Goal: Information Seeking & Learning: Learn about a topic

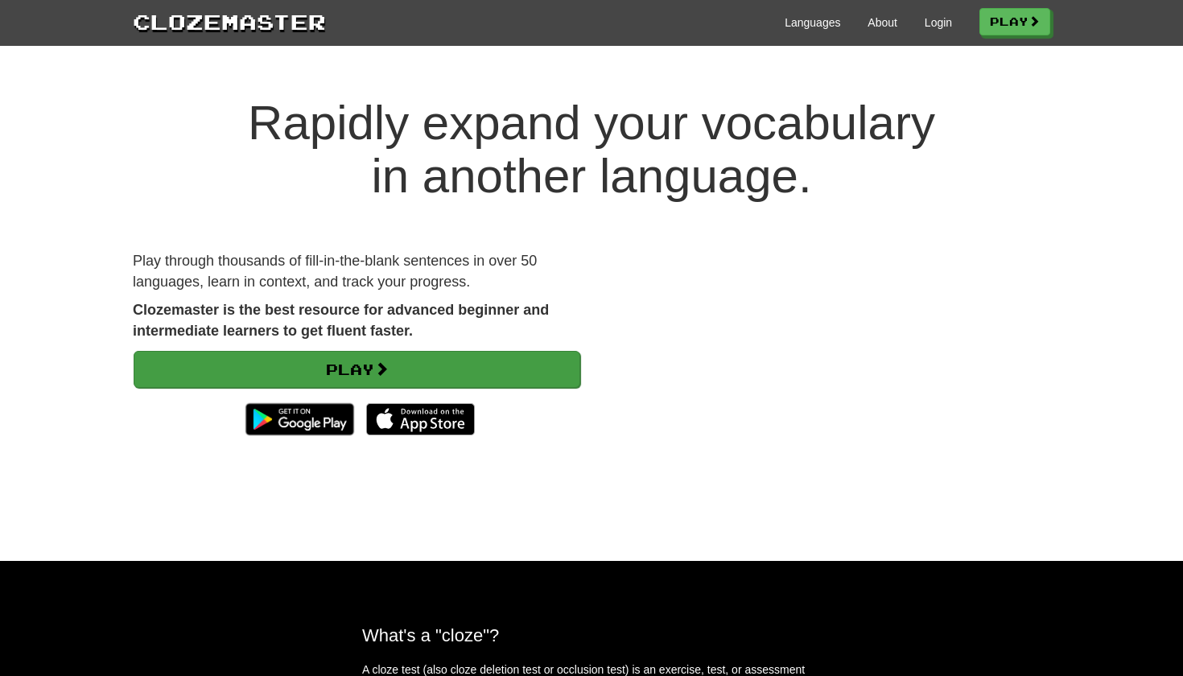
click at [503, 360] on link "Play" at bounding box center [357, 369] width 447 height 37
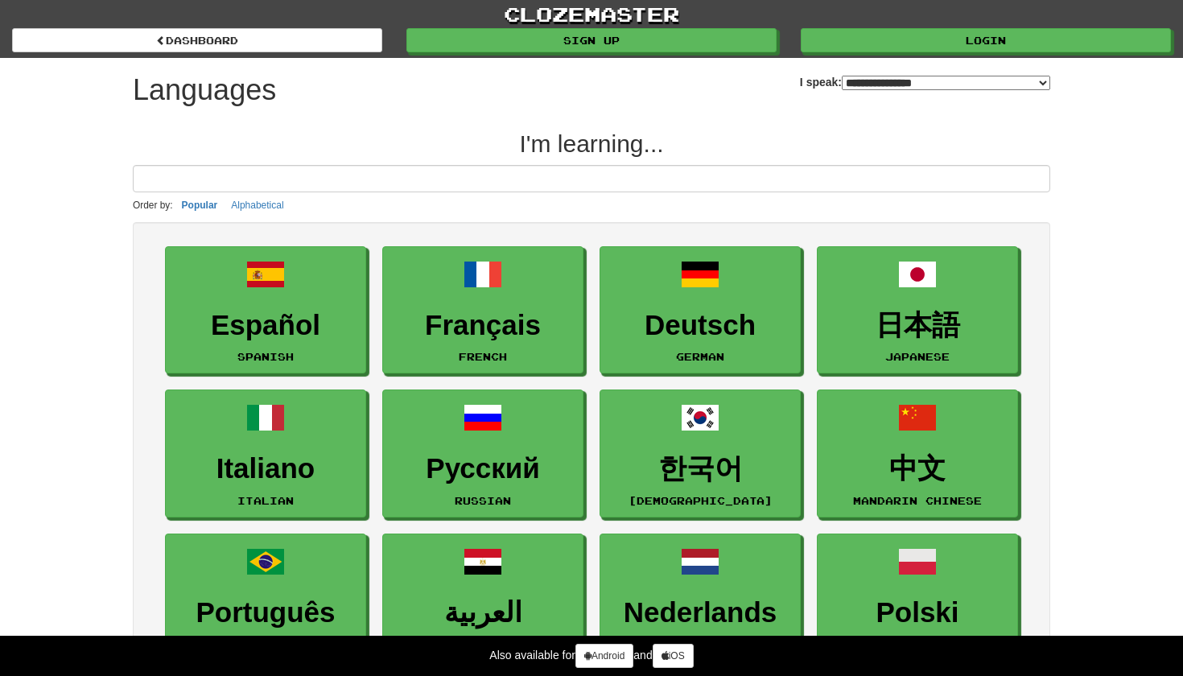
select select "*******"
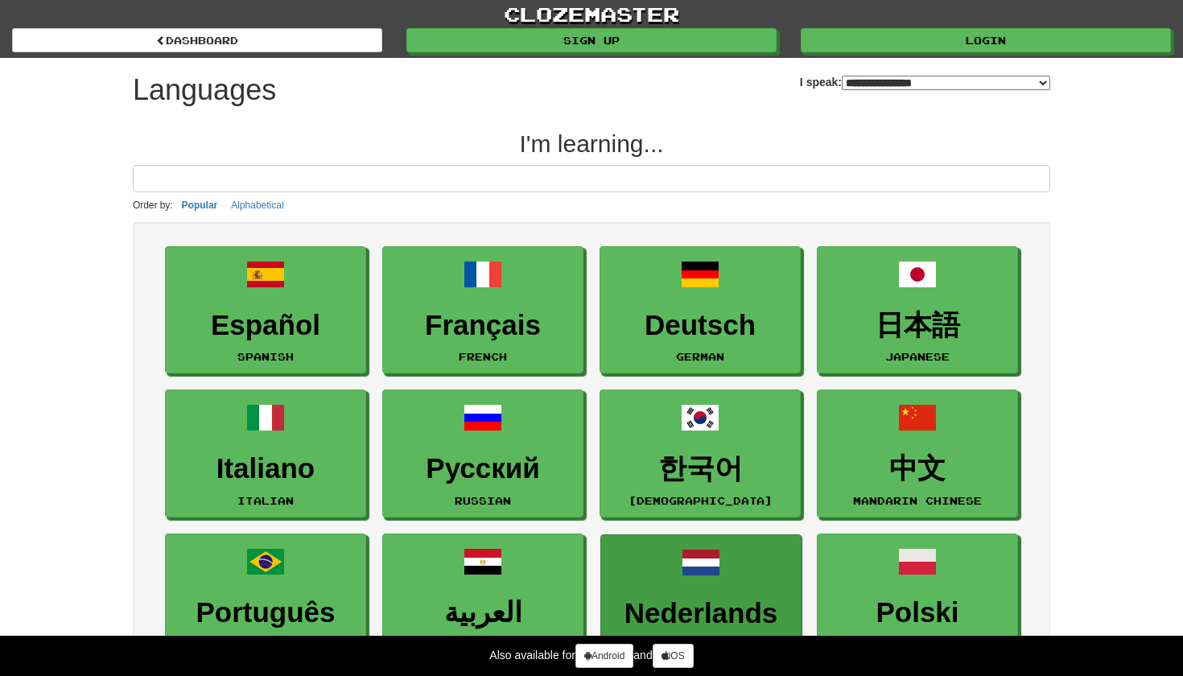
click at [620, 578] on link "Nederlands Dutch" at bounding box center [700, 598] width 201 height 128
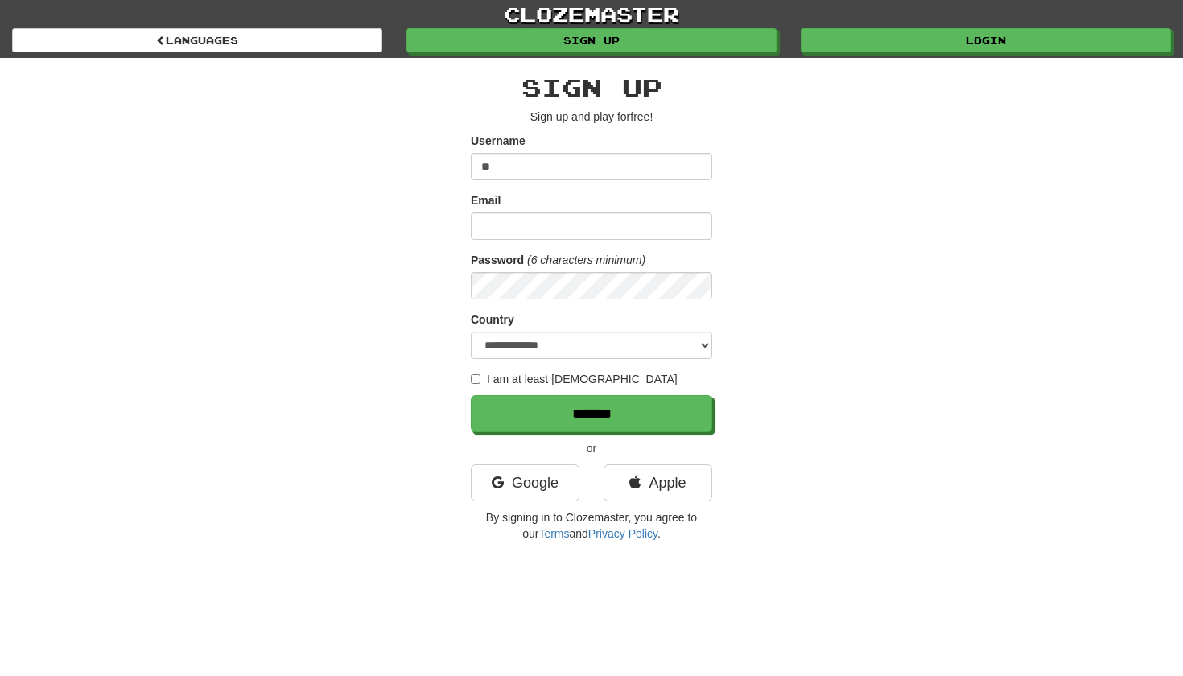
type input "*"
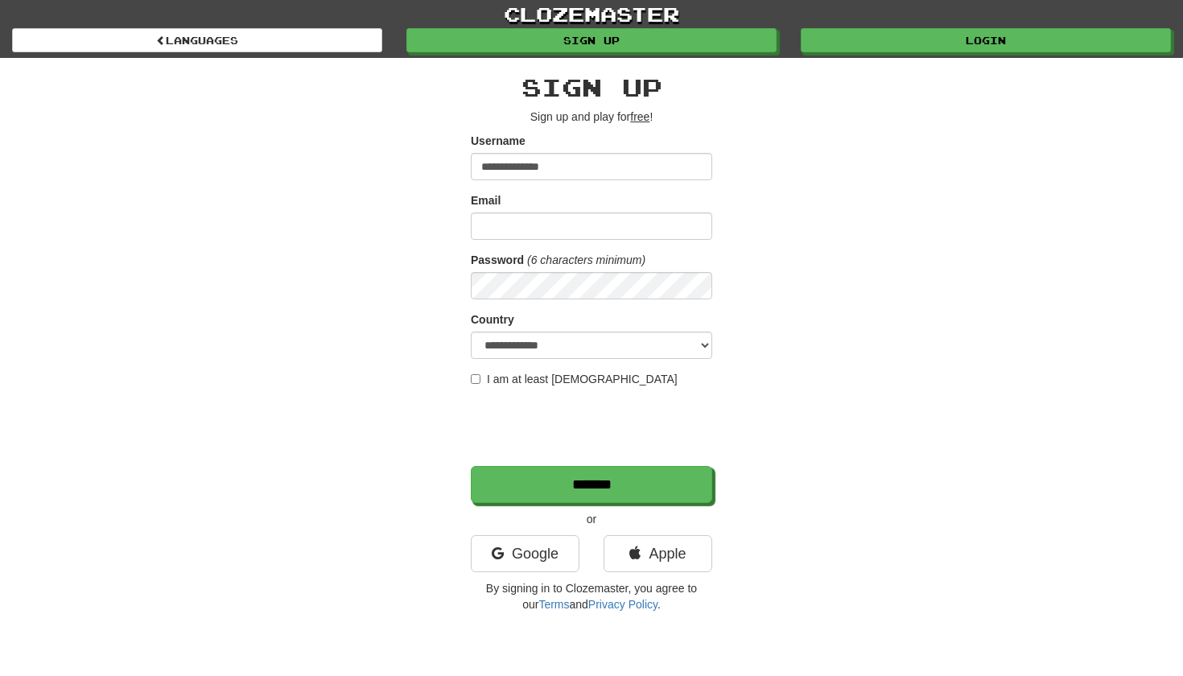
type input "**********"
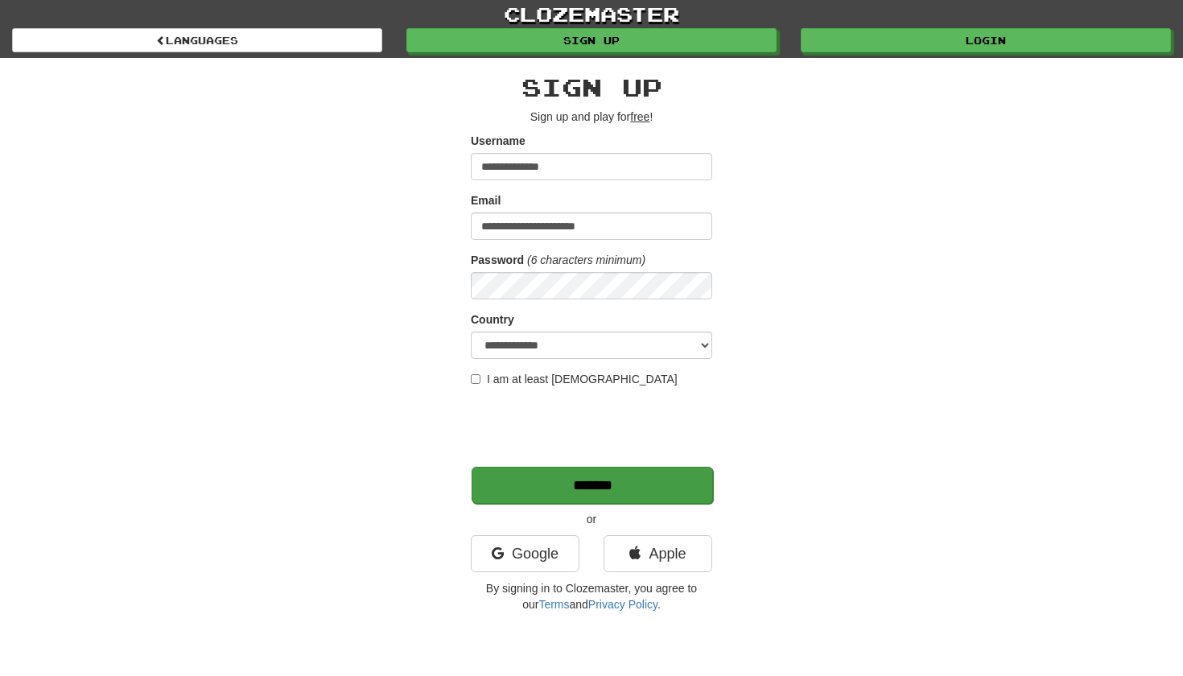
click at [541, 492] on input "*******" at bounding box center [591, 485] width 241 height 37
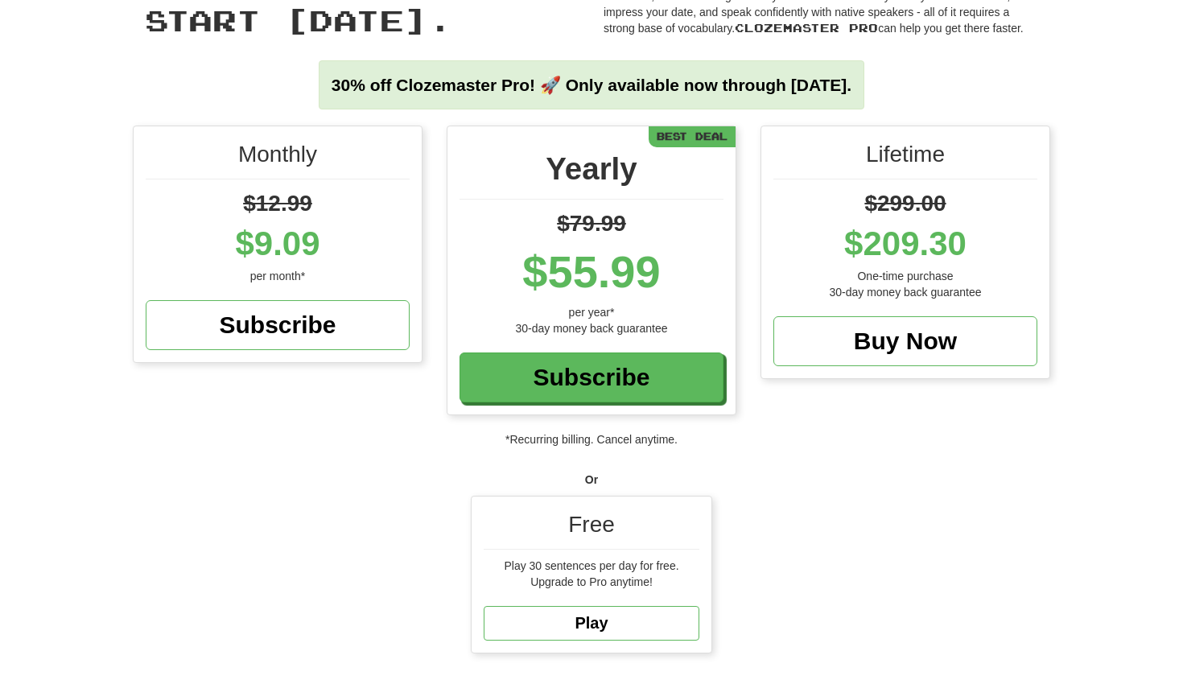
scroll to position [129, 0]
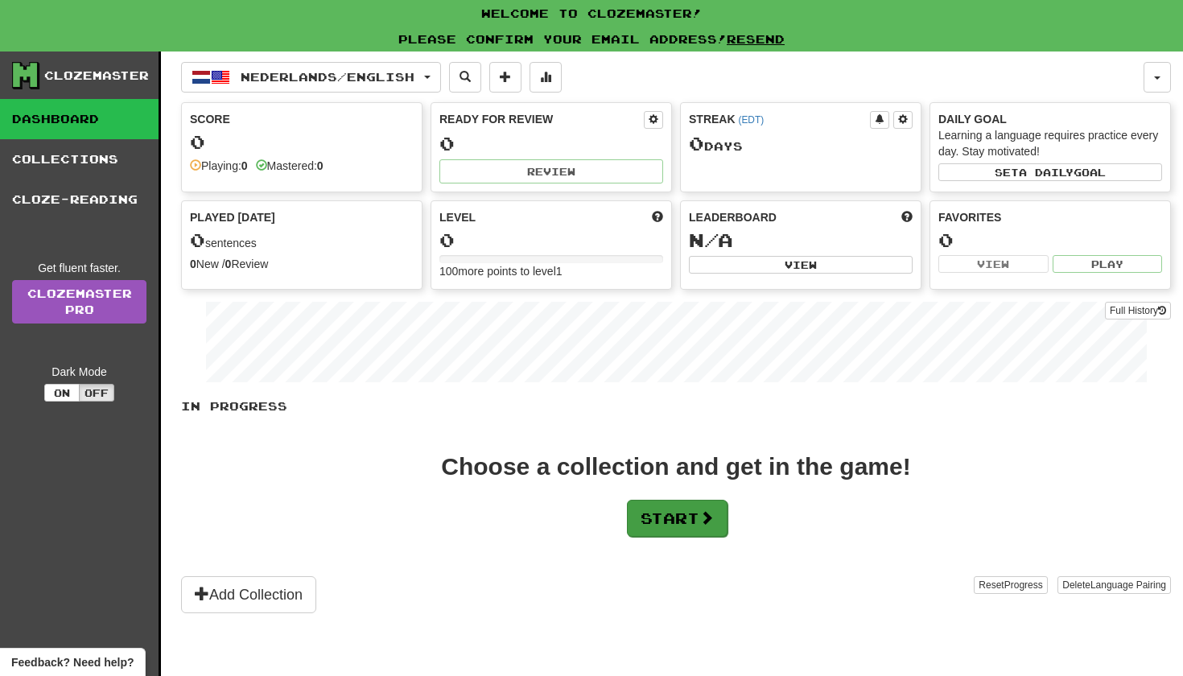
click at [688, 516] on button "Start" at bounding box center [677, 518] width 101 height 37
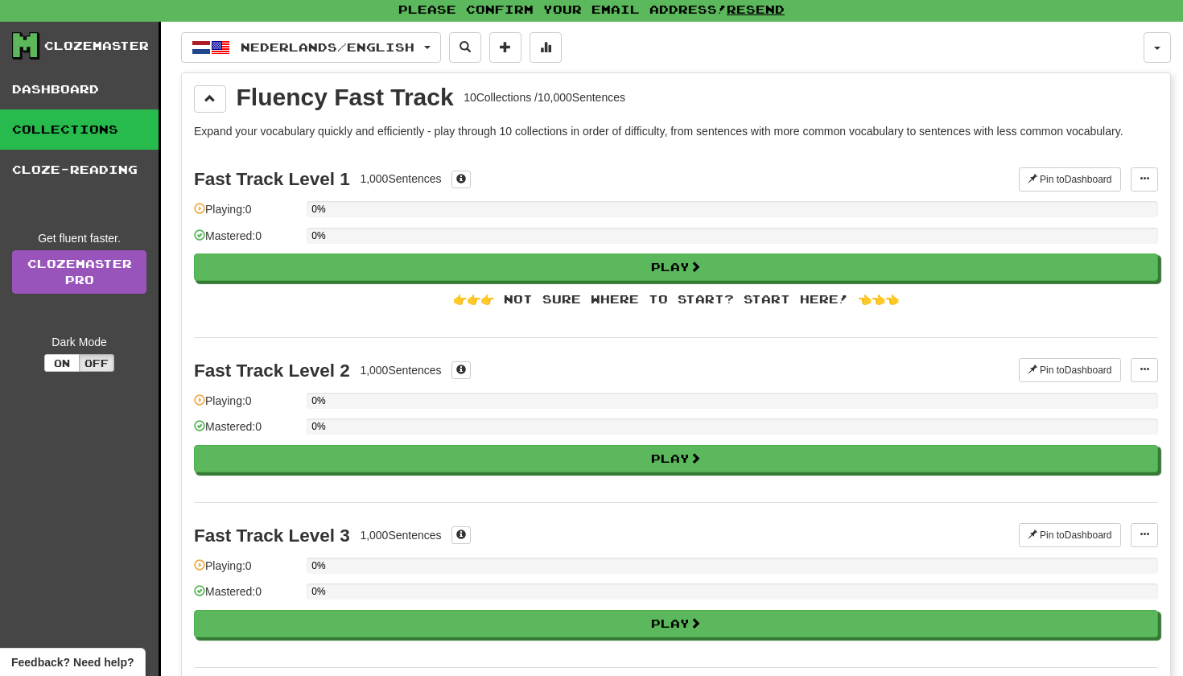
scroll to position [30, 0]
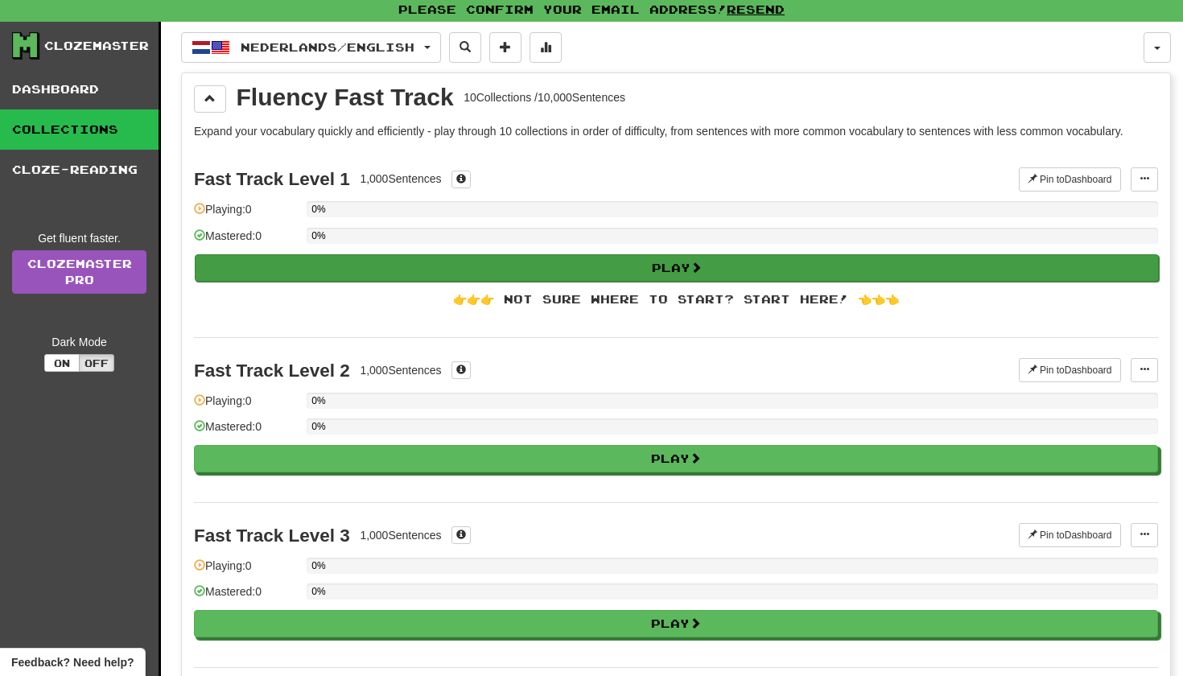
click at [707, 261] on button "Play" at bounding box center [677, 267] width 964 height 27
select select "**"
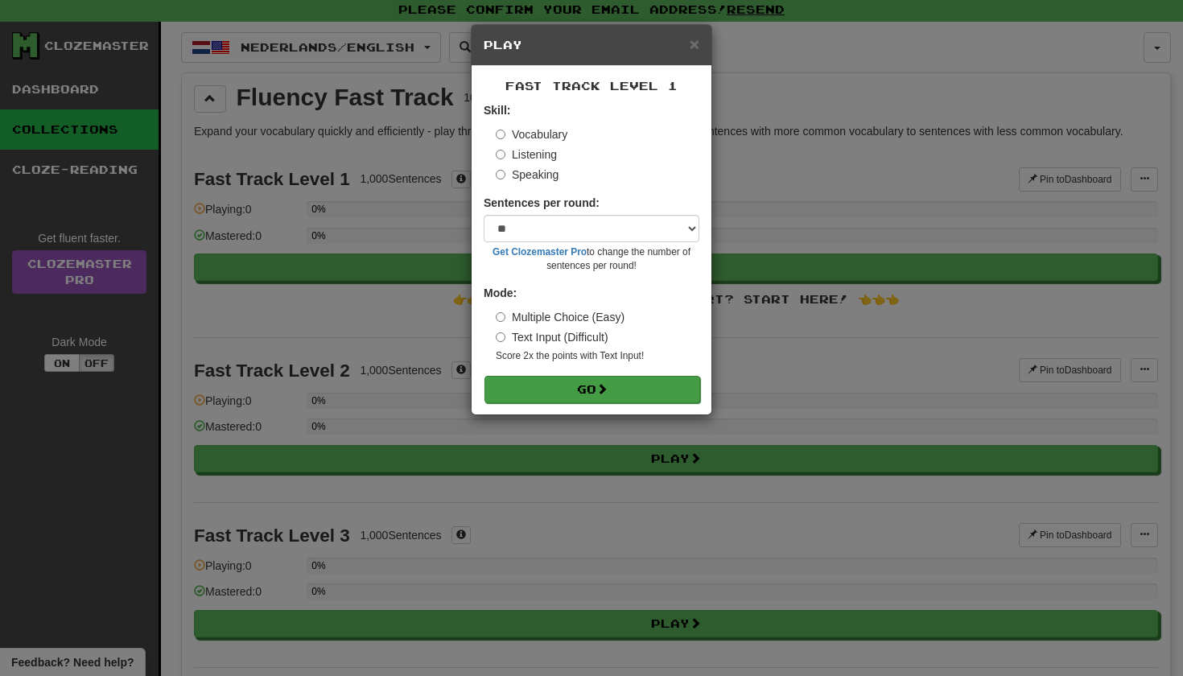
click at [576, 394] on button "Go" at bounding box center [592, 389] width 216 height 27
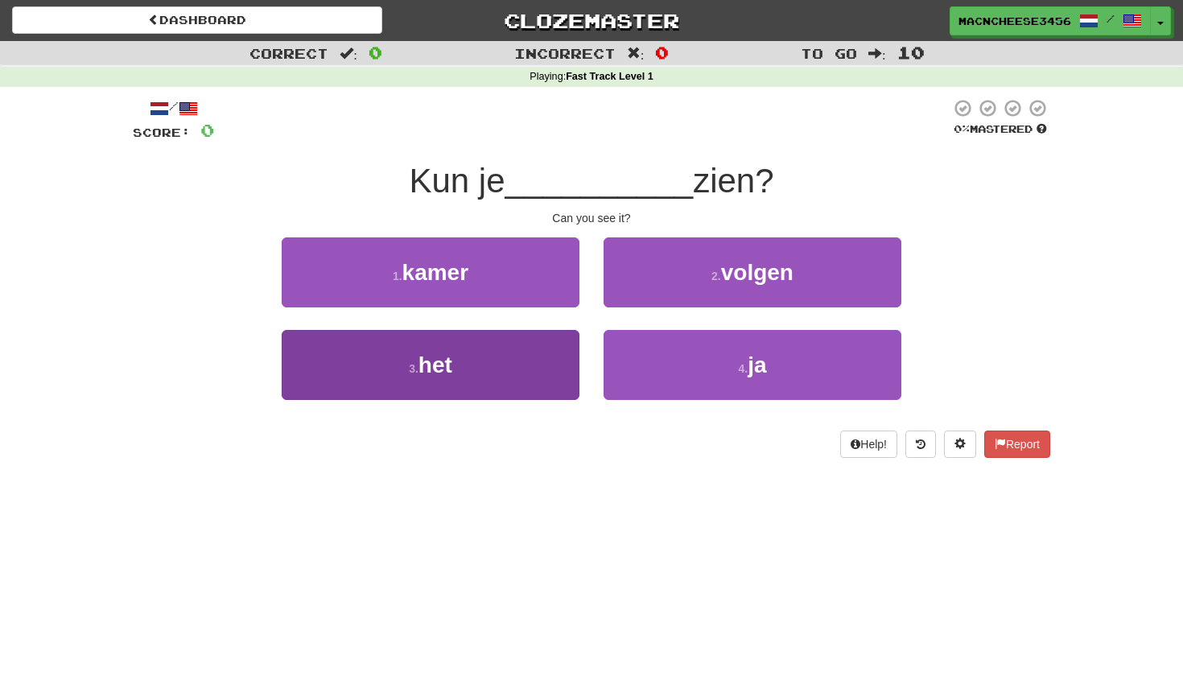
click at [530, 360] on button "3 . het" at bounding box center [431, 365] width 298 height 70
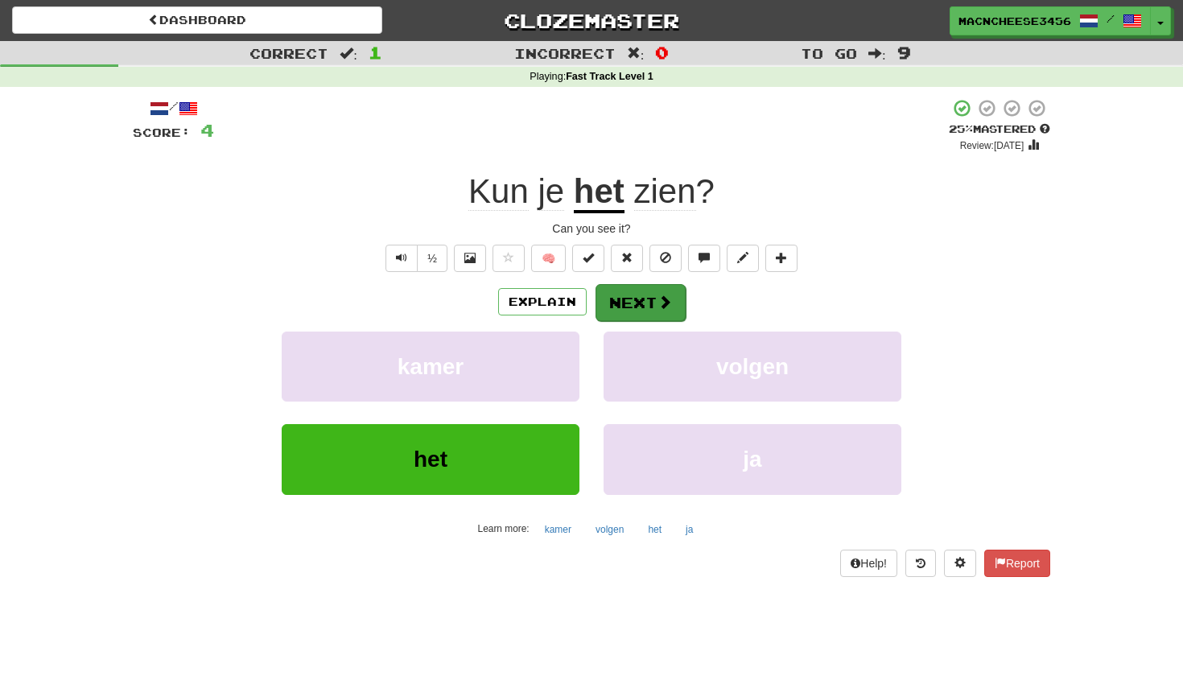
click at [623, 305] on button "Next" at bounding box center [640, 302] width 90 height 37
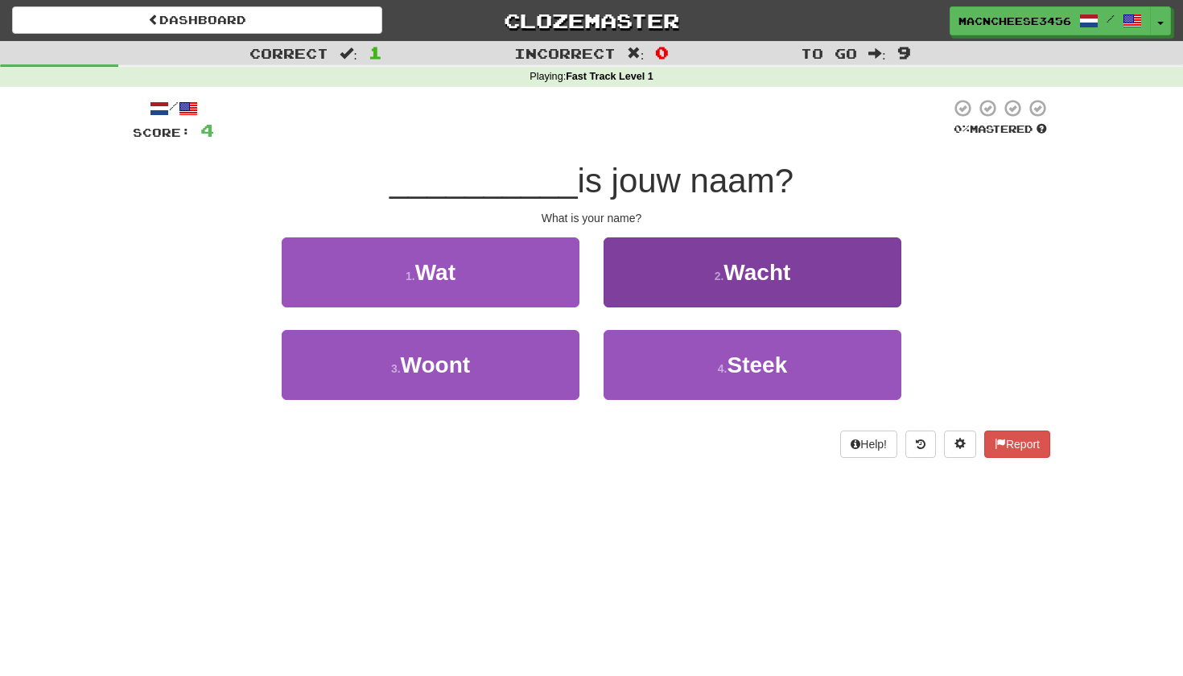
click at [666, 283] on button "2 . Wacht" at bounding box center [752, 272] width 298 height 70
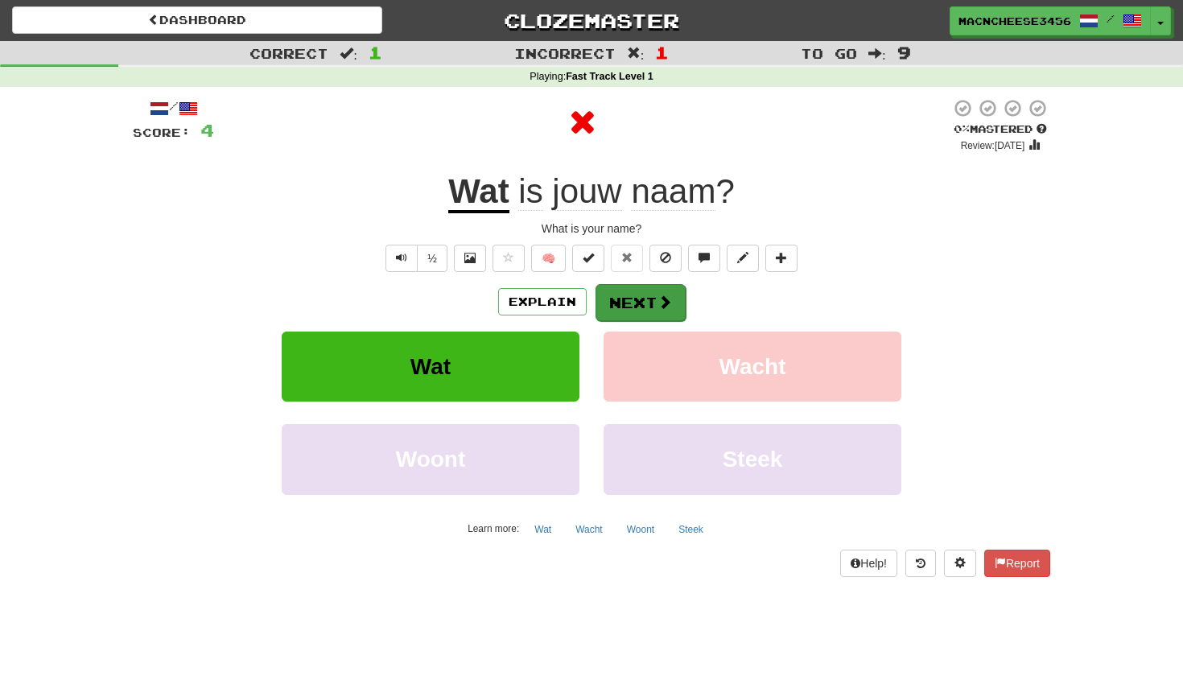
click at [651, 303] on button "Next" at bounding box center [640, 302] width 90 height 37
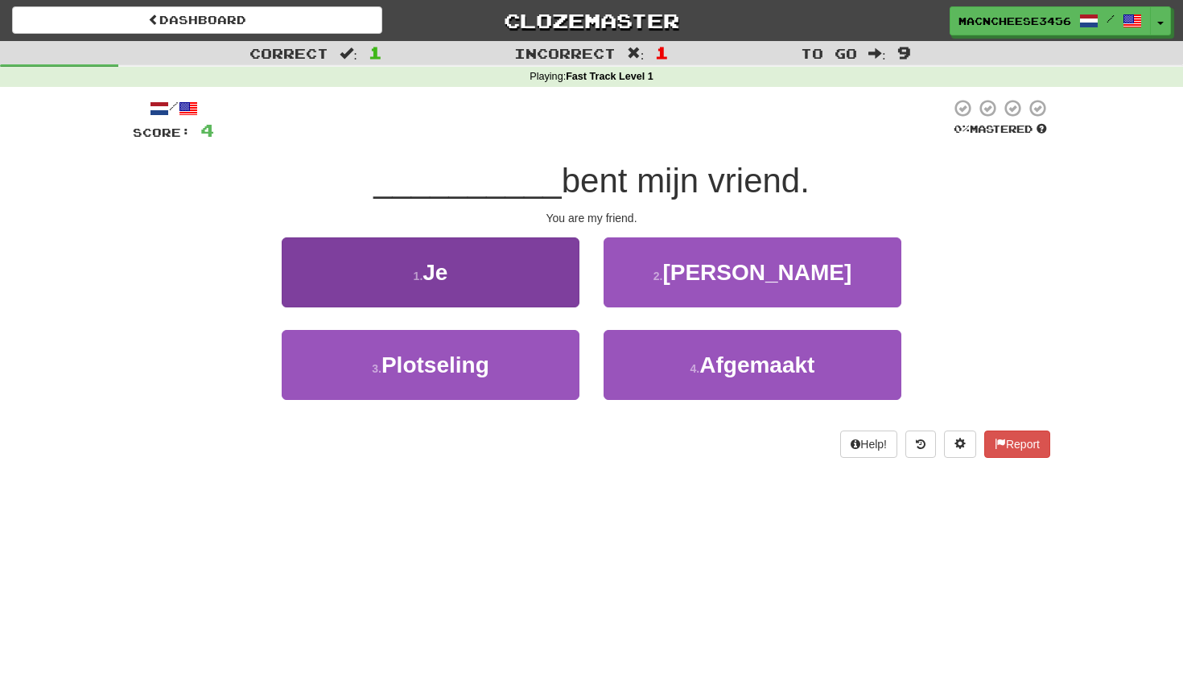
click at [500, 278] on button "1 . Je" at bounding box center [431, 272] width 298 height 70
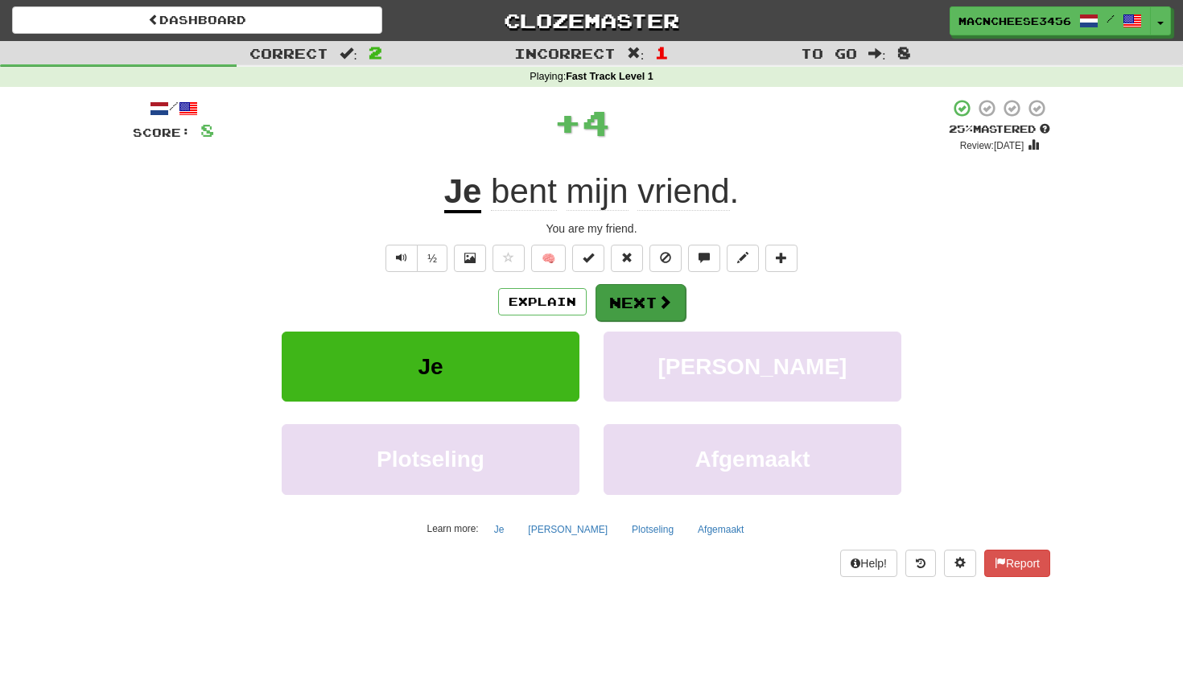
click at [649, 298] on button "Next" at bounding box center [640, 302] width 90 height 37
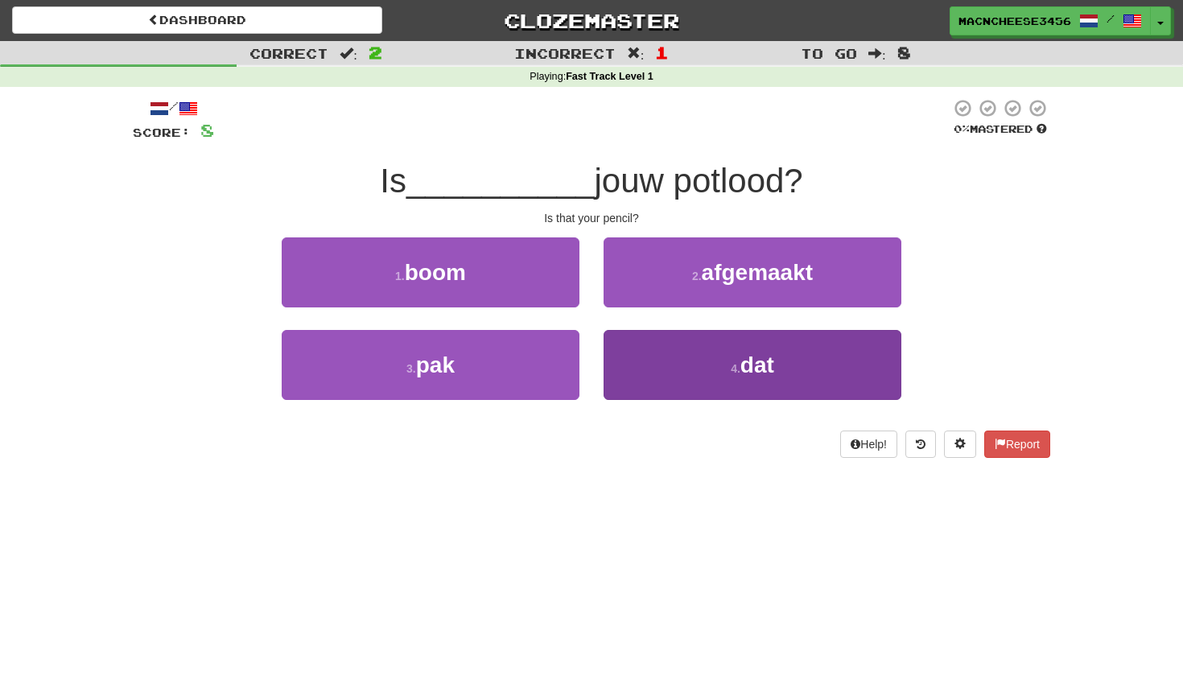
click at [679, 348] on button "4 . dat" at bounding box center [752, 365] width 298 height 70
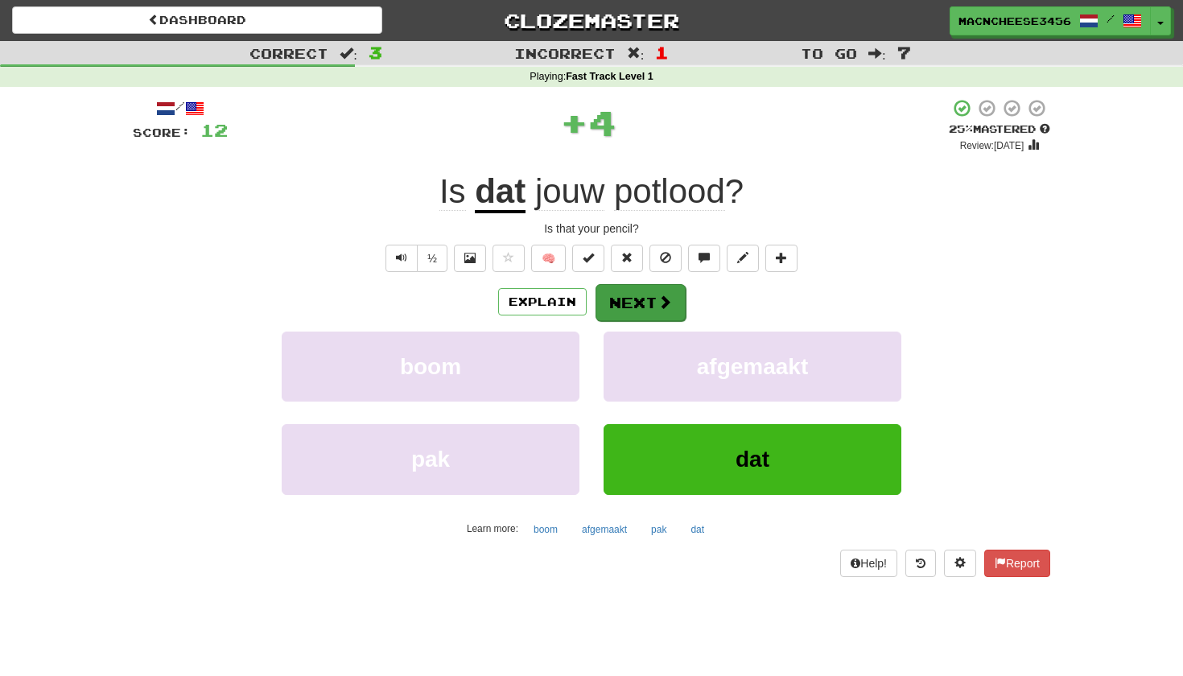
click at [645, 299] on button "Next" at bounding box center [640, 302] width 90 height 37
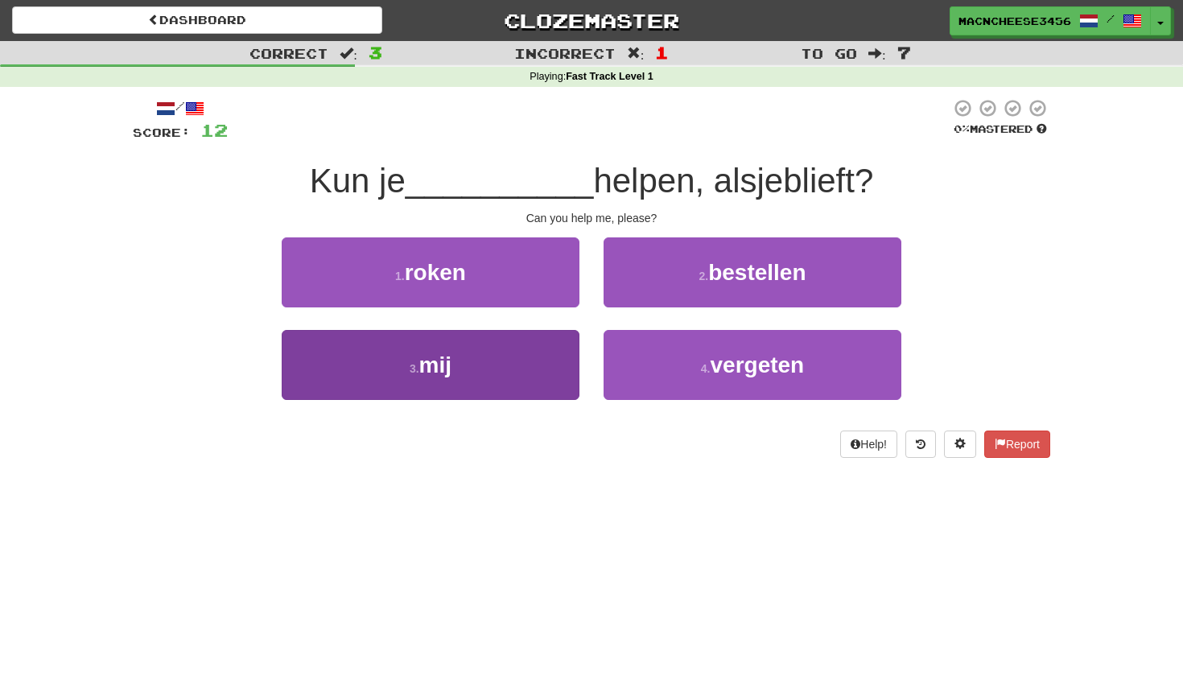
click at [467, 390] on button "3 . mij" at bounding box center [431, 365] width 298 height 70
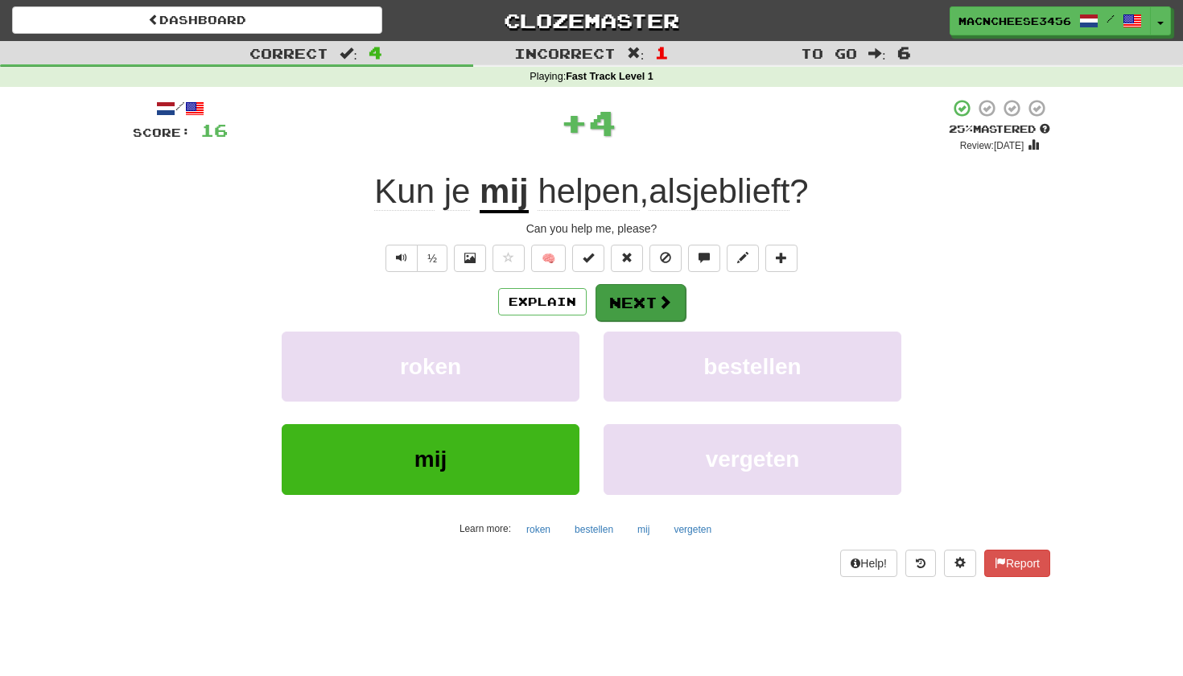
click at [639, 301] on button "Next" at bounding box center [640, 302] width 90 height 37
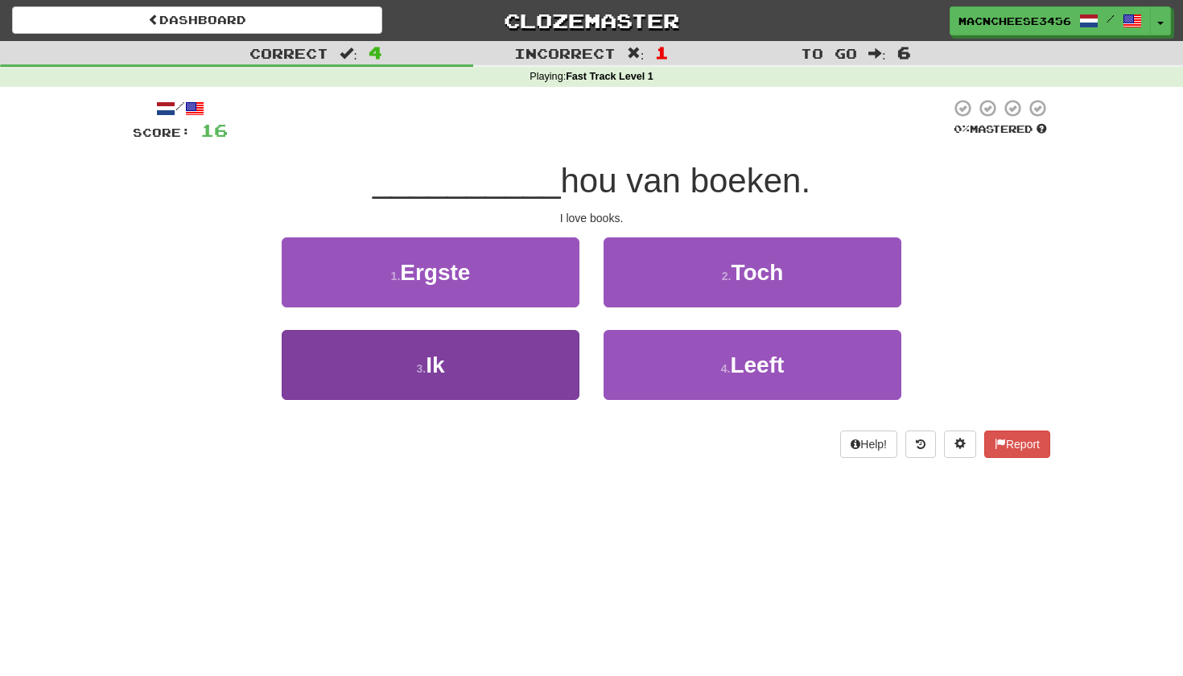
click at [492, 368] on button "3 . Ik" at bounding box center [431, 365] width 298 height 70
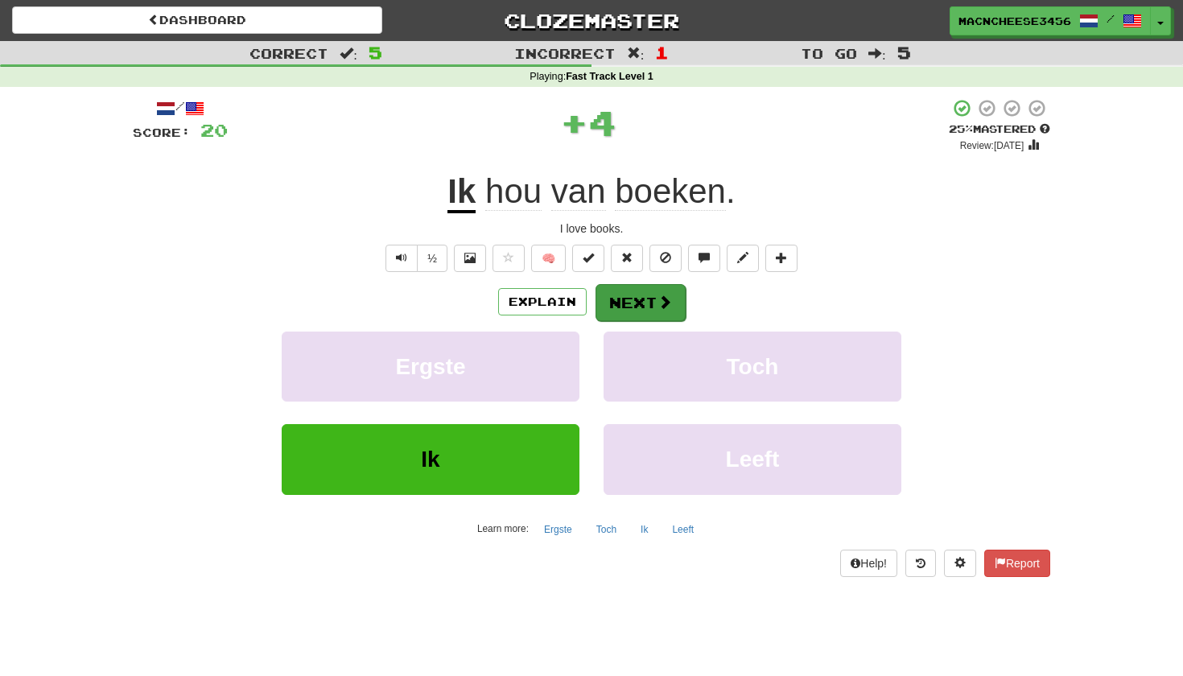
click at [643, 312] on button "Next" at bounding box center [640, 302] width 90 height 37
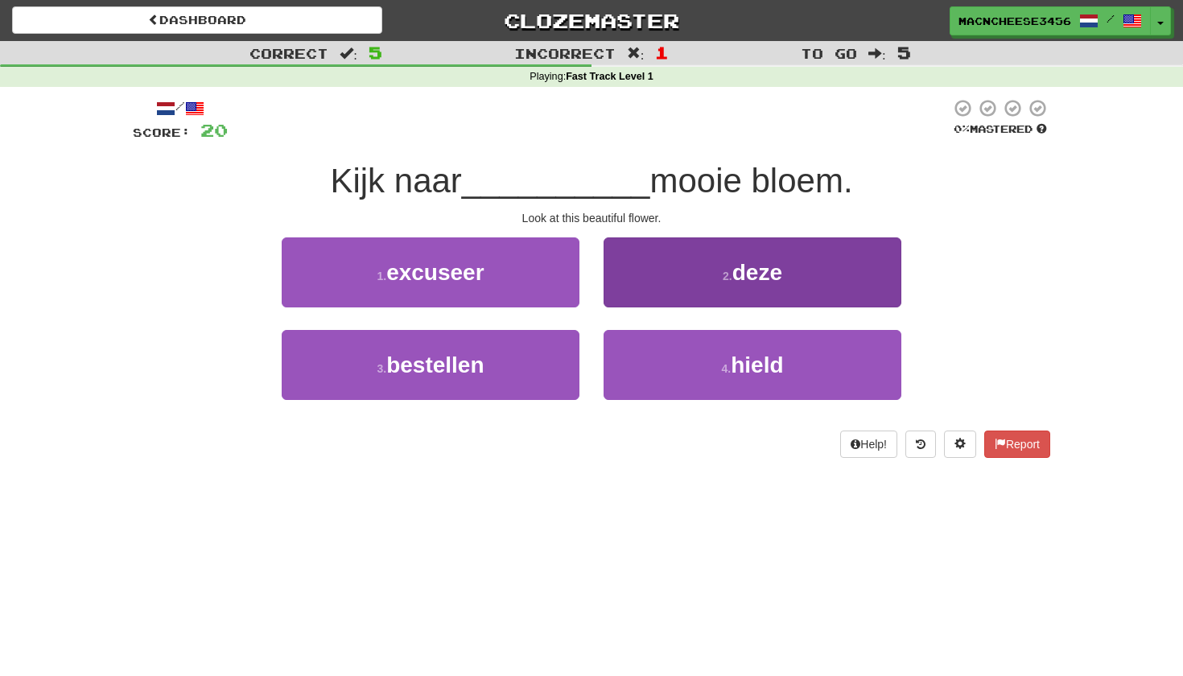
click at [666, 262] on button "2 . deze" at bounding box center [752, 272] width 298 height 70
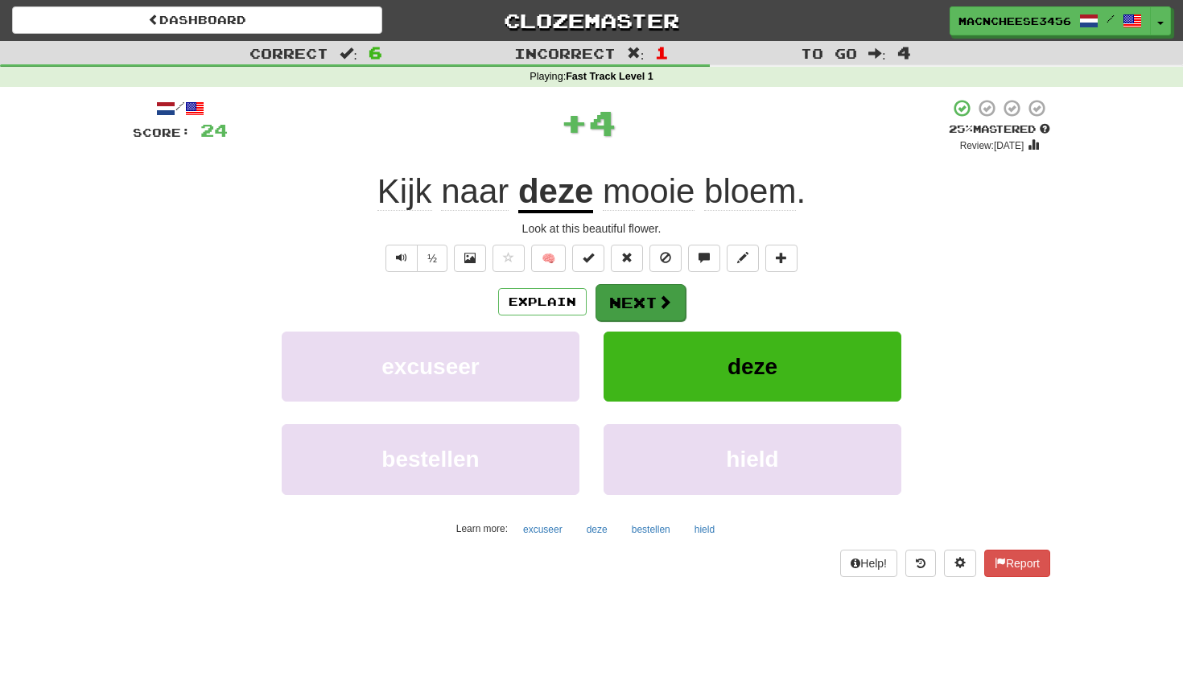
click at [649, 310] on button "Next" at bounding box center [640, 302] width 90 height 37
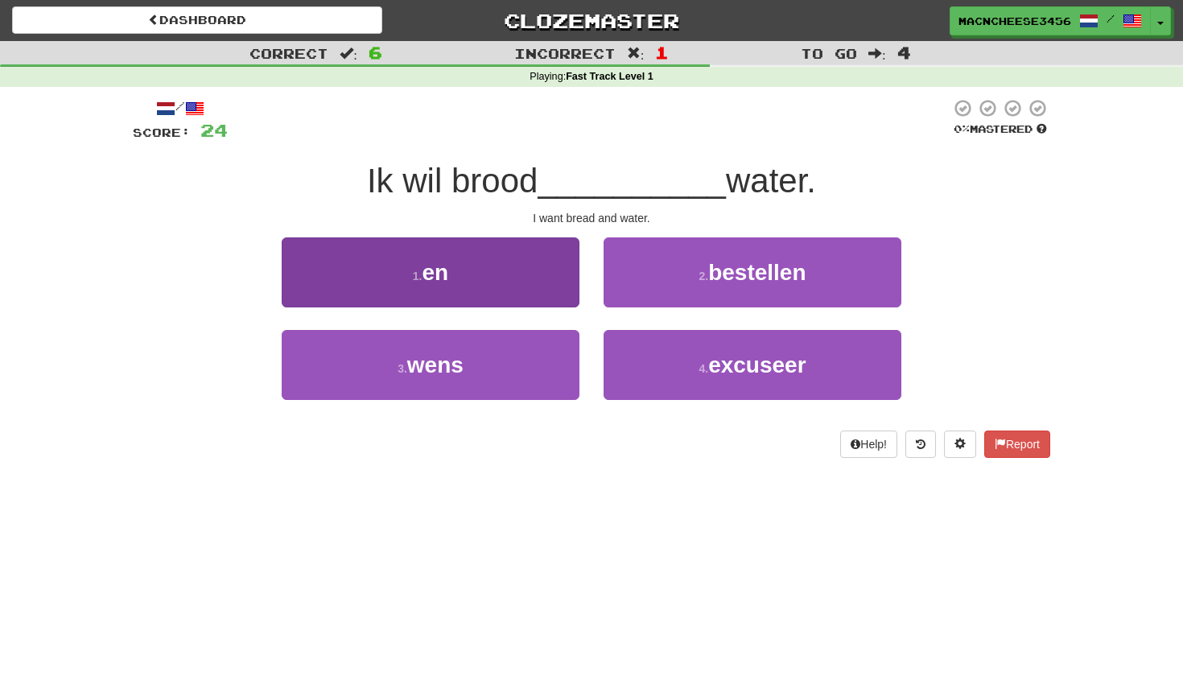
click at [529, 288] on button "1 . en" at bounding box center [431, 272] width 298 height 70
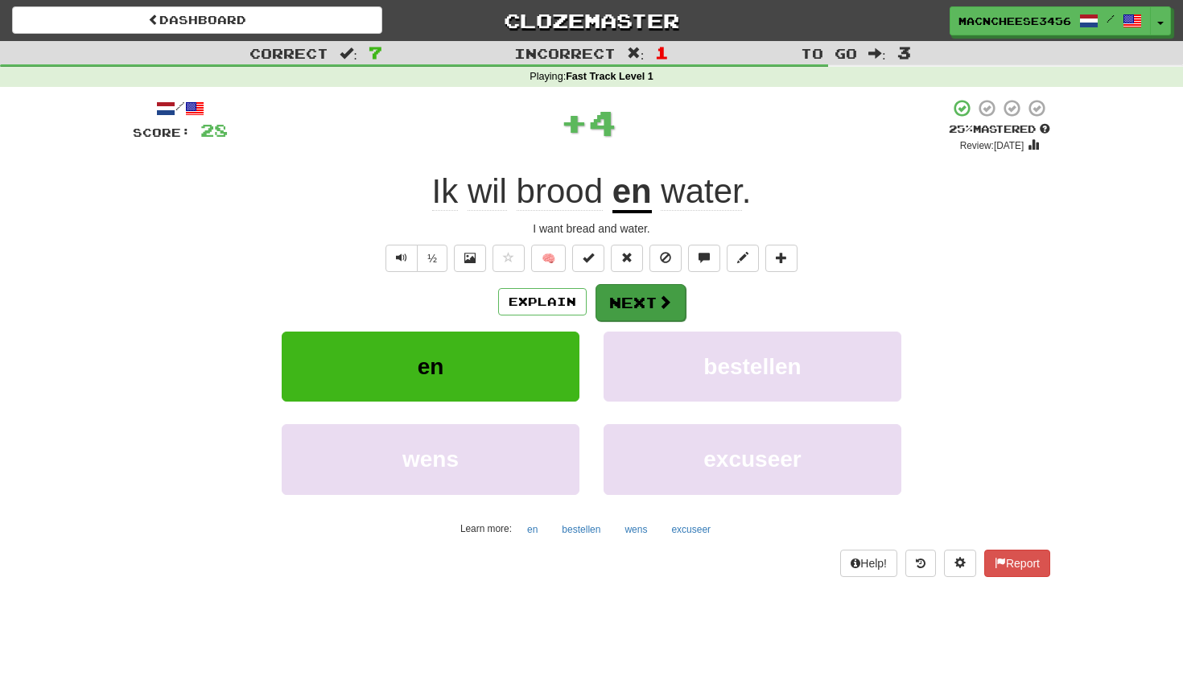
click at [654, 307] on button "Next" at bounding box center [640, 302] width 90 height 37
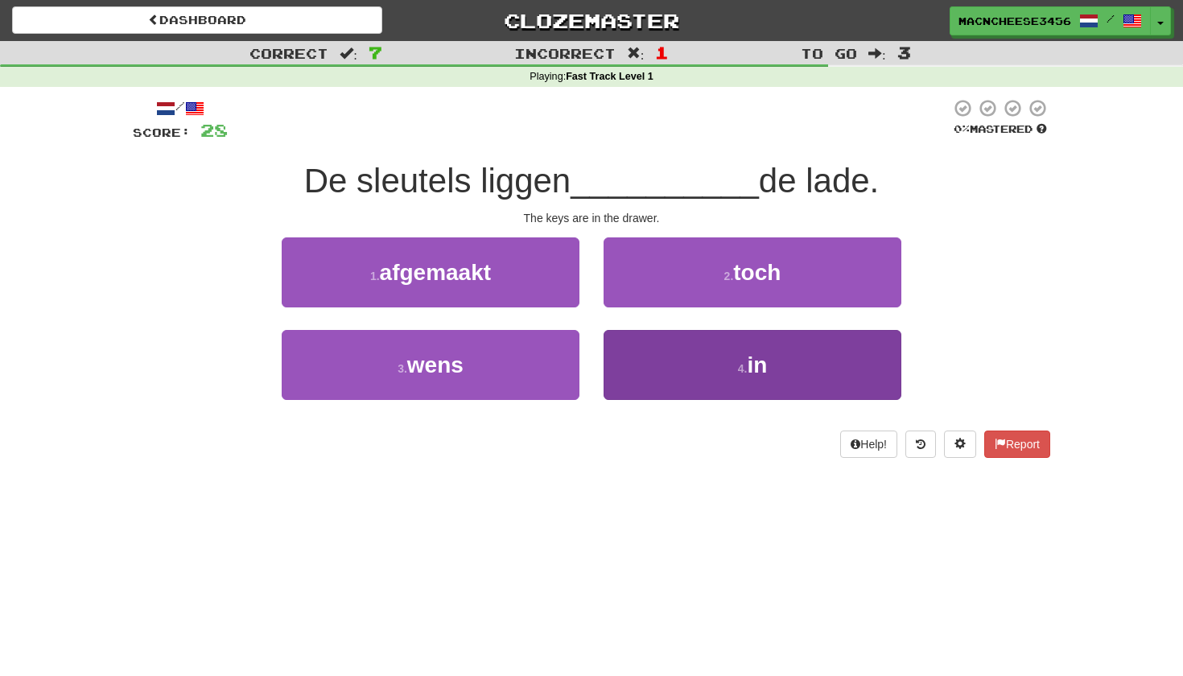
click at [704, 389] on button "4 . in" at bounding box center [752, 365] width 298 height 70
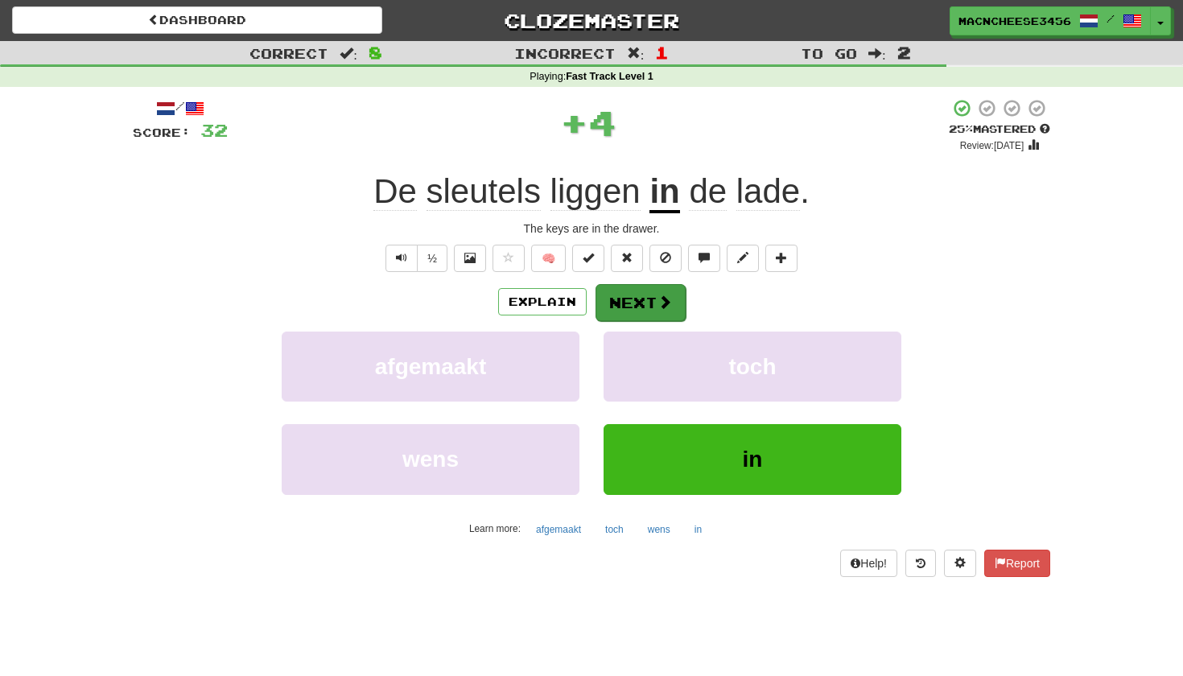
click at [628, 297] on button "Next" at bounding box center [640, 302] width 90 height 37
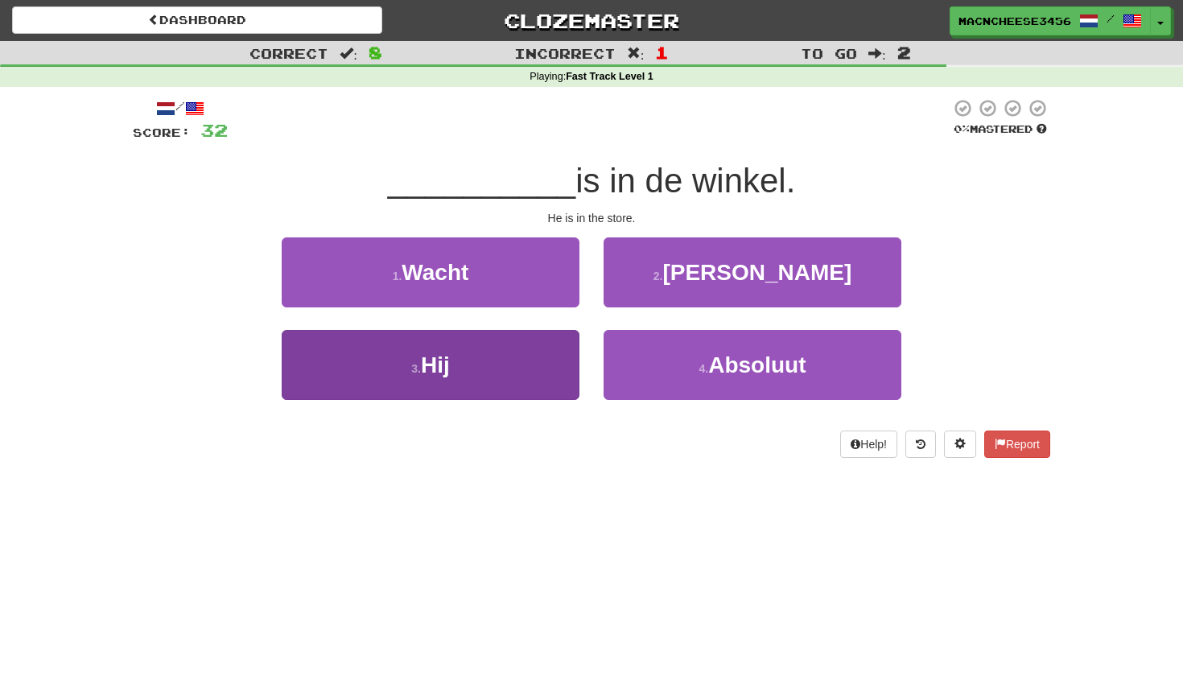
click at [550, 368] on button "3 . Hij" at bounding box center [431, 365] width 298 height 70
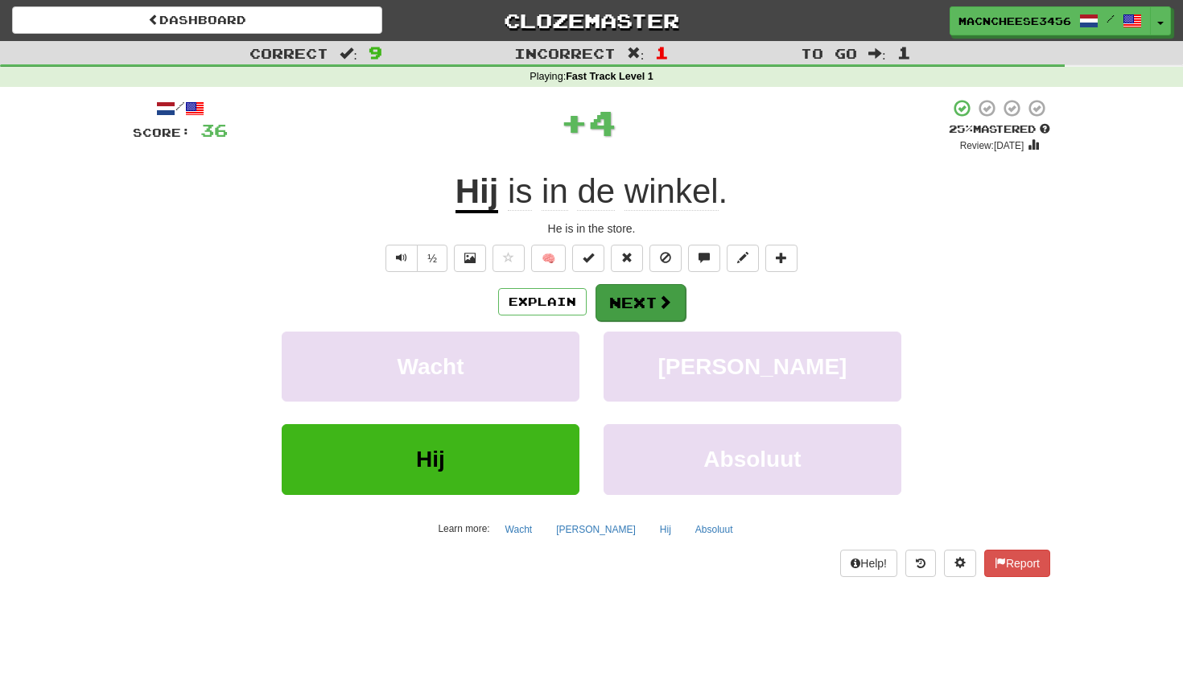
click at [664, 307] on span at bounding box center [664, 301] width 14 height 14
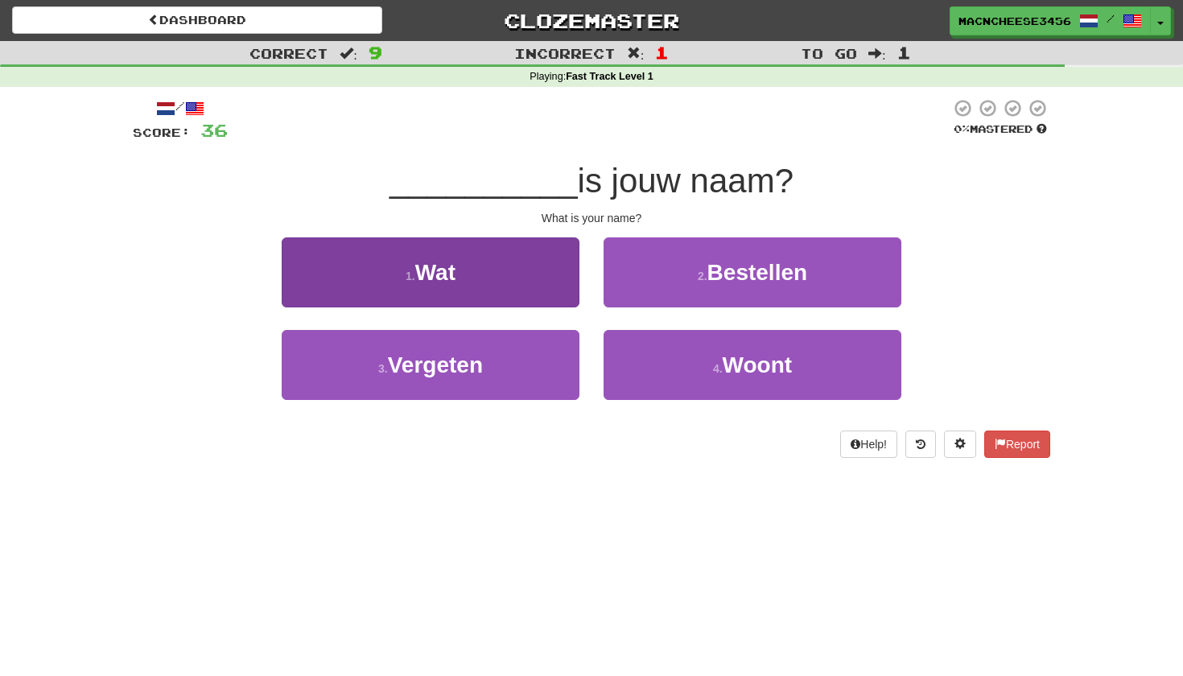
click at [519, 282] on button "1 . Wat" at bounding box center [431, 272] width 298 height 70
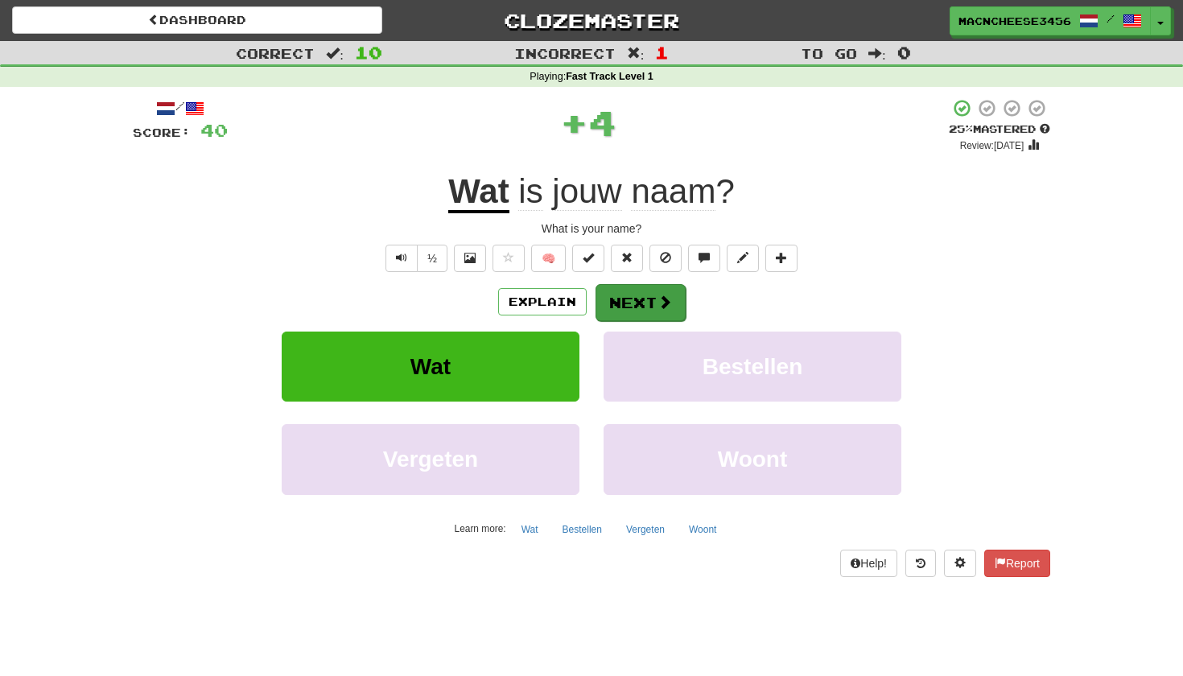
click at [648, 307] on button "Next" at bounding box center [640, 302] width 90 height 37
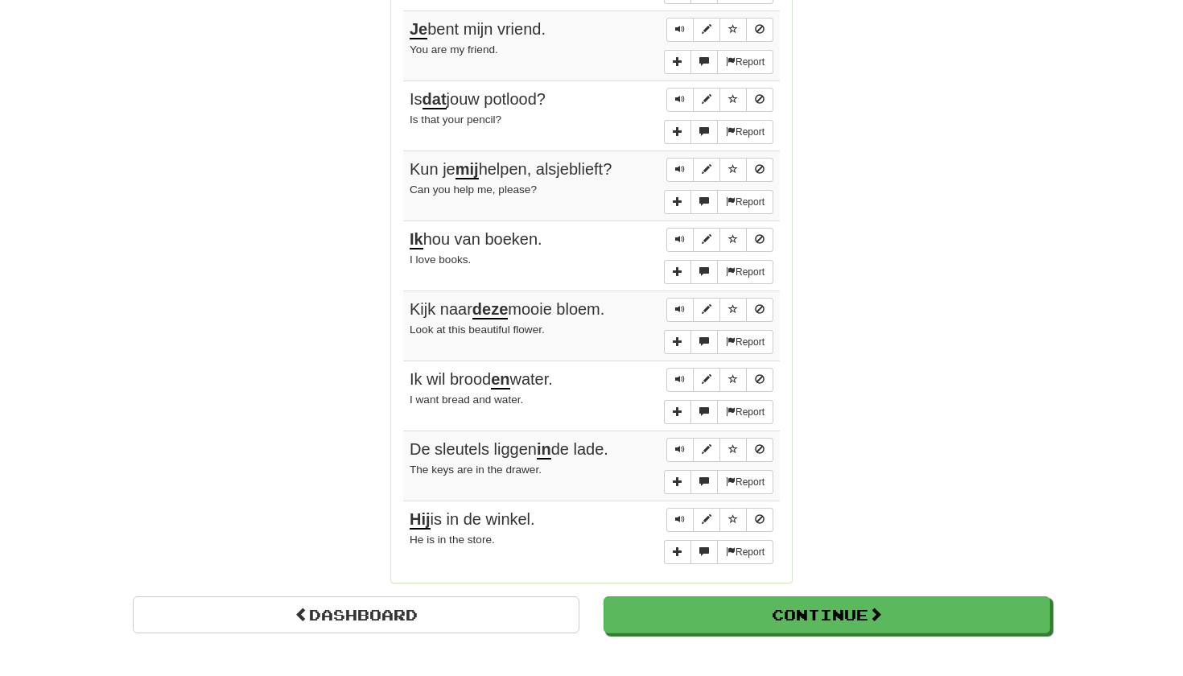
scroll to position [1151, 0]
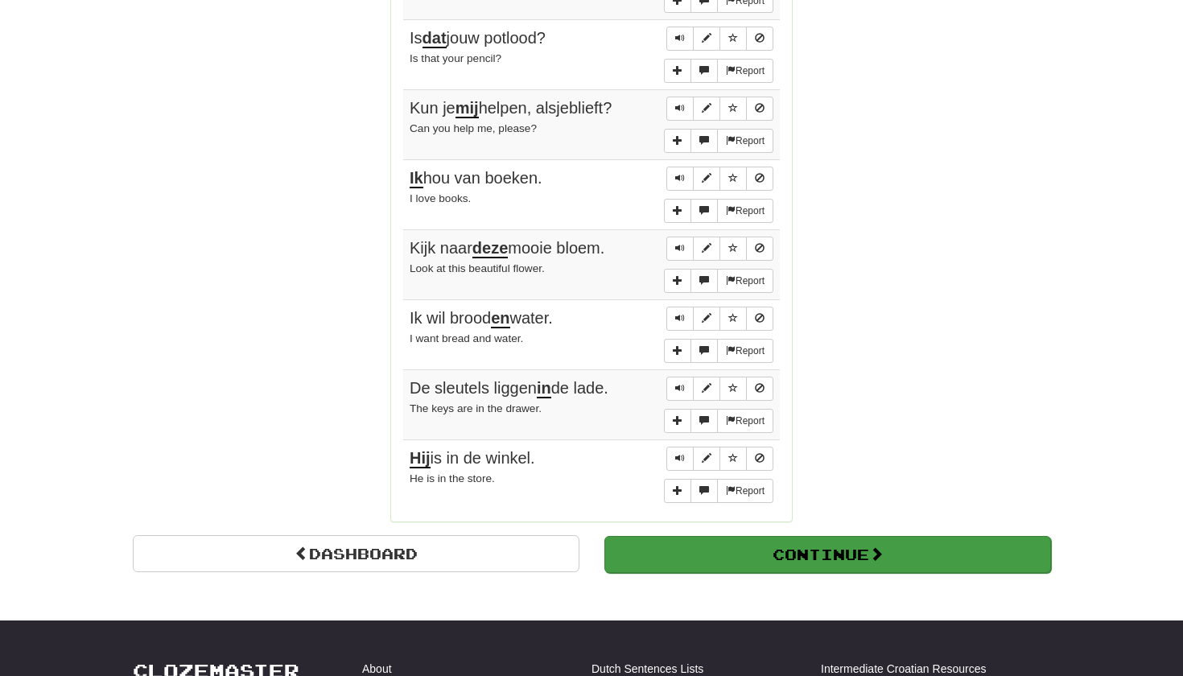
click at [668, 536] on button "Continue" at bounding box center [827, 554] width 447 height 37
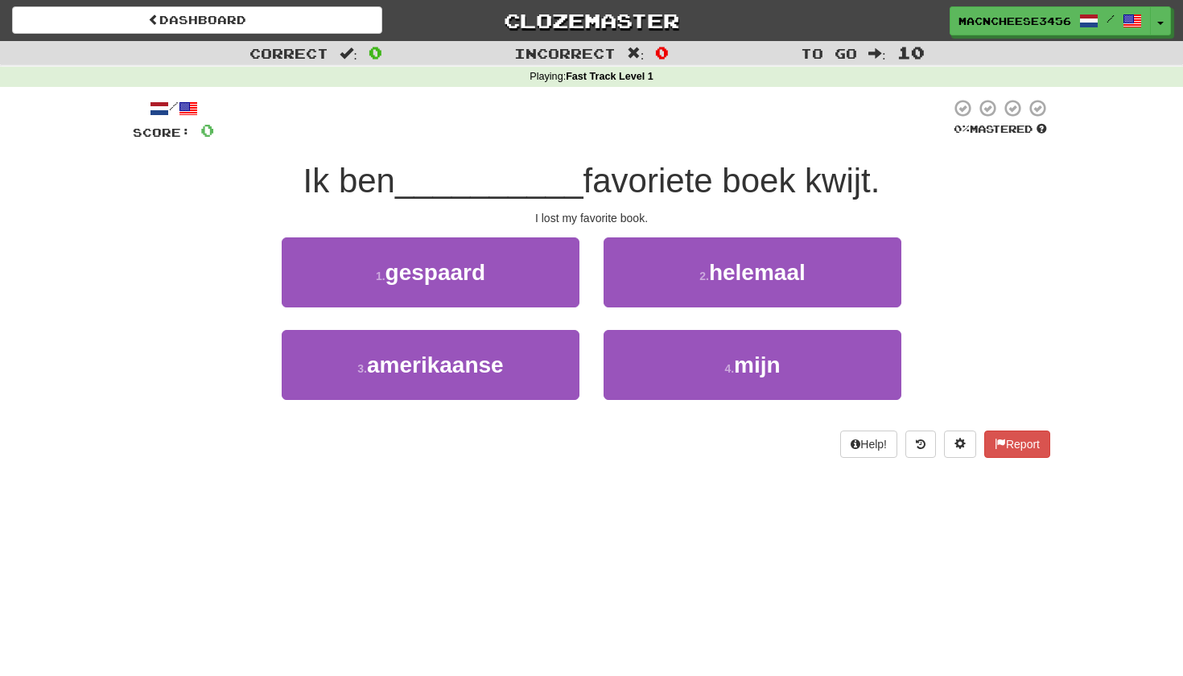
scroll to position [0, 0]
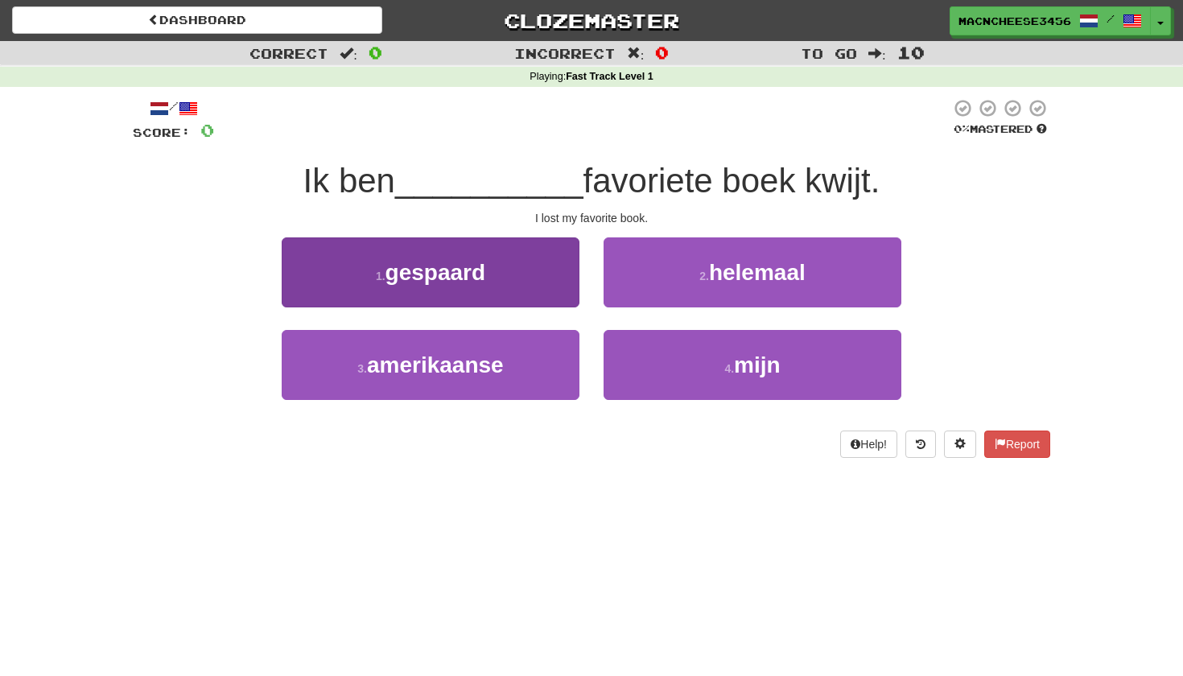
click at [497, 276] on button "1 . gespaard" at bounding box center [431, 272] width 298 height 70
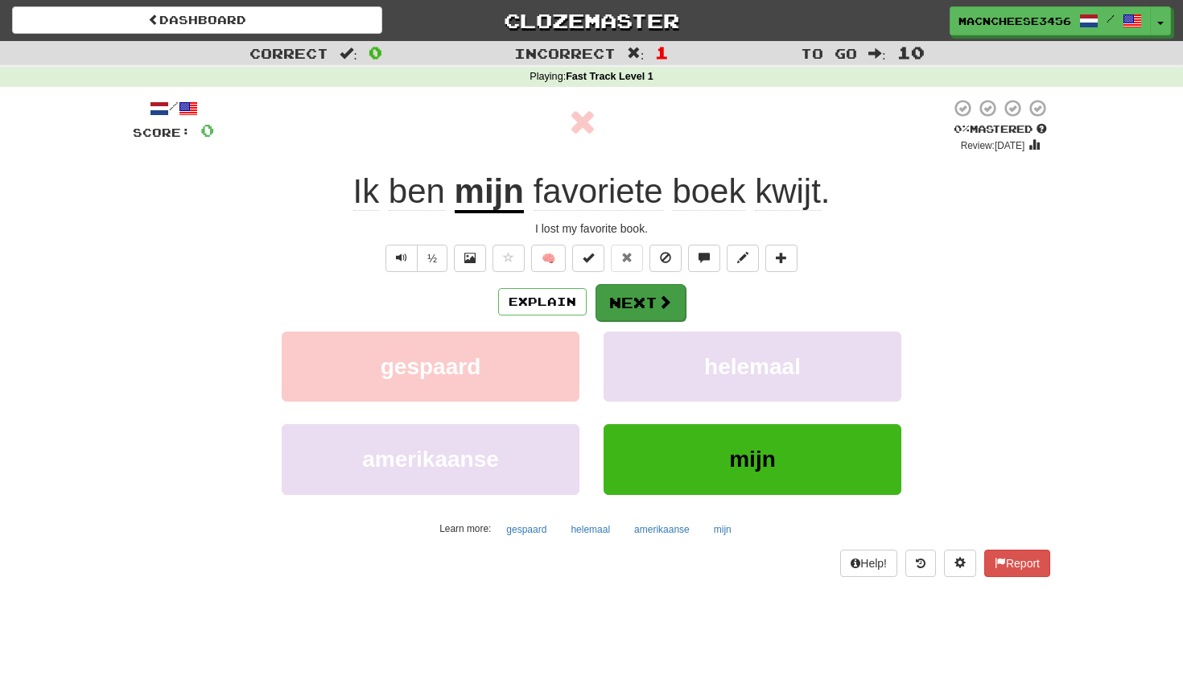
click at [657, 308] on span at bounding box center [664, 301] width 14 height 14
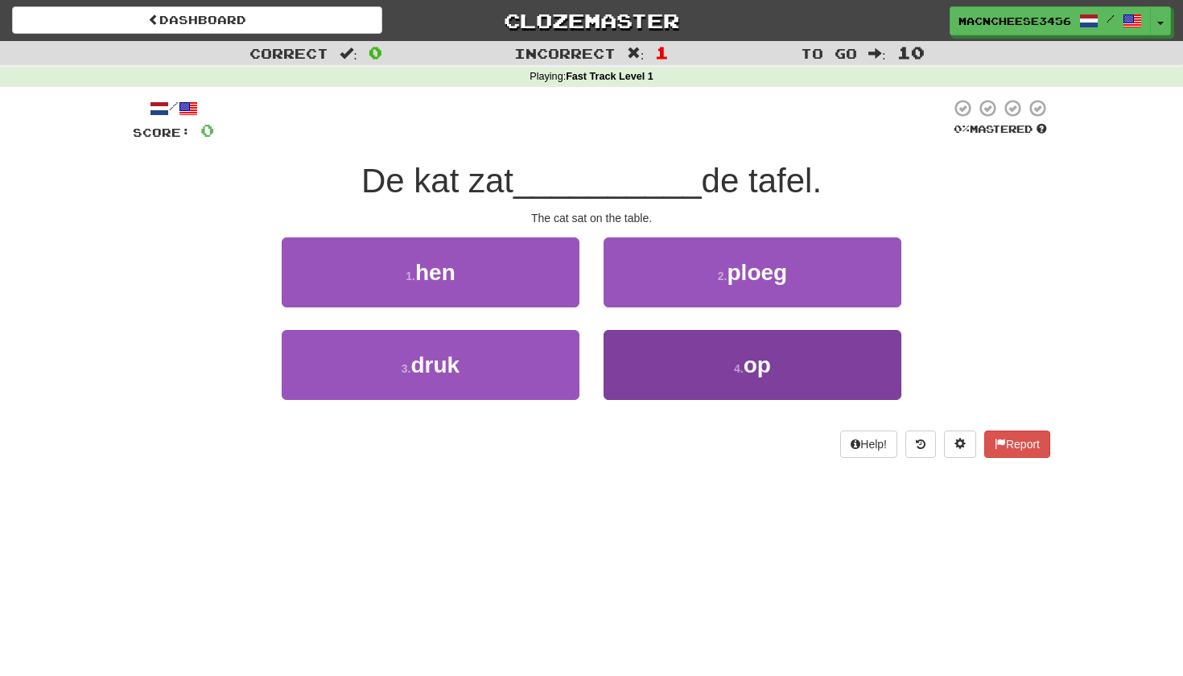
click at [682, 353] on button "4 . op" at bounding box center [752, 365] width 298 height 70
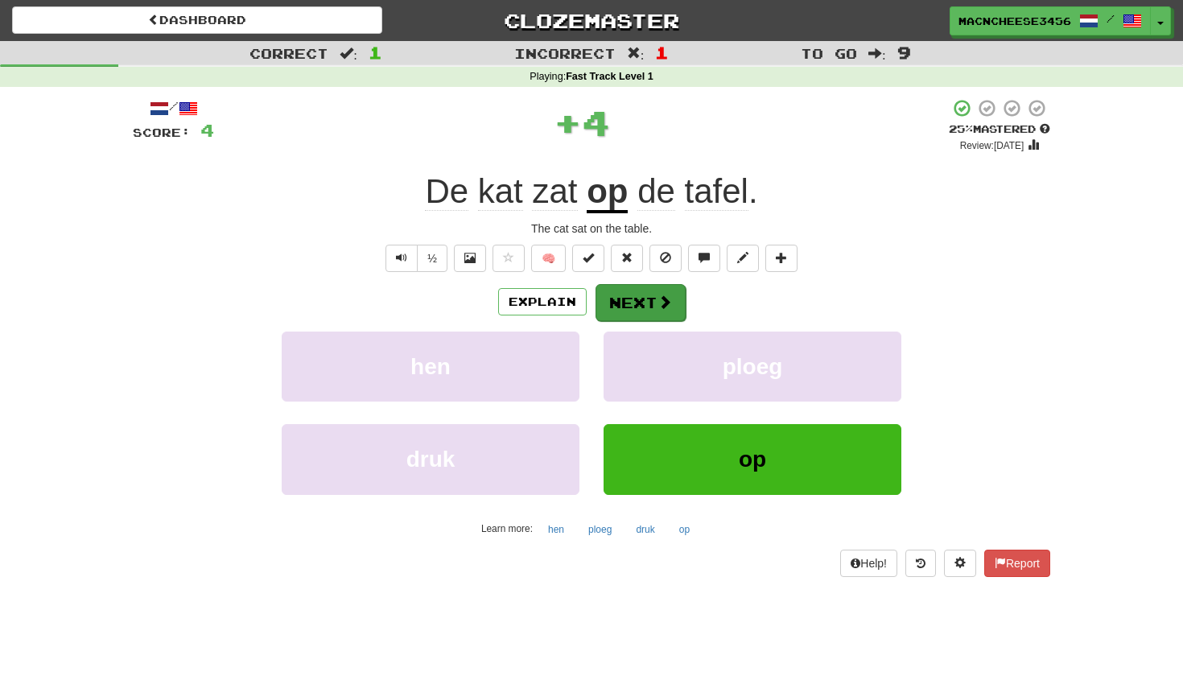
click at [641, 289] on button "Next" at bounding box center [640, 302] width 90 height 37
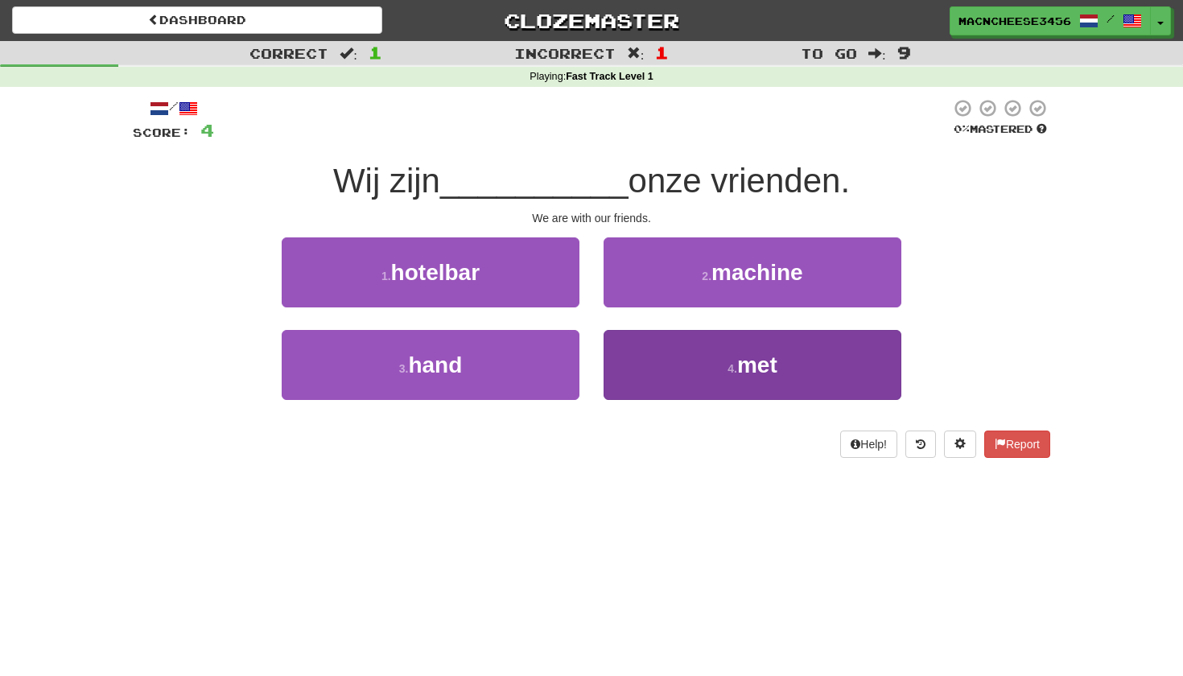
click at [647, 364] on button "4 . met" at bounding box center [752, 365] width 298 height 70
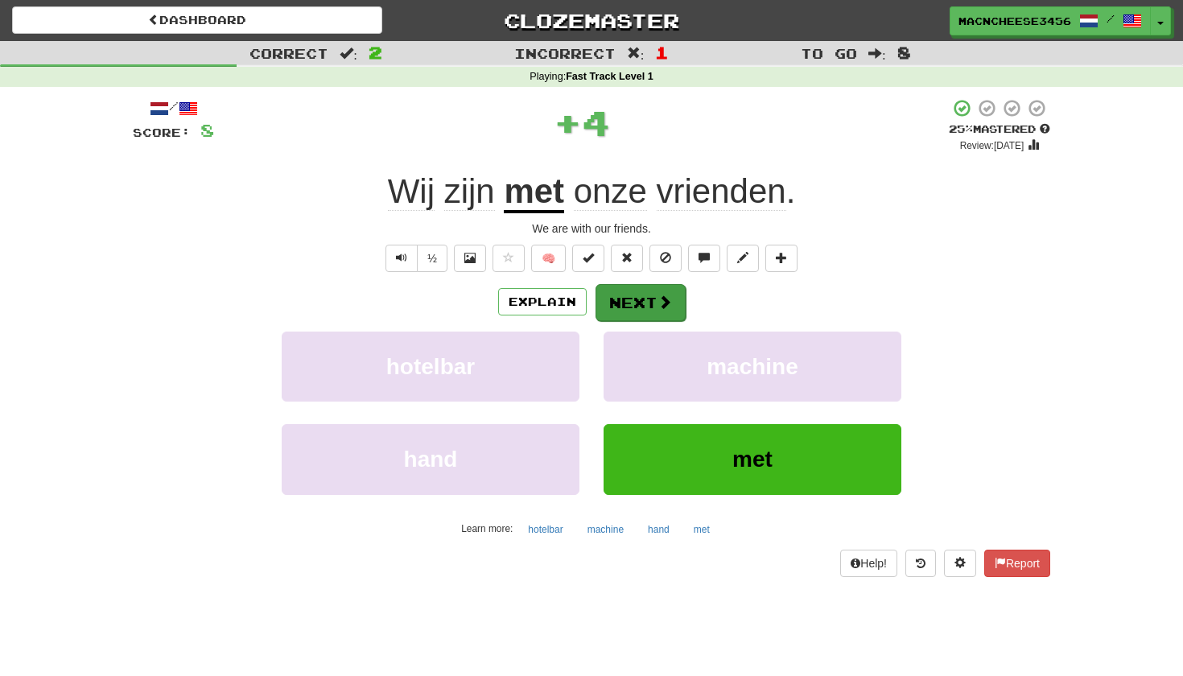
click at [640, 294] on button "Next" at bounding box center [640, 302] width 90 height 37
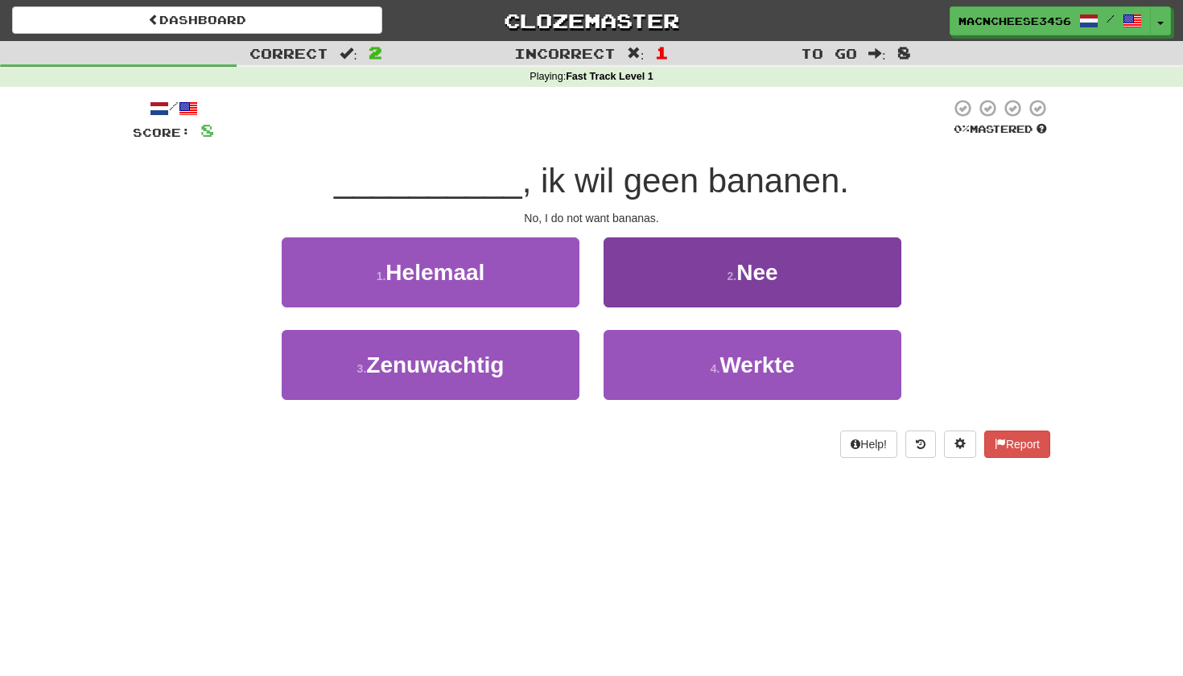
click at [679, 278] on button "2 . Nee" at bounding box center [752, 272] width 298 height 70
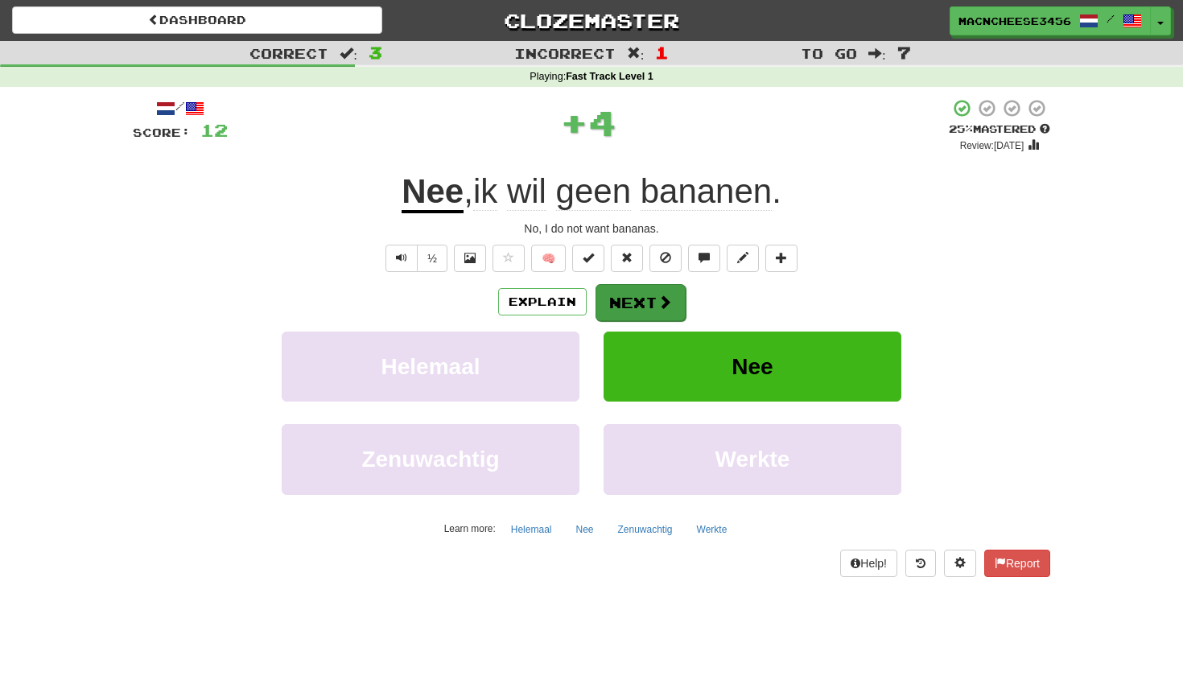
click at [667, 294] on span at bounding box center [664, 301] width 14 height 14
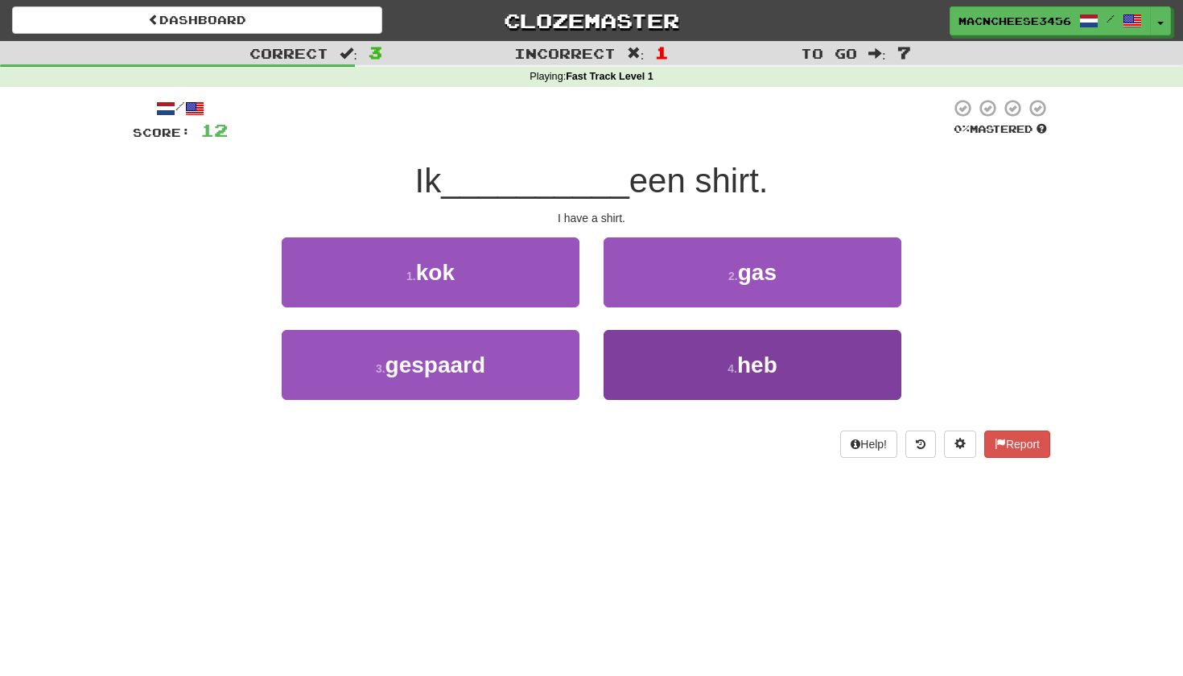
click at [677, 352] on button "4 . heb" at bounding box center [752, 365] width 298 height 70
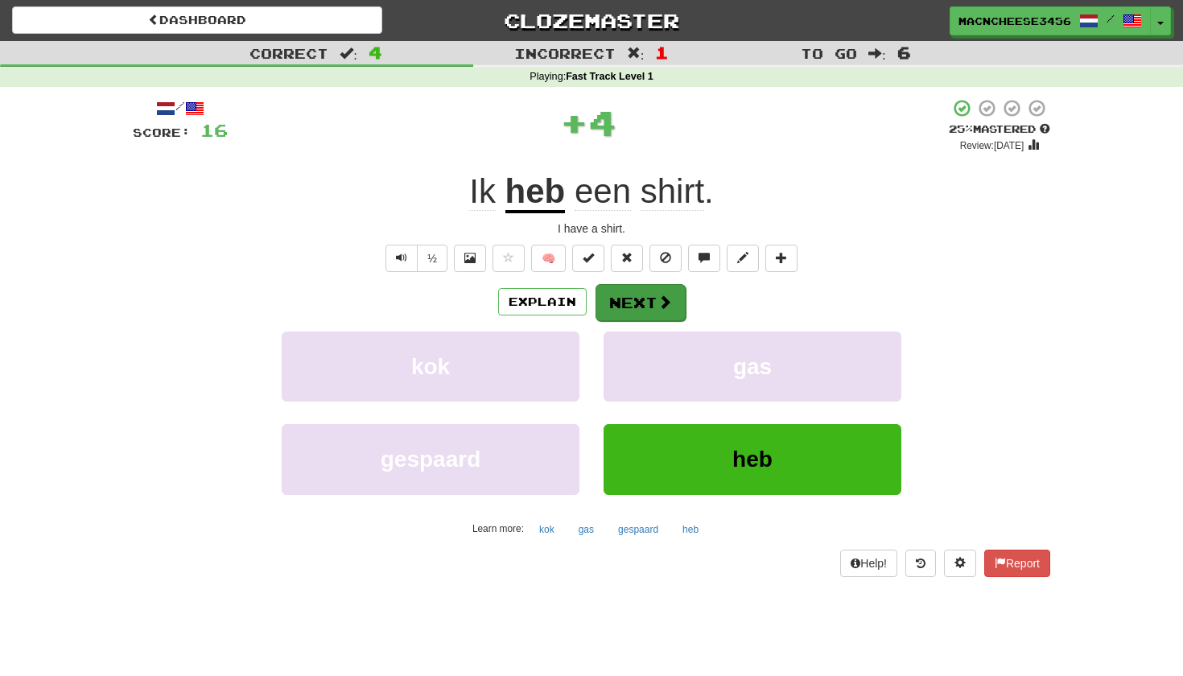
click at [662, 300] on span at bounding box center [664, 301] width 14 height 14
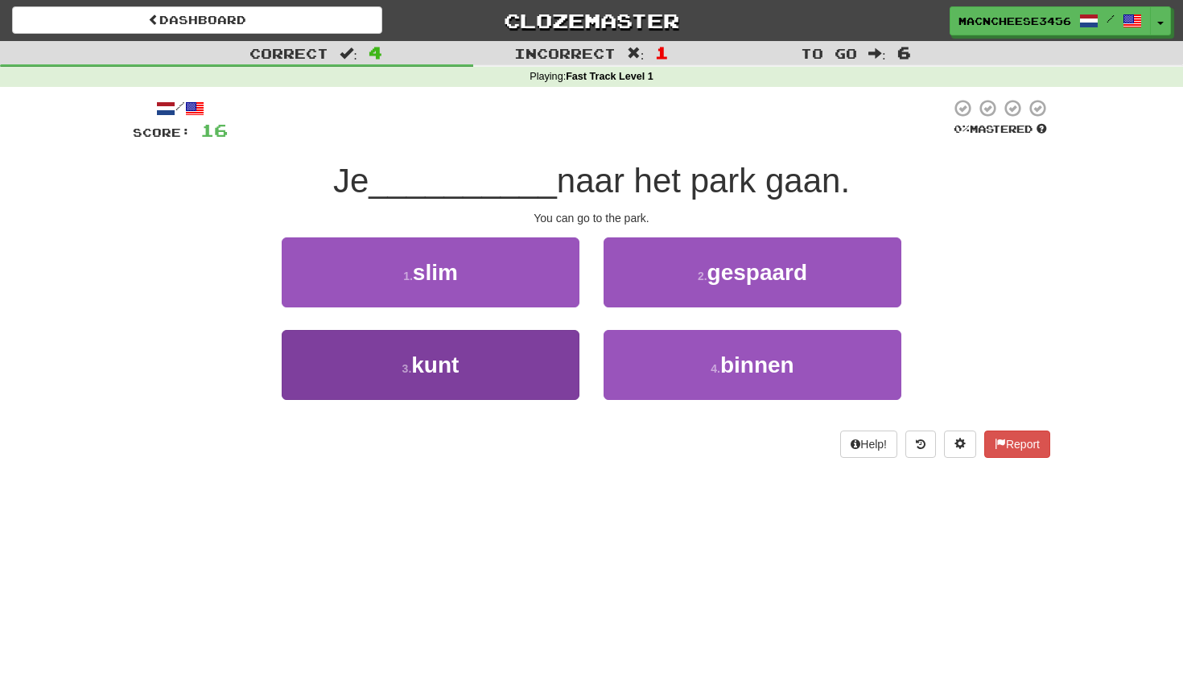
click at [523, 362] on button "3 . kunt" at bounding box center [431, 365] width 298 height 70
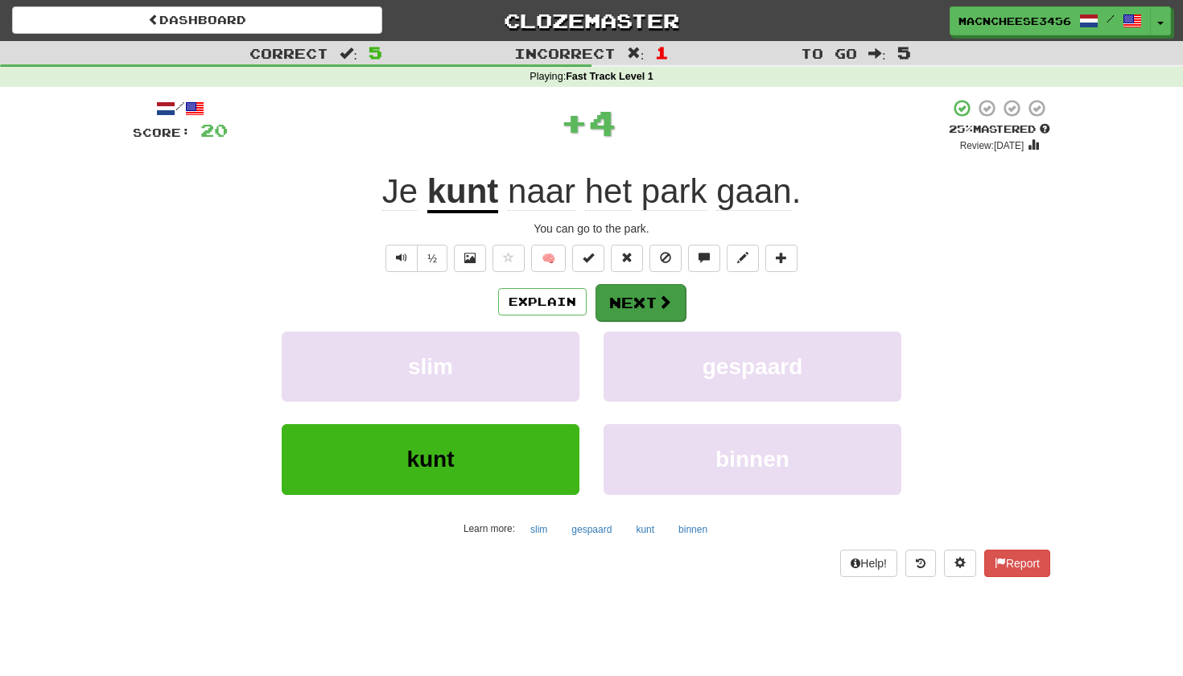
click at [657, 294] on span at bounding box center [664, 301] width 14 height 14
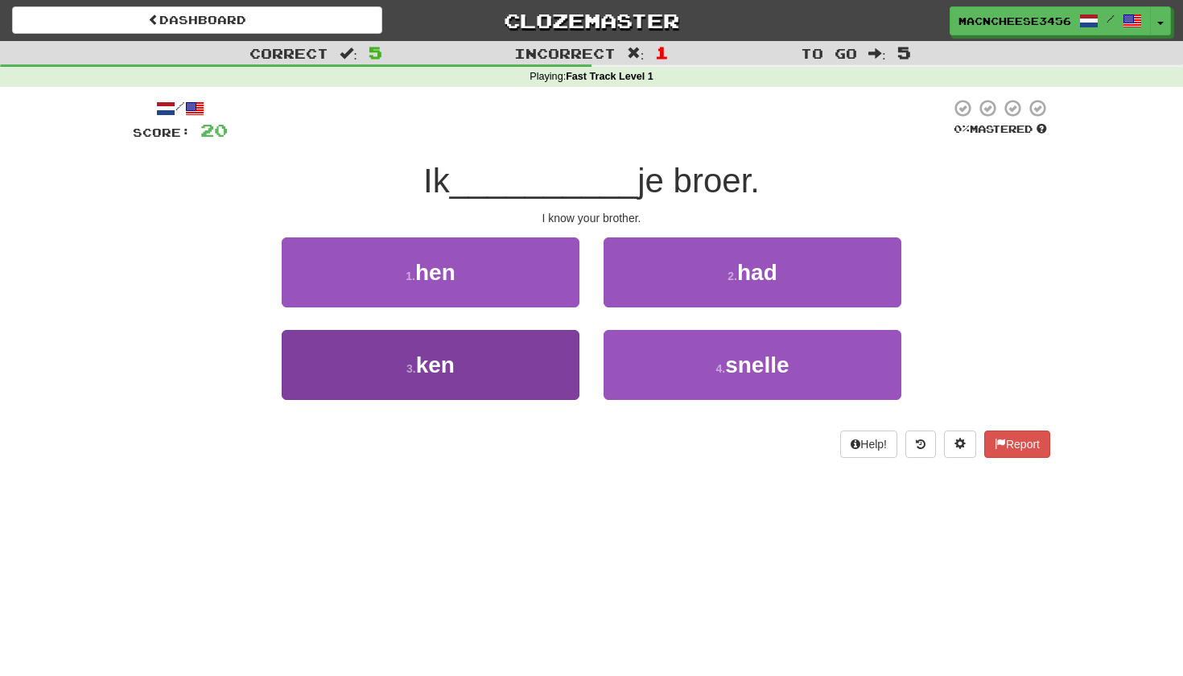
click at [532, 383] on button "3 . ken" at bounding box center [431, 365] width 298 height 70
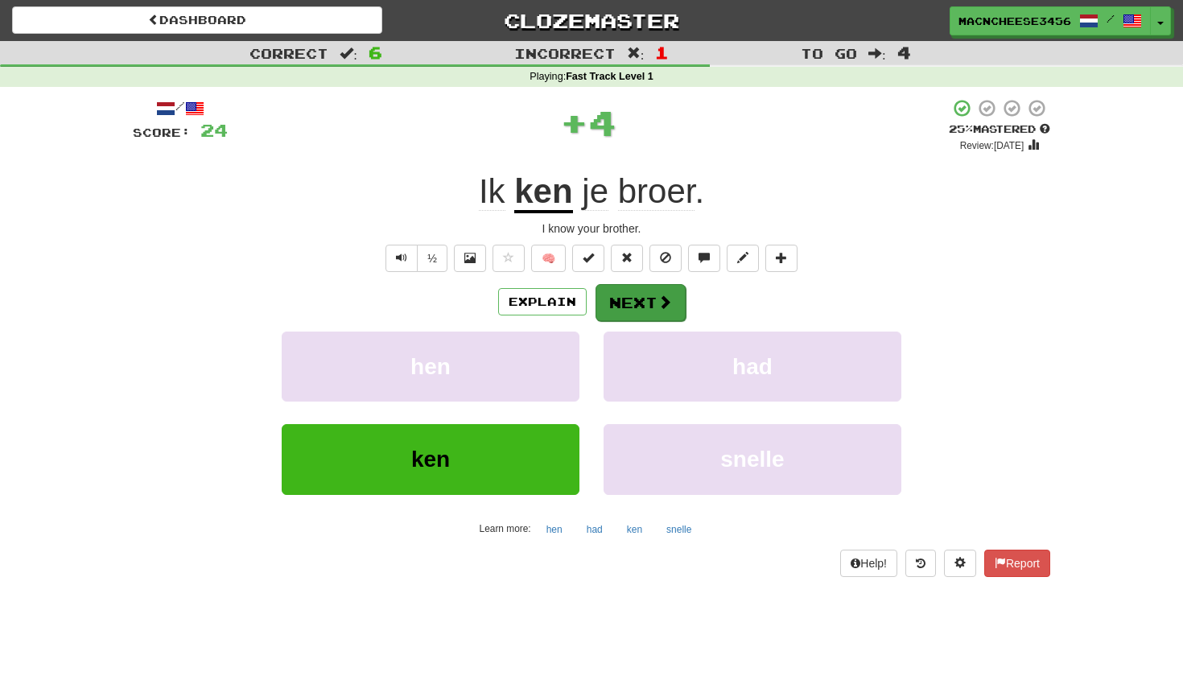
click at [641, 311] on button "Next" at bounding box center [640, 302] width 90 height 37
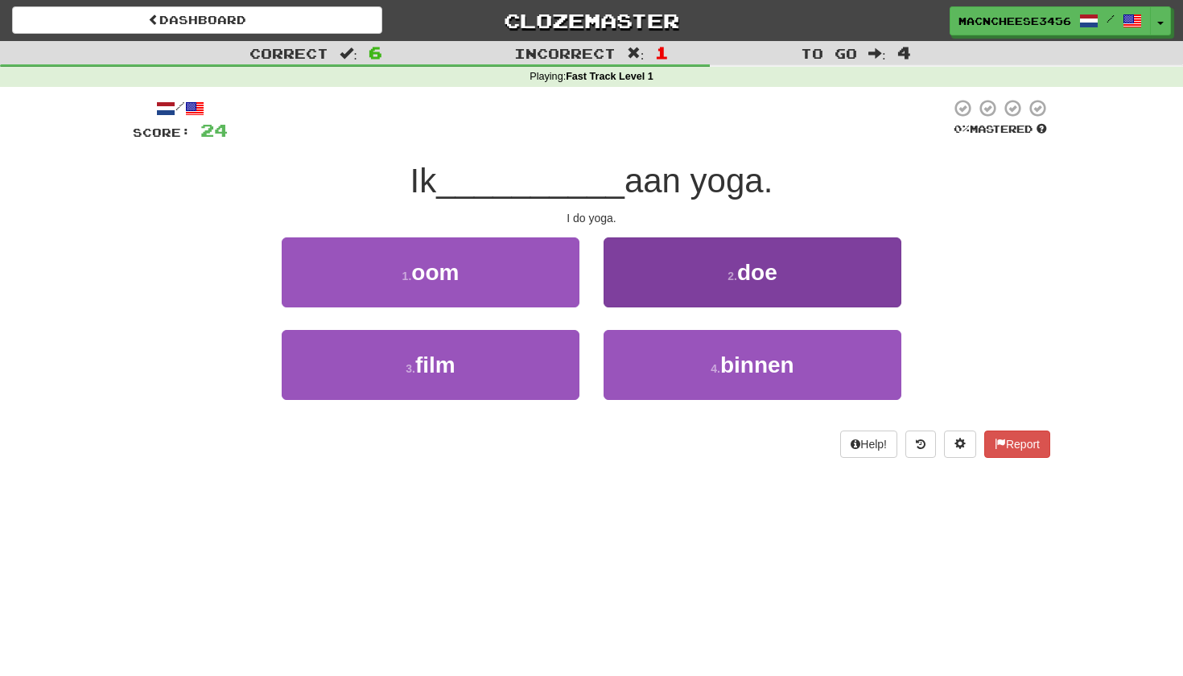
click at [653, 290] on button "2 . doe" at bounding box center [752, 272] width 298 height 70
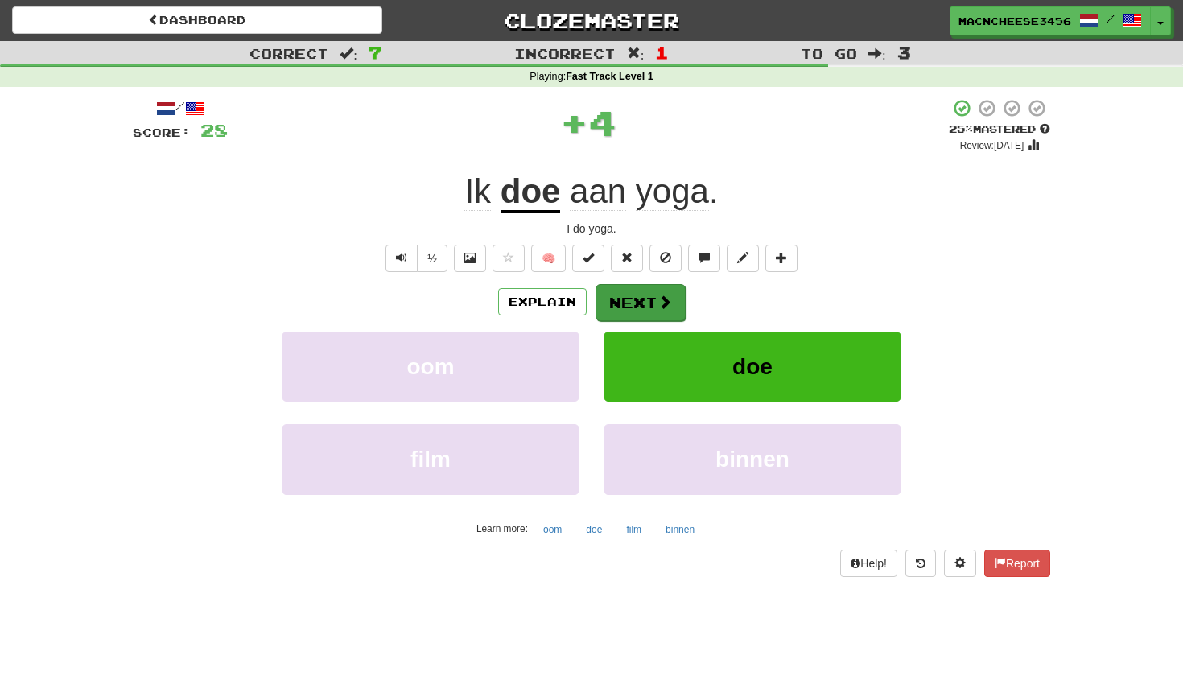
click at [647, 298] on button "Next" at bounding box center [640, 302] width 90 height 37
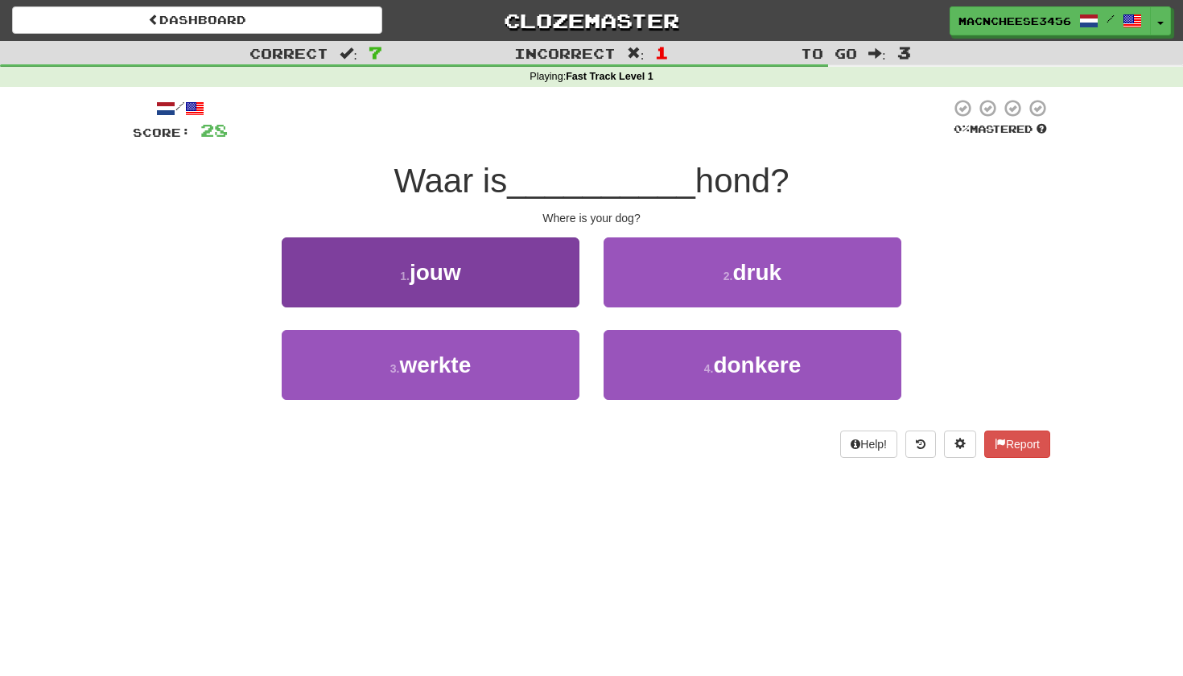
click at [496, 300] on button "1 . jouw" at bounding box center [431, 272] width 298 height 70
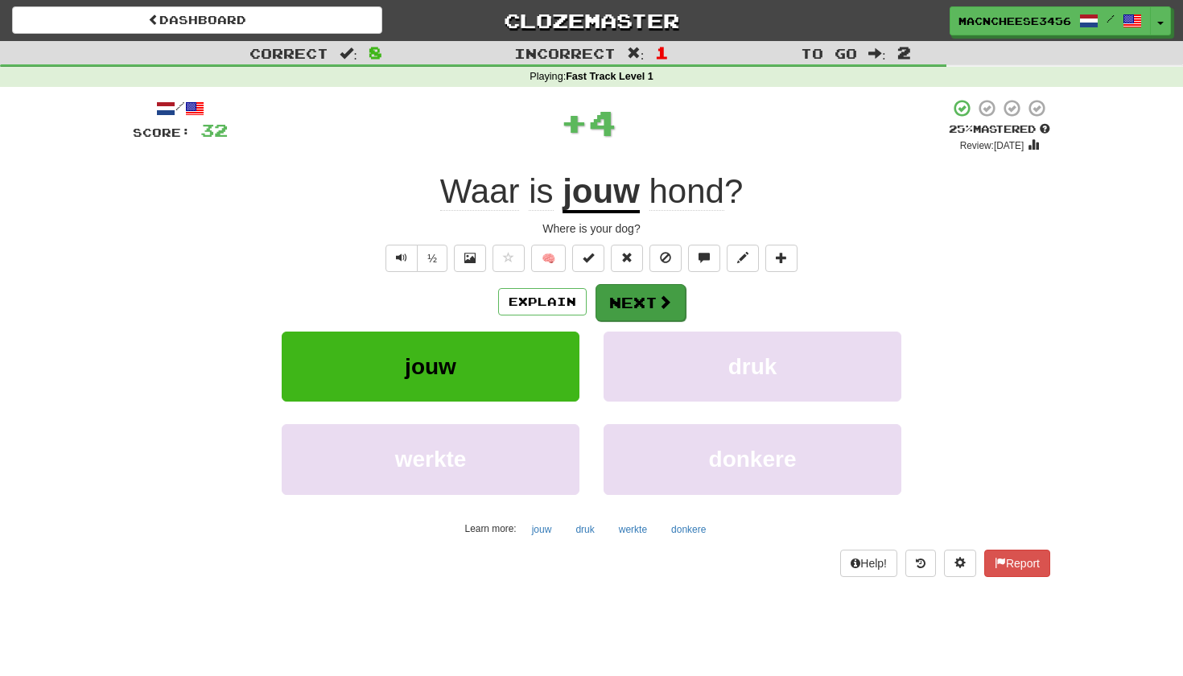
click at [657, 306] on span at bounding box center [664, 301] width 14 height 14
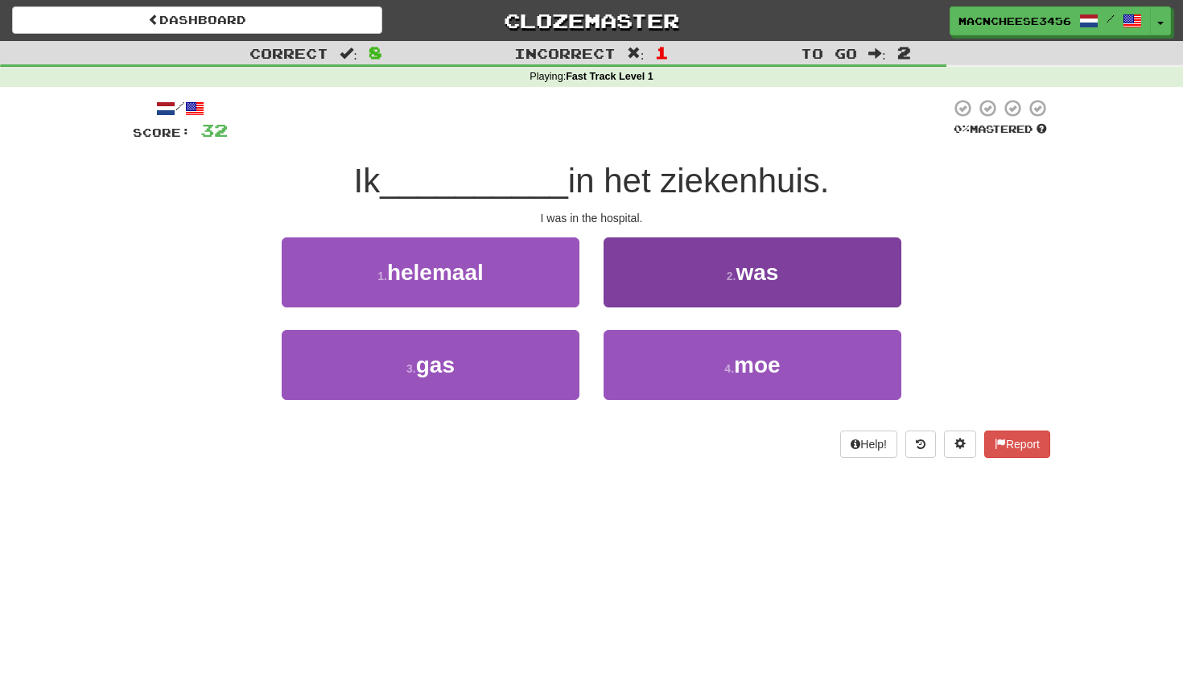
click at [711, 267] on button "2 . was" at bounding box center [752, 272] width 298 height 70
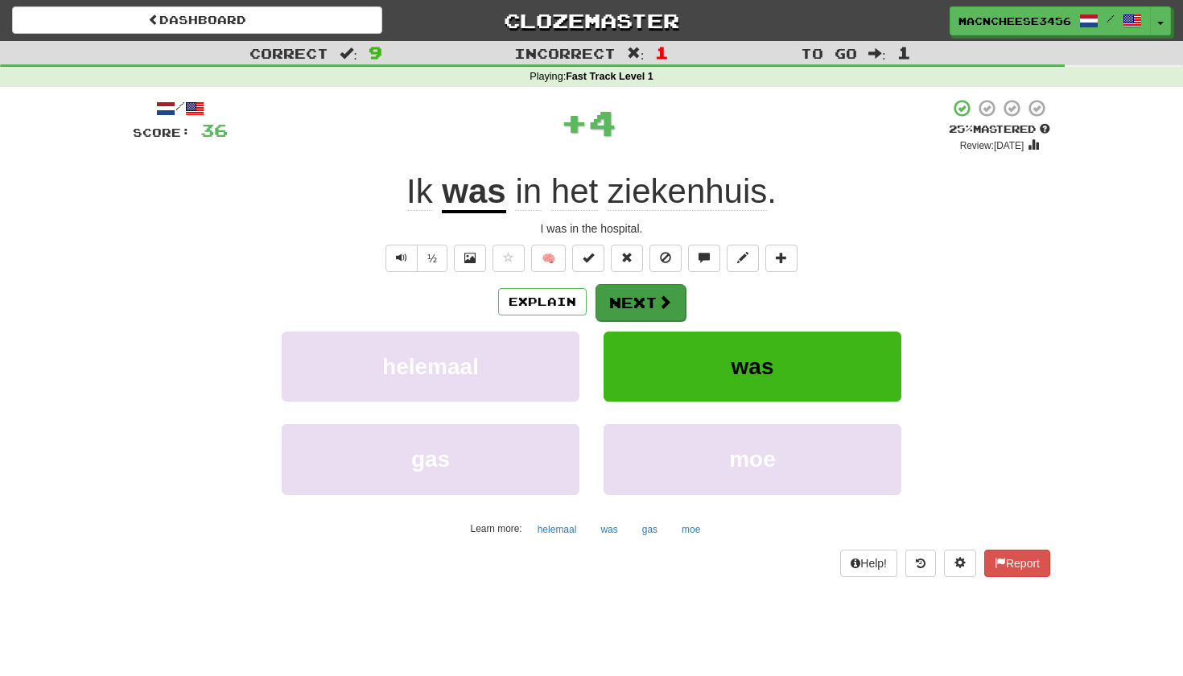
click at [661, 308] on span at bounding box center [664, 301] width 14 height 14
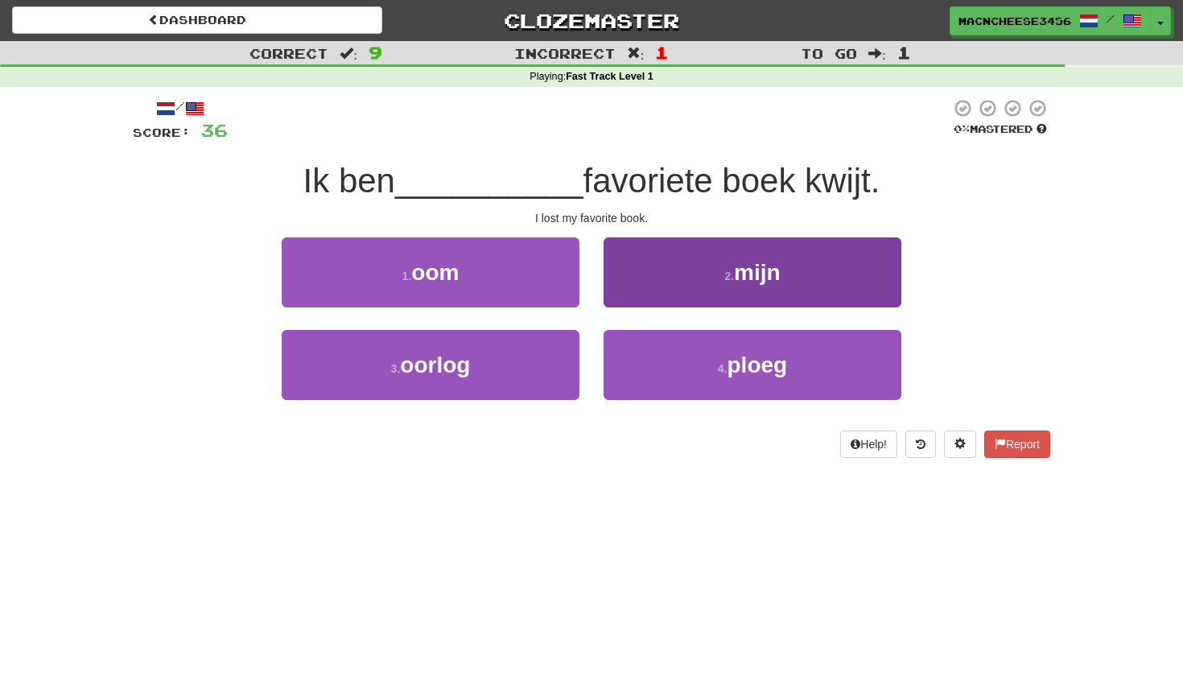
click at [653, 290] on button "2 . mijn" at bounding box center [752, 272] width 298 height 70
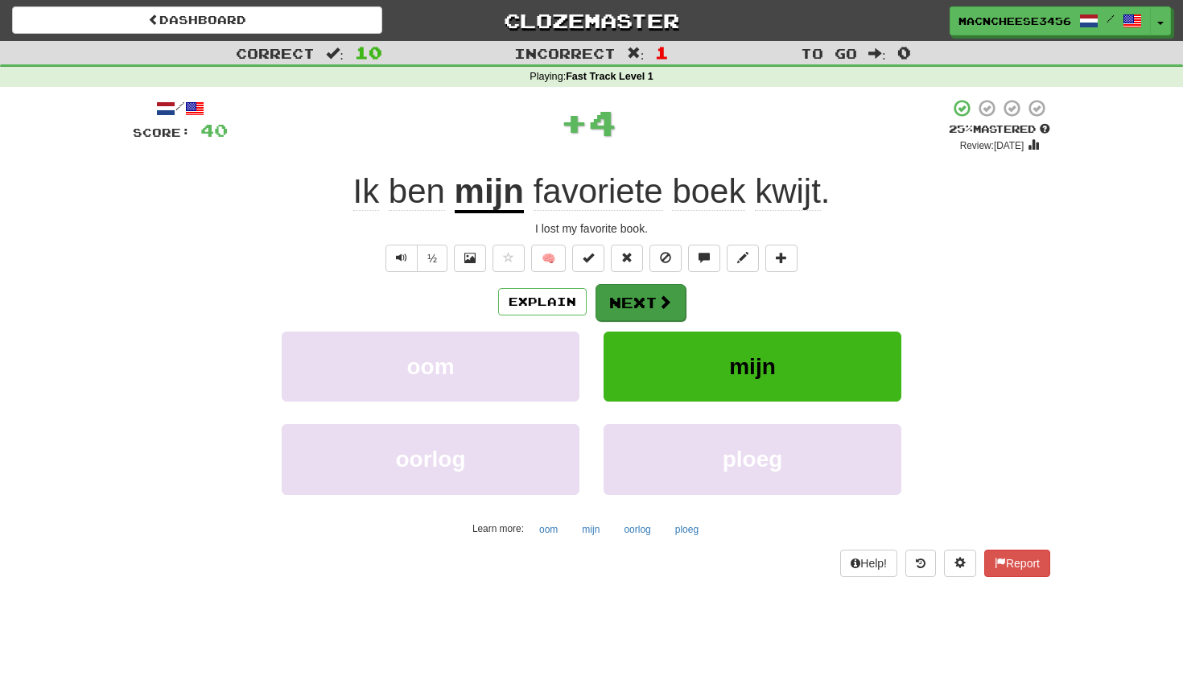
click at [644, 298] on button "Next" at bounding box center [640, 302] width 90 height 37
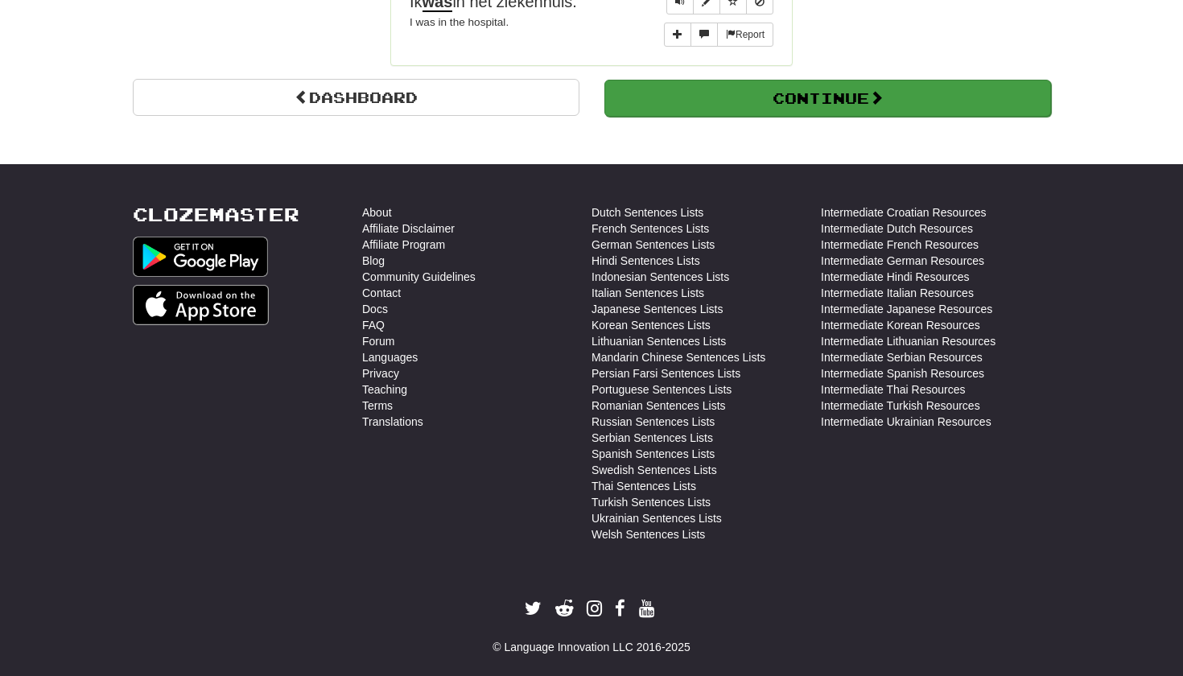
click at [731, 82] on button "Continue" at bounding box center [827, 98] width 447 height 37
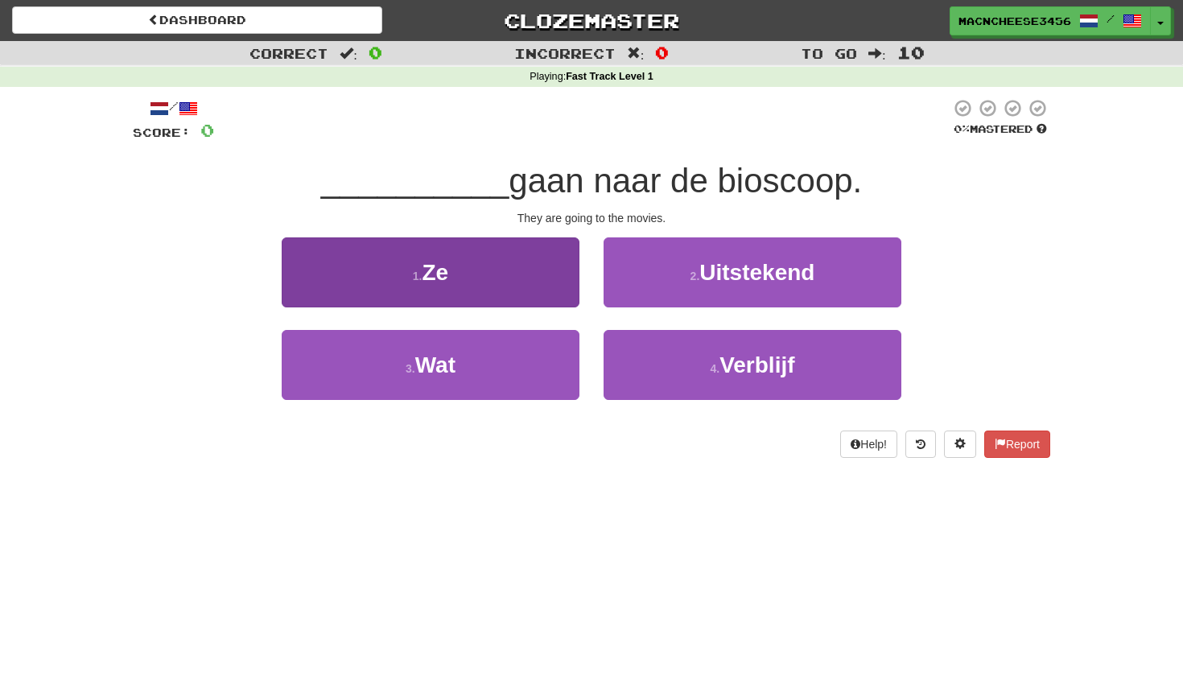
click at [544, 289] on button "1 . Ze" at bounding box center [431, 272] width 298 height 70
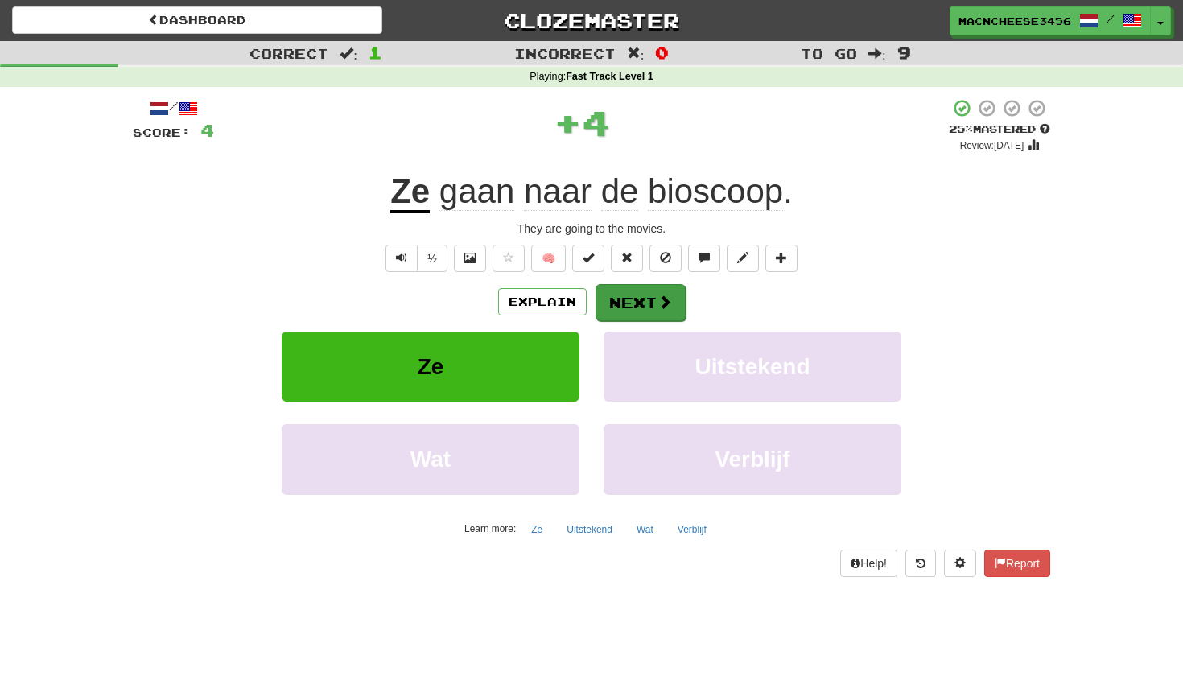
click at [658, 299] on span at bounding box center [664, 301] width 14 height 14
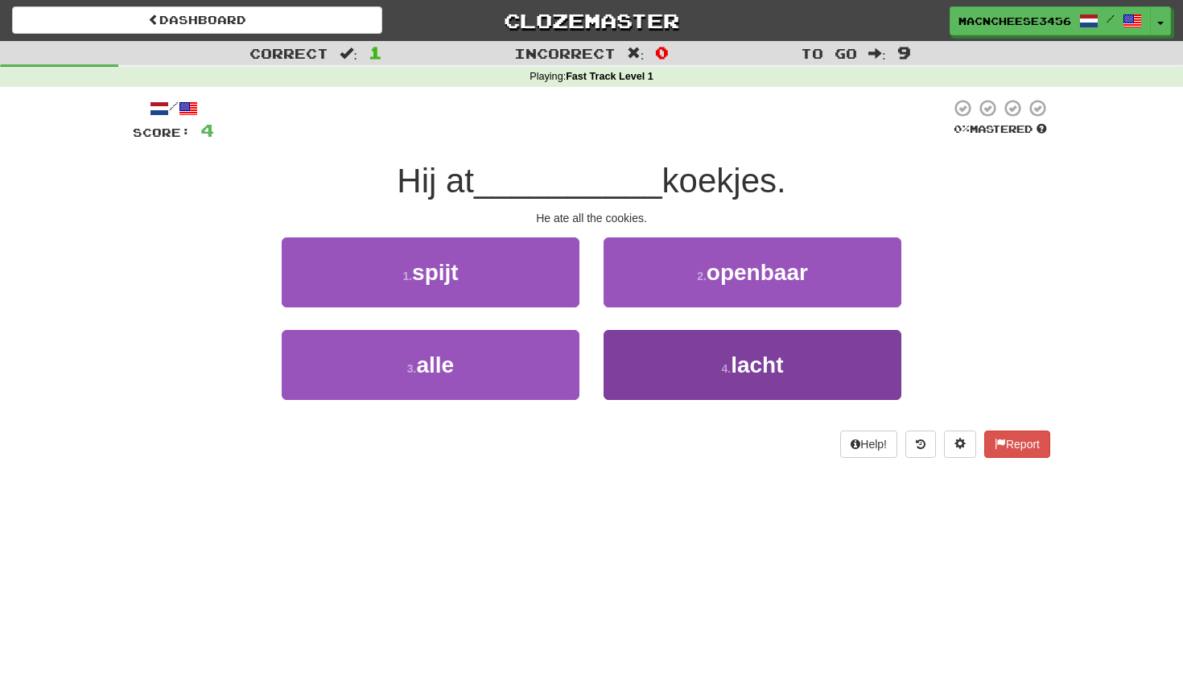
click at [691, 377] on button "4 . lacht" at bounding box center [752, 365] width 298 height 70
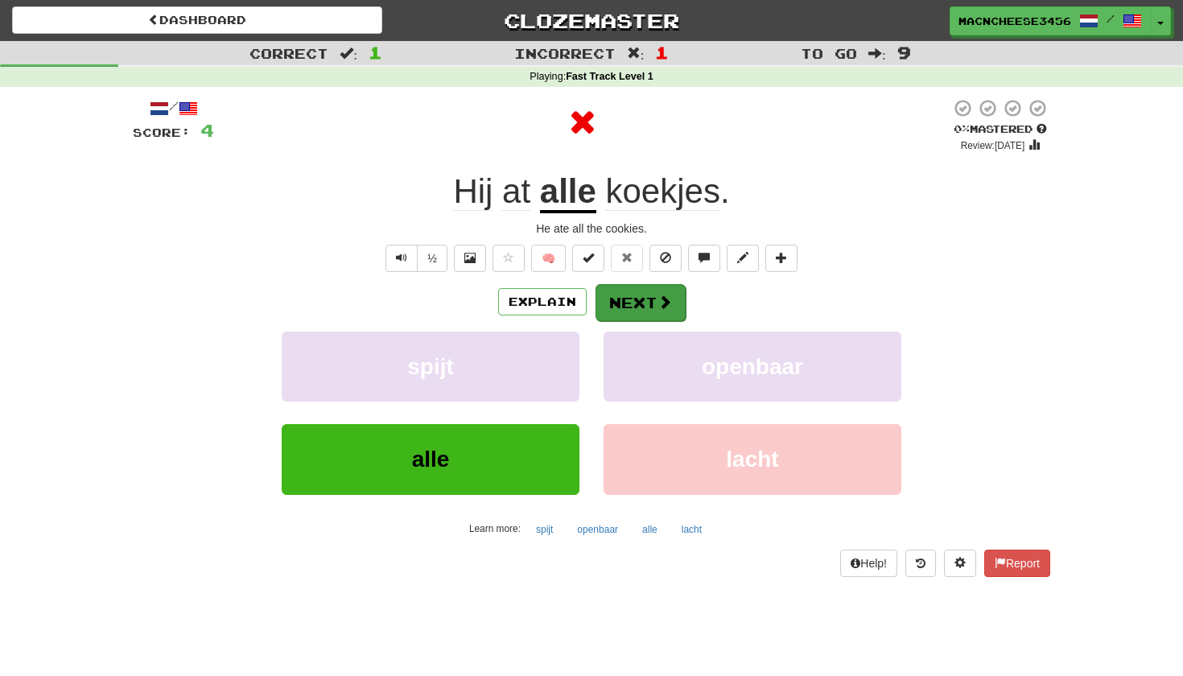
click at [654, 305] on button "Next" at bounding box center [640, 302] width 90 height 37
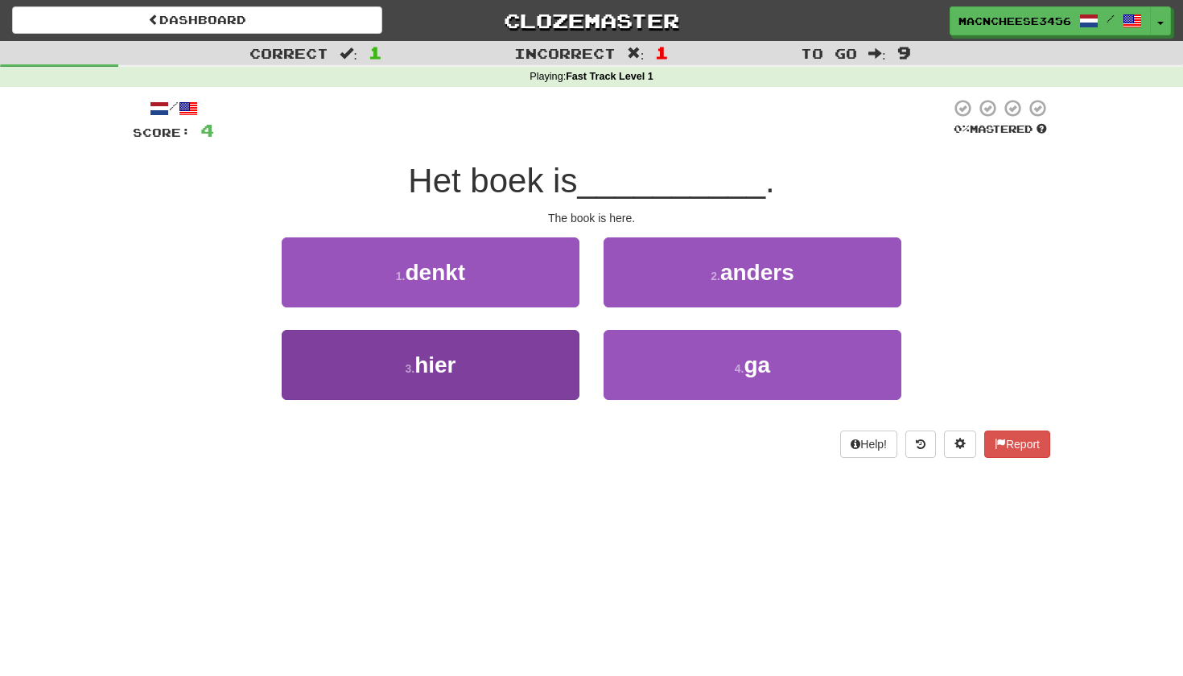
click at [504, 352] on button "3 . hier" at bounding box center [431, 365] width 298 height 70
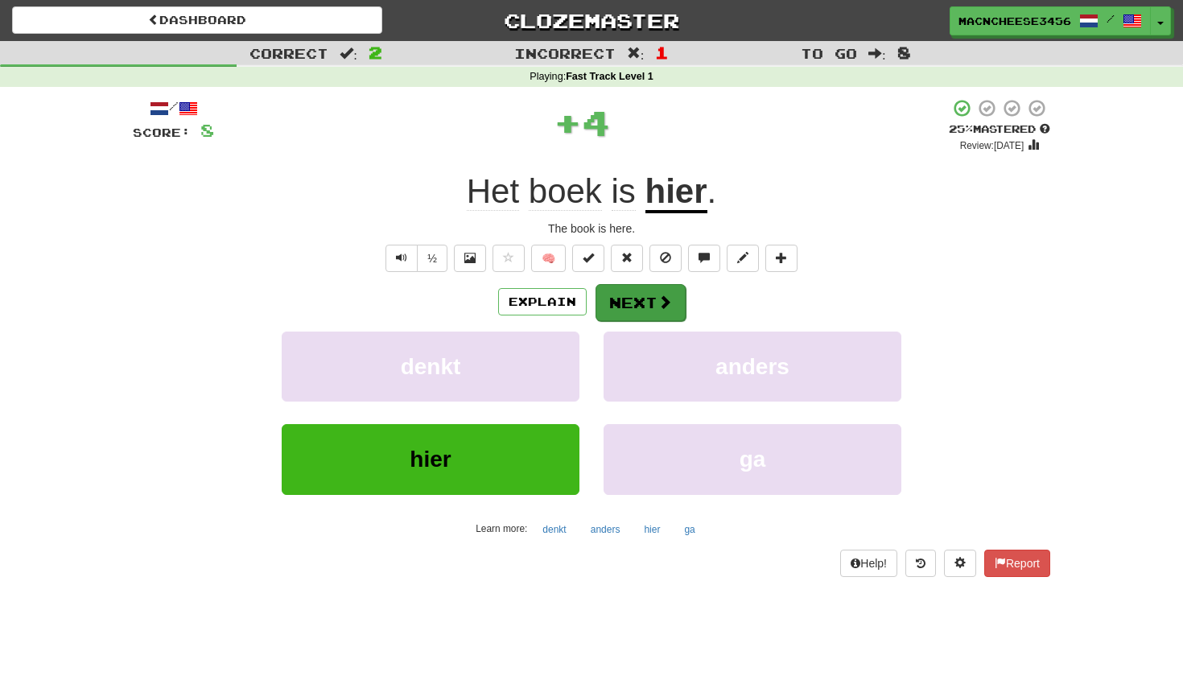
click at [634, 304] on button "Next" at bounding box center [640, 302] width 90 height 37
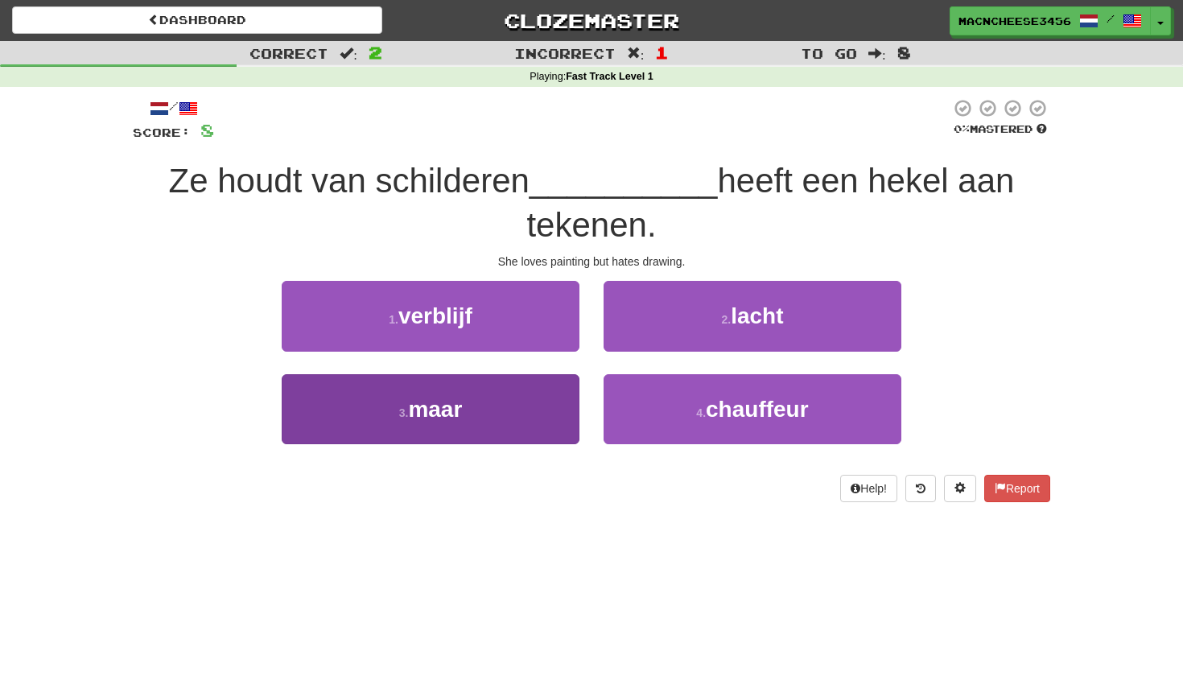
click at [526, 387] on button "3 . maar" at bounding box center [431, 409] width 298 height 70
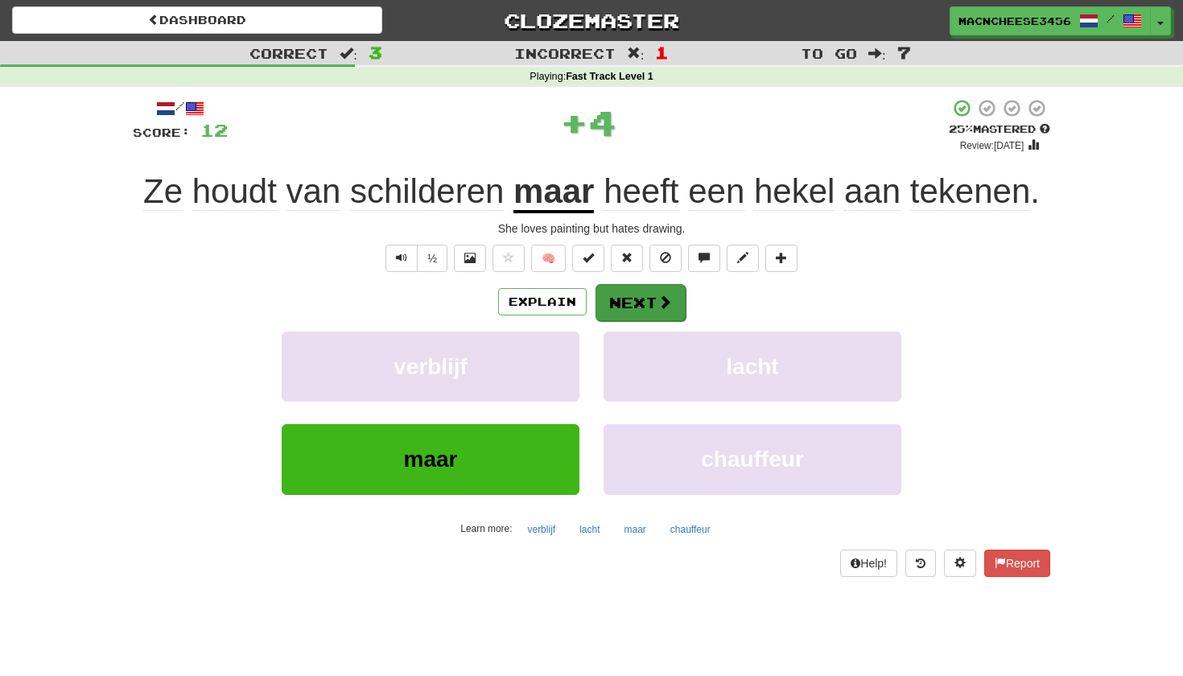
click at [644, 313] on button "Next" at bounding box center [640, 302] width 90 height 37
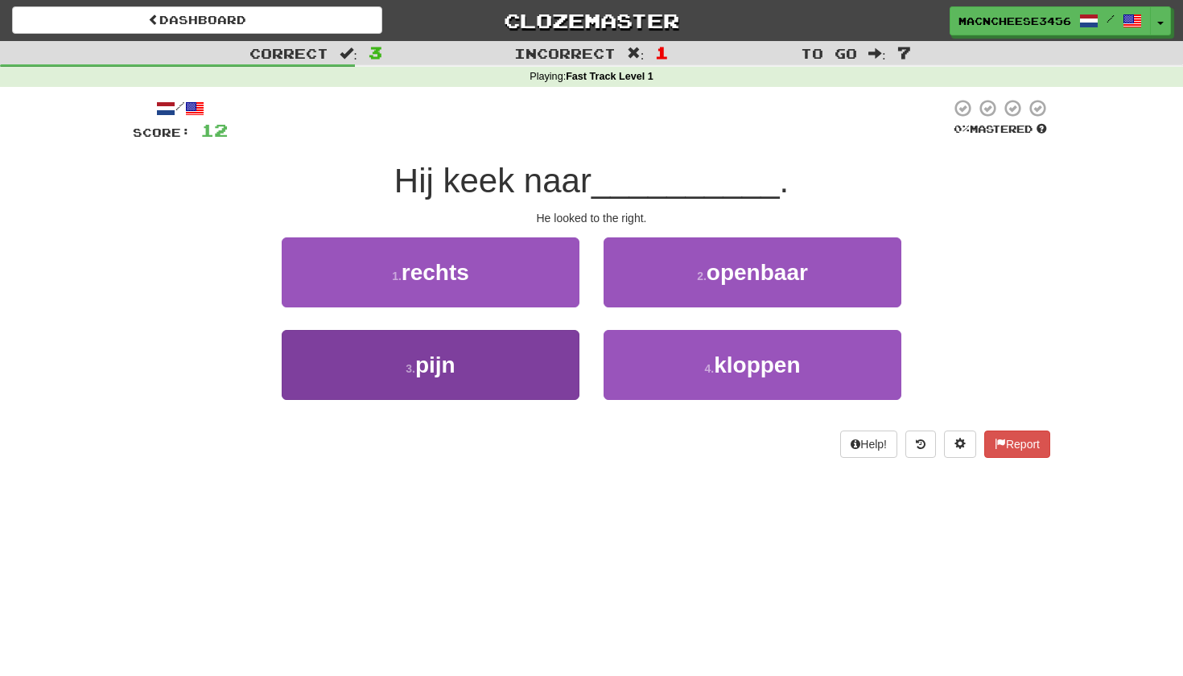
click at [525, 344] on button "3 . pijn" at bounding box center [431, 365] width 298 height 70
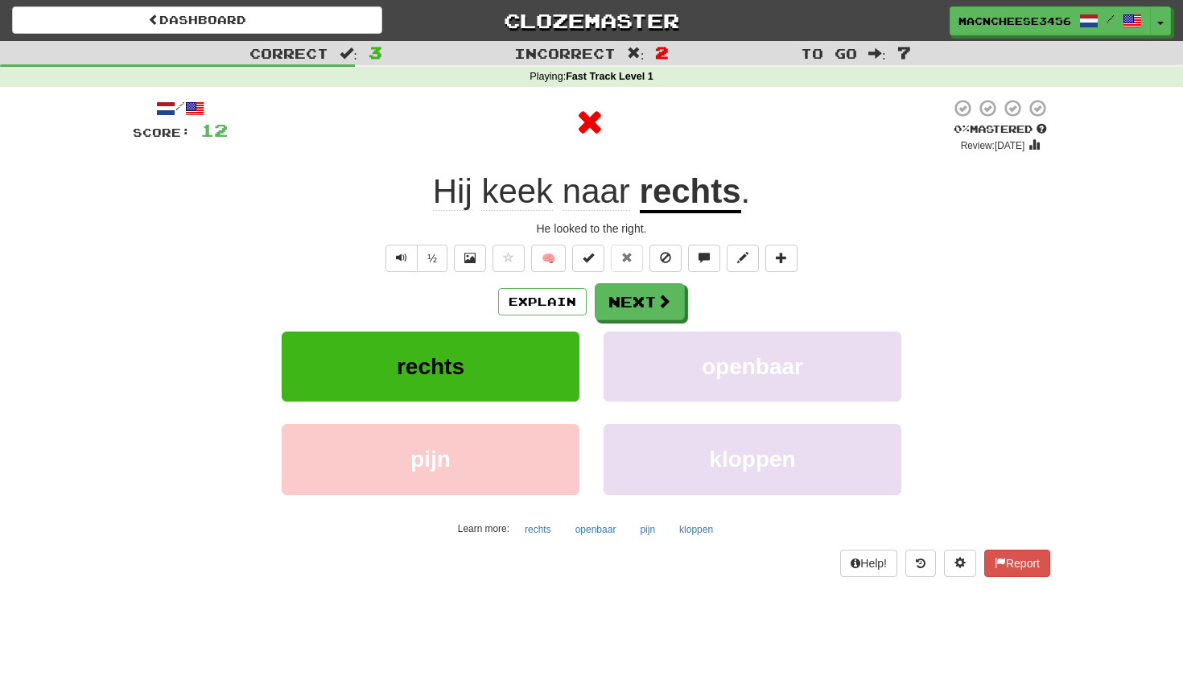
click at [672, 189] on u "rechts" at bounding box center [690, 192] width 101 height 41
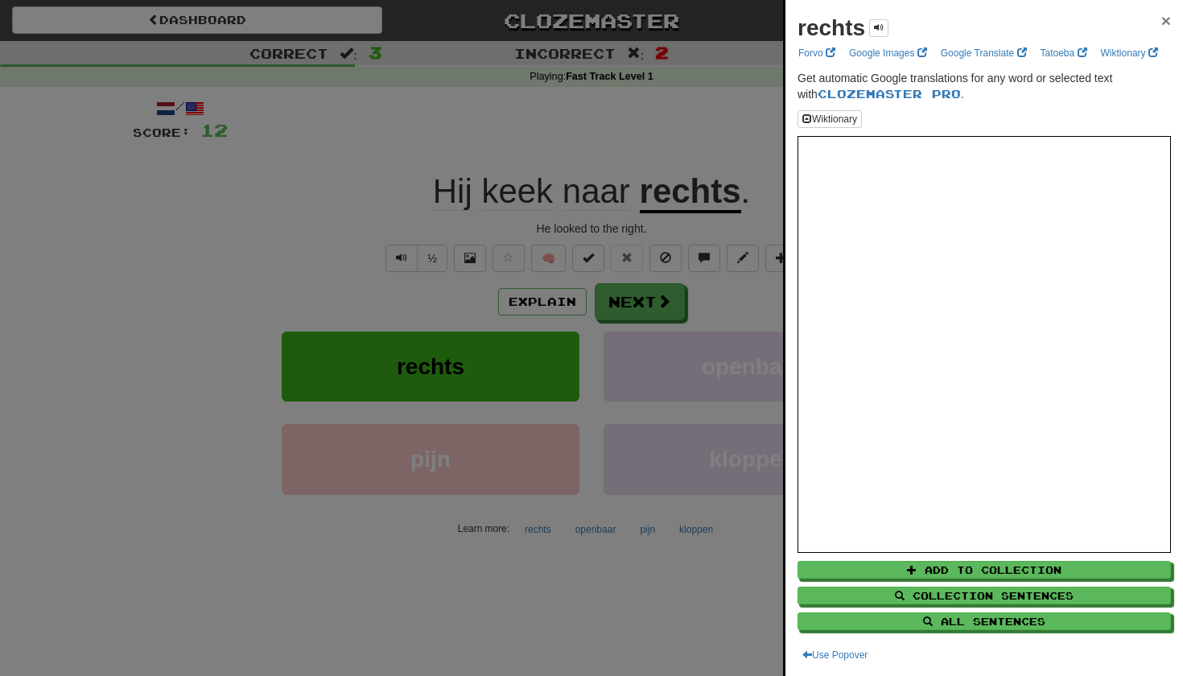
click at [1161, 21] on span "×" at bounding box center [1166, 20] width 10 height 19
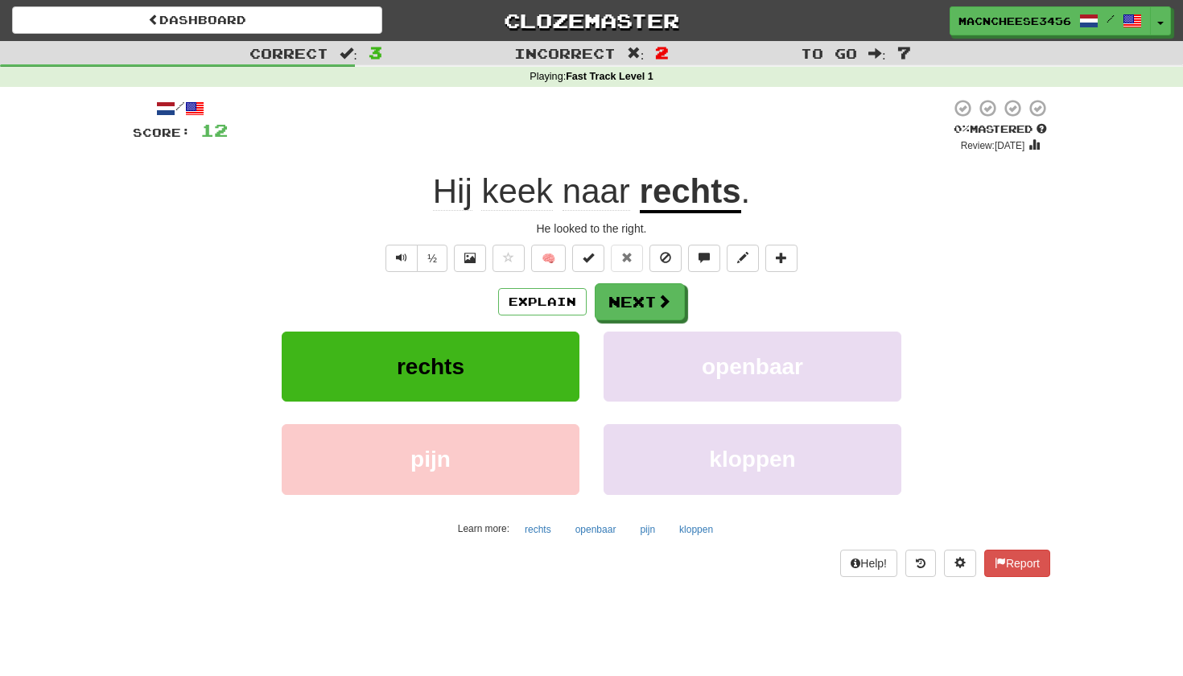
click at [562, 196] on span "keek" at bounding box center [596, 191] width 68 height 39
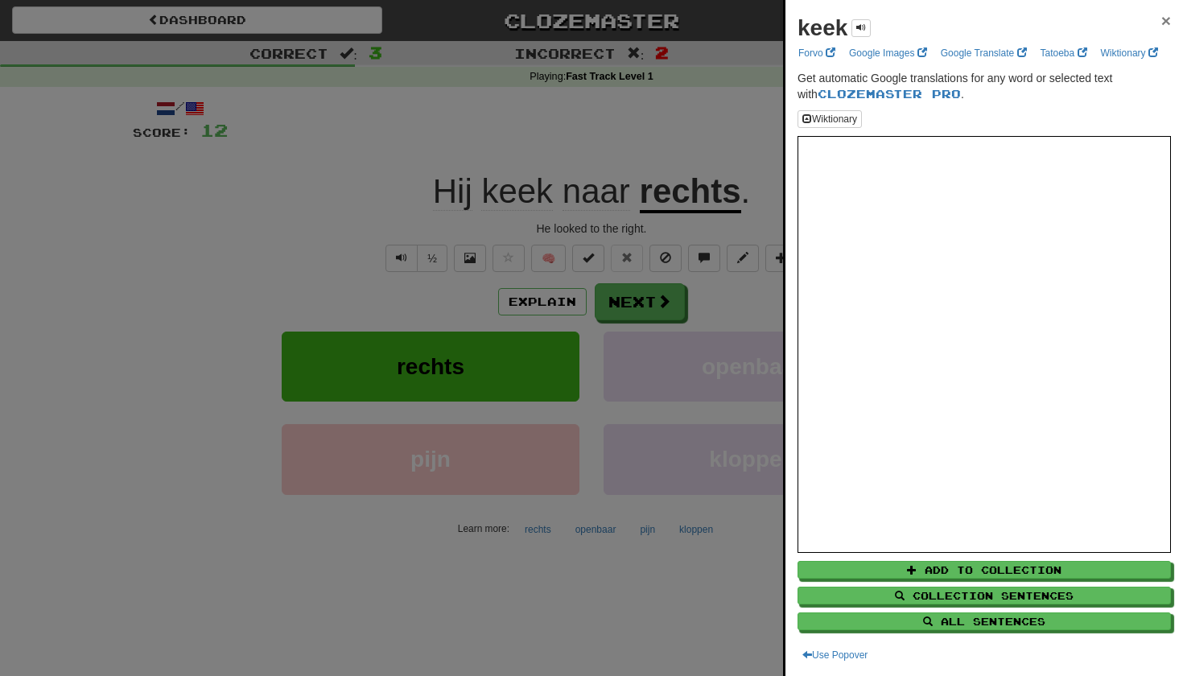
click at [1167, 16] on span "×" at bounding box center [1166, 20] width 10 height 19
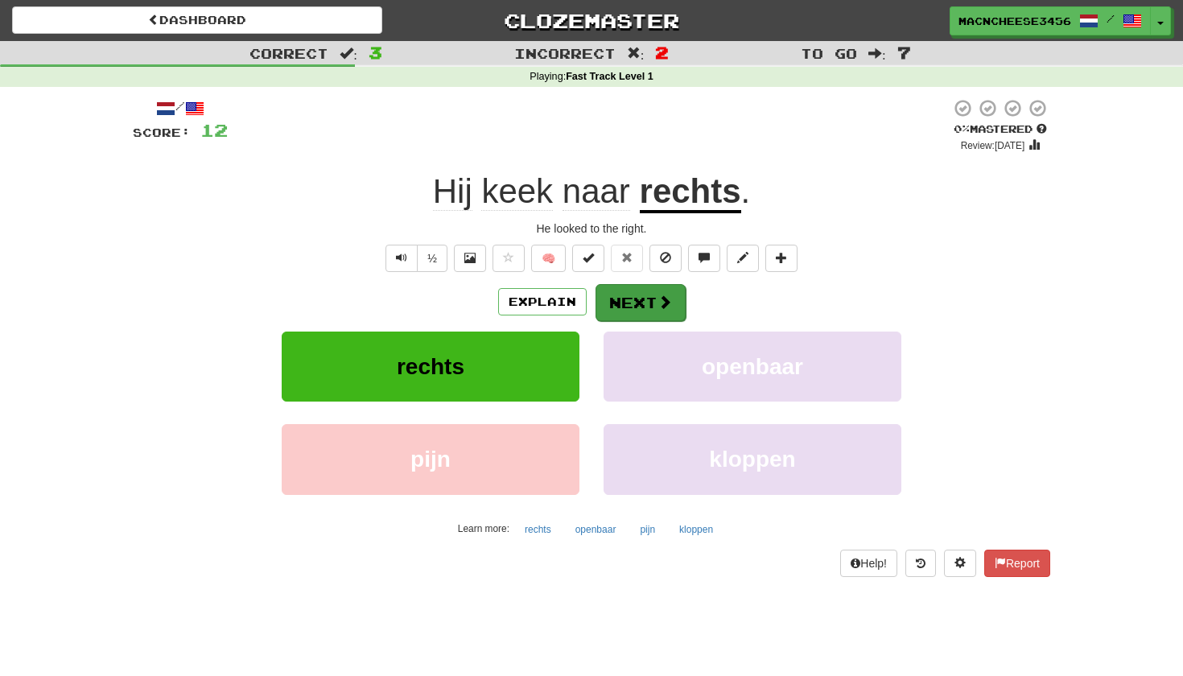
click at [668, 307] on span at bounding box center [664, 301] width 14 height 14
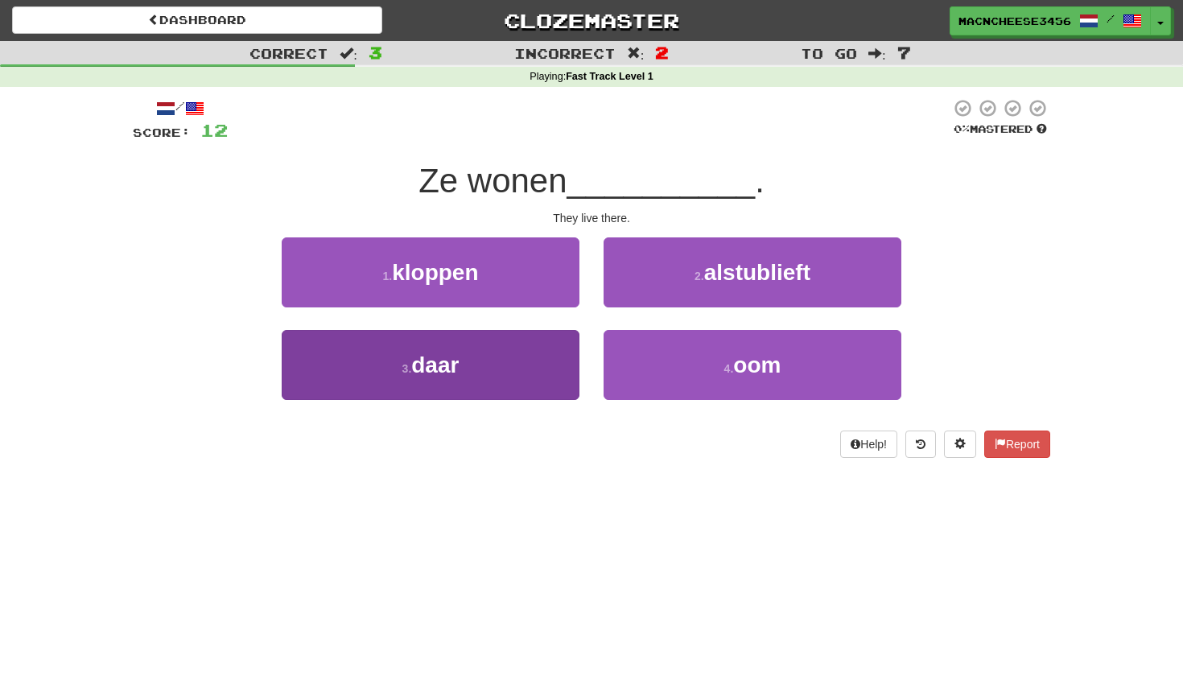
click at [521, 382] on button "3 . daar" at bounding box center [431, 365] width 298 height 70
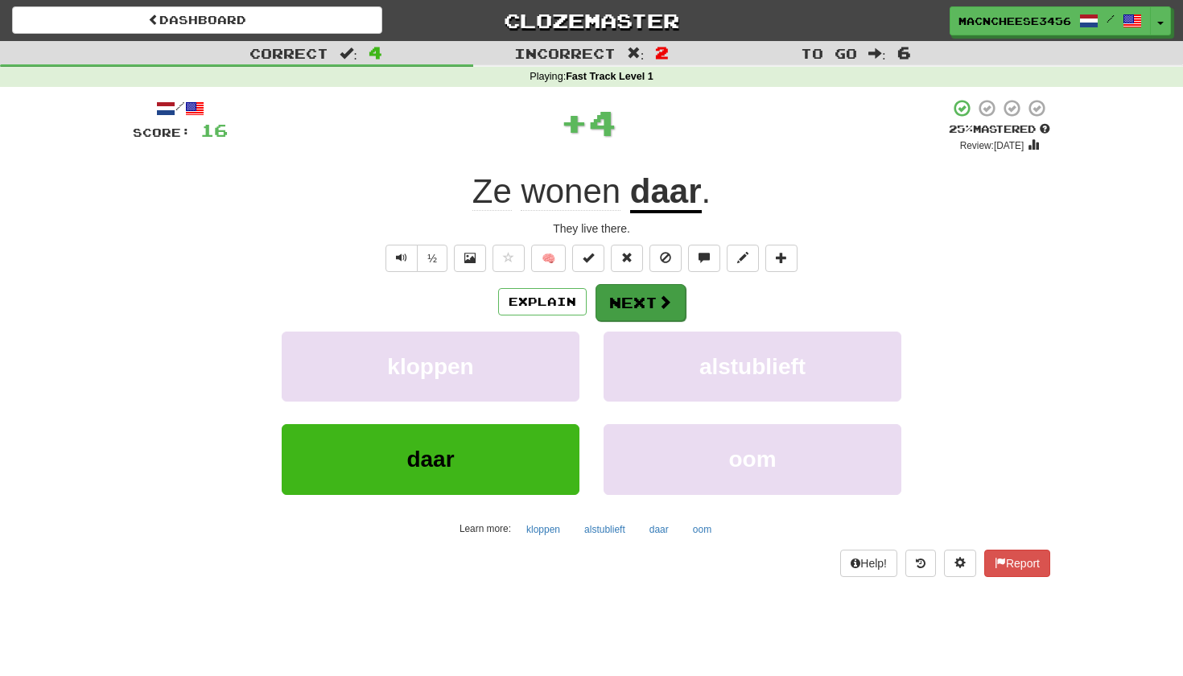
click at [663, 303] on span at bounding box center [664, 301] width 14 height 14
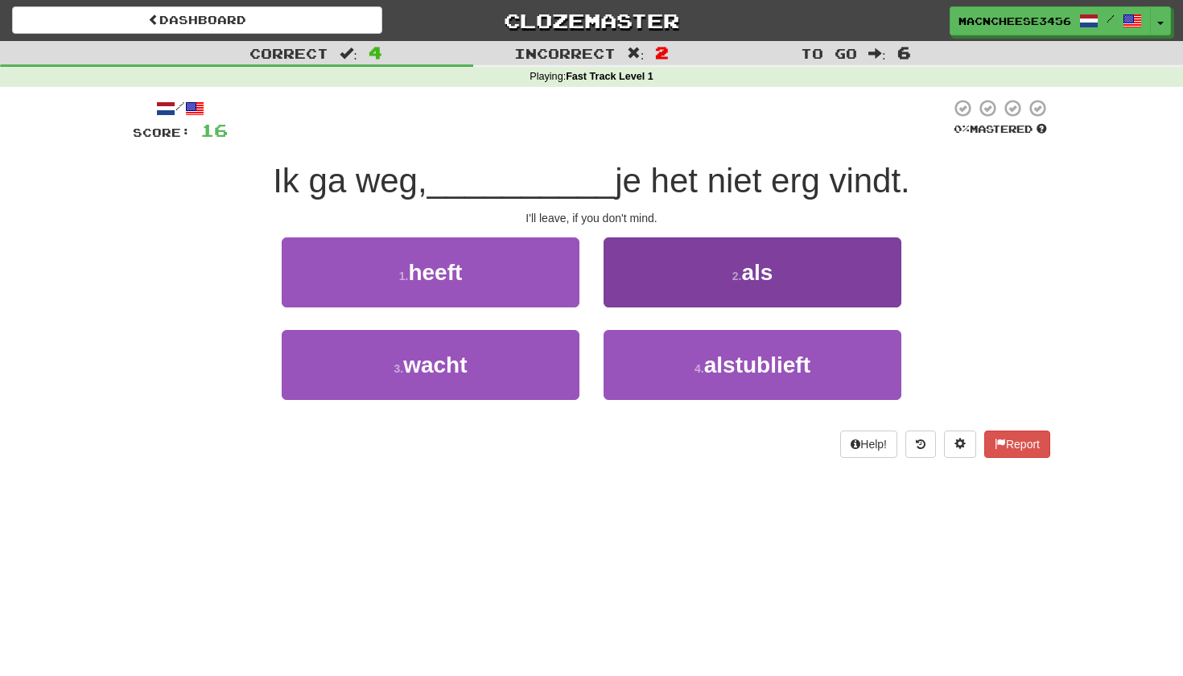
click at [663, 303] on button "2 . als" at bounding box center [752, 272] width 298 height 70
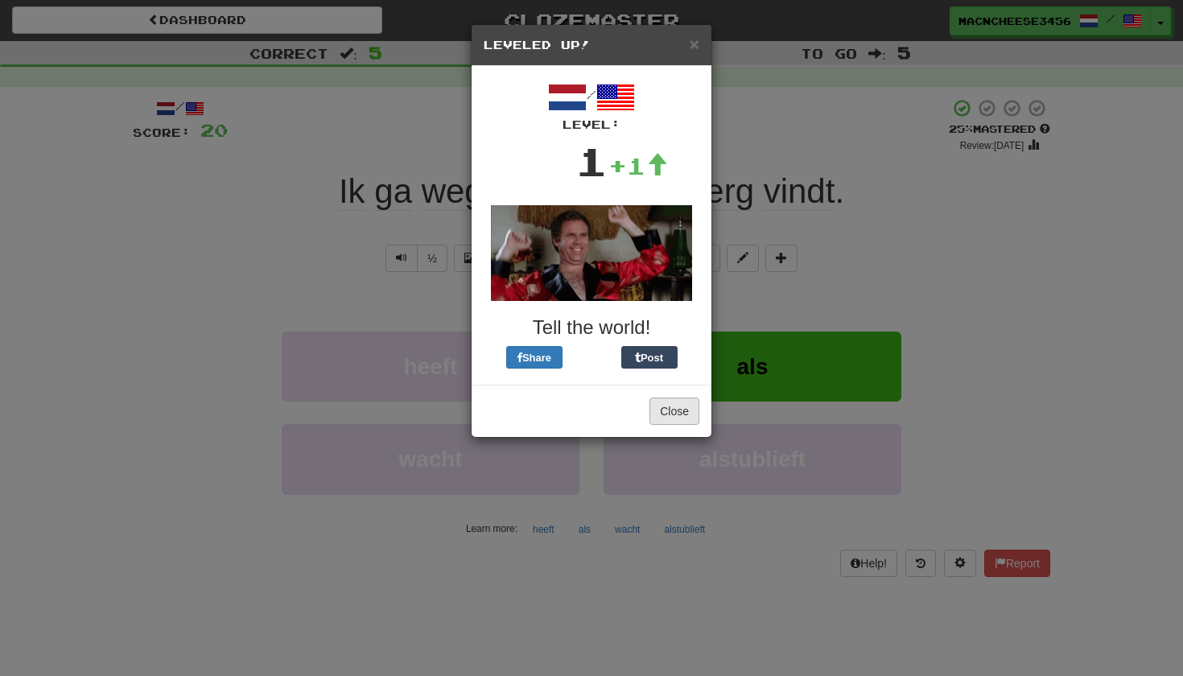
click at [677, 412] on button "Close" at bounding box center [674, 410] width 50 height 27
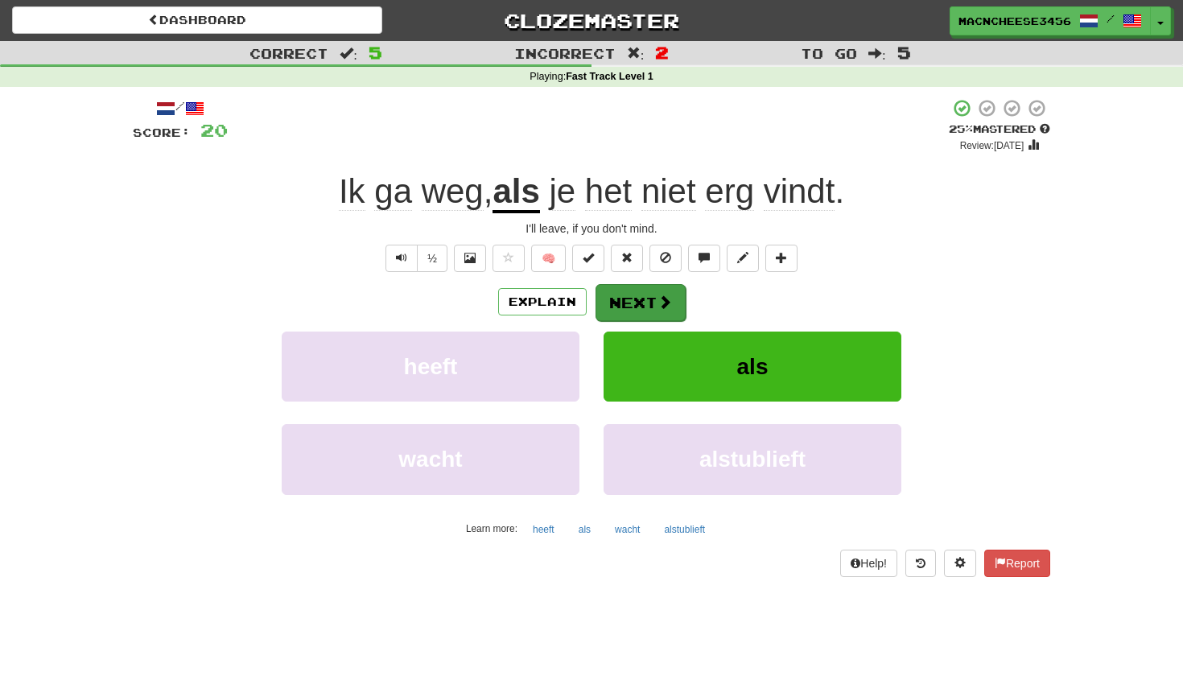
click at [646, 297] on button "Next" at bounding box center [640, 302] width 90 height 37
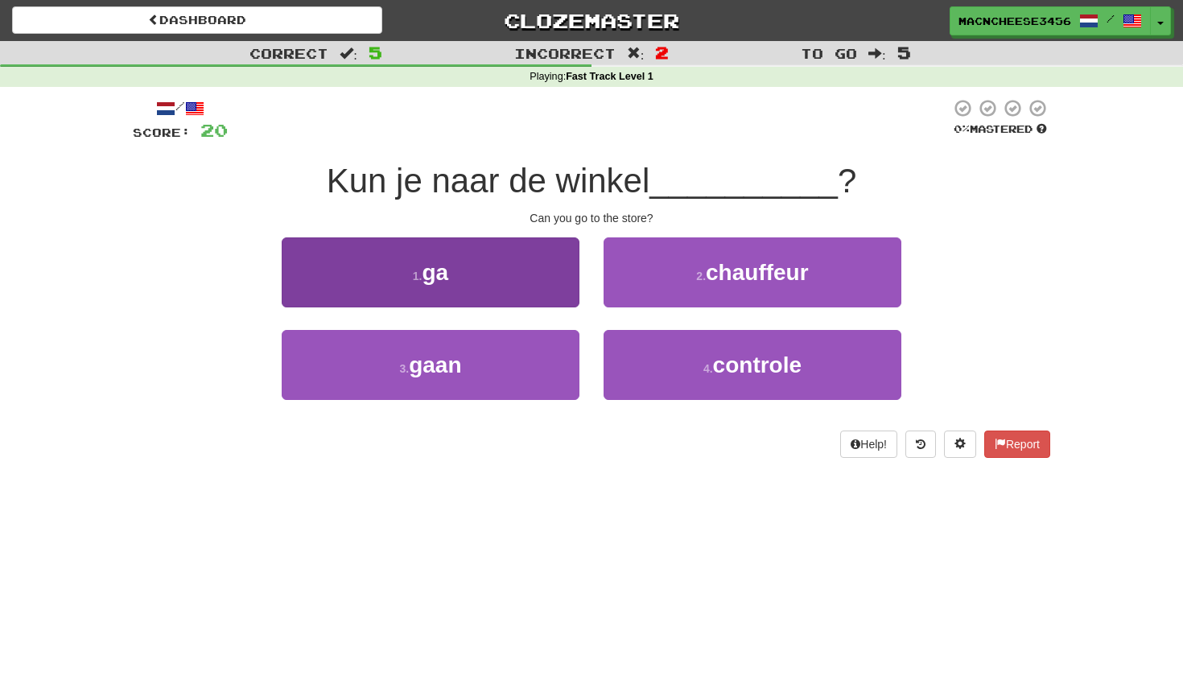
click at [526, 282] on button "1 . ga" at bounding box center [431, 272] width 298 height 70
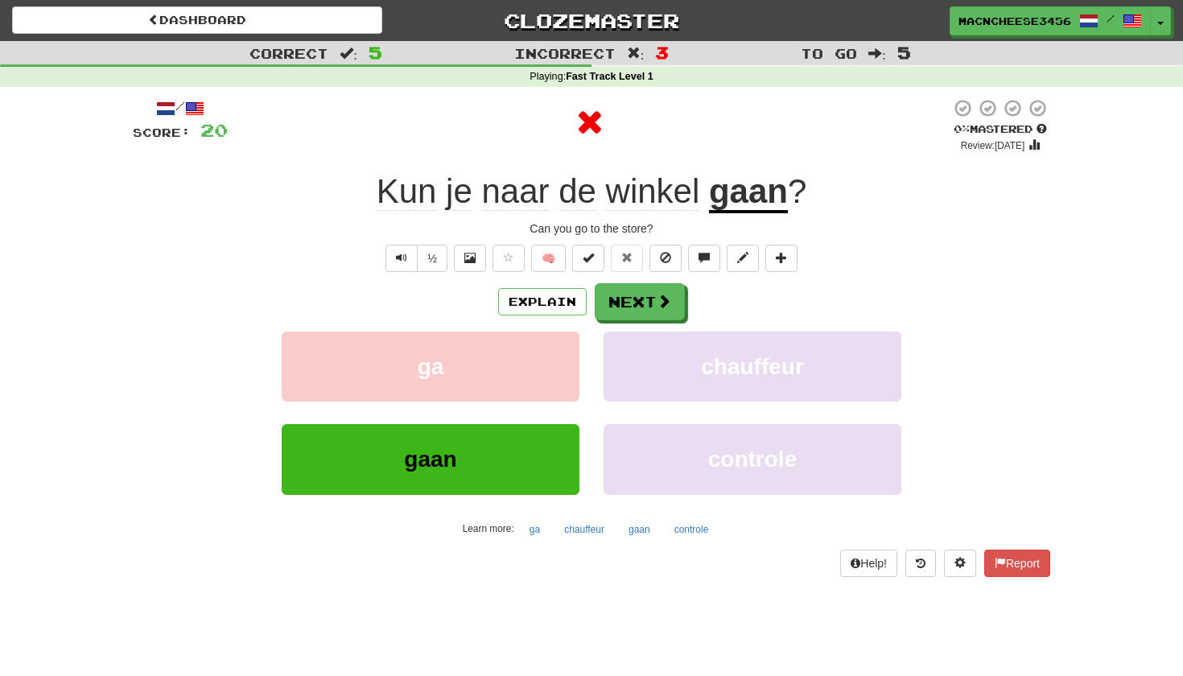
click at [745, 189] on u "gaan" at bounding box center [748, 192] width 79 height 41
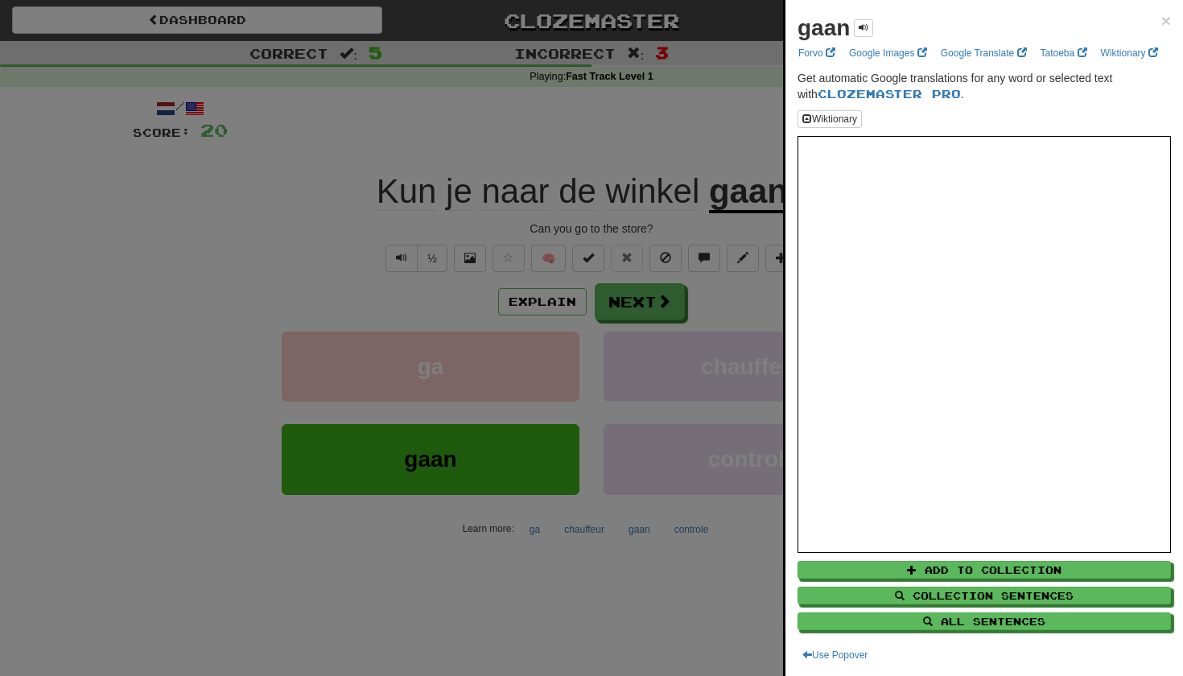
click at [652, 309] on div at bounding box center [591, 338] width 1183 height 676
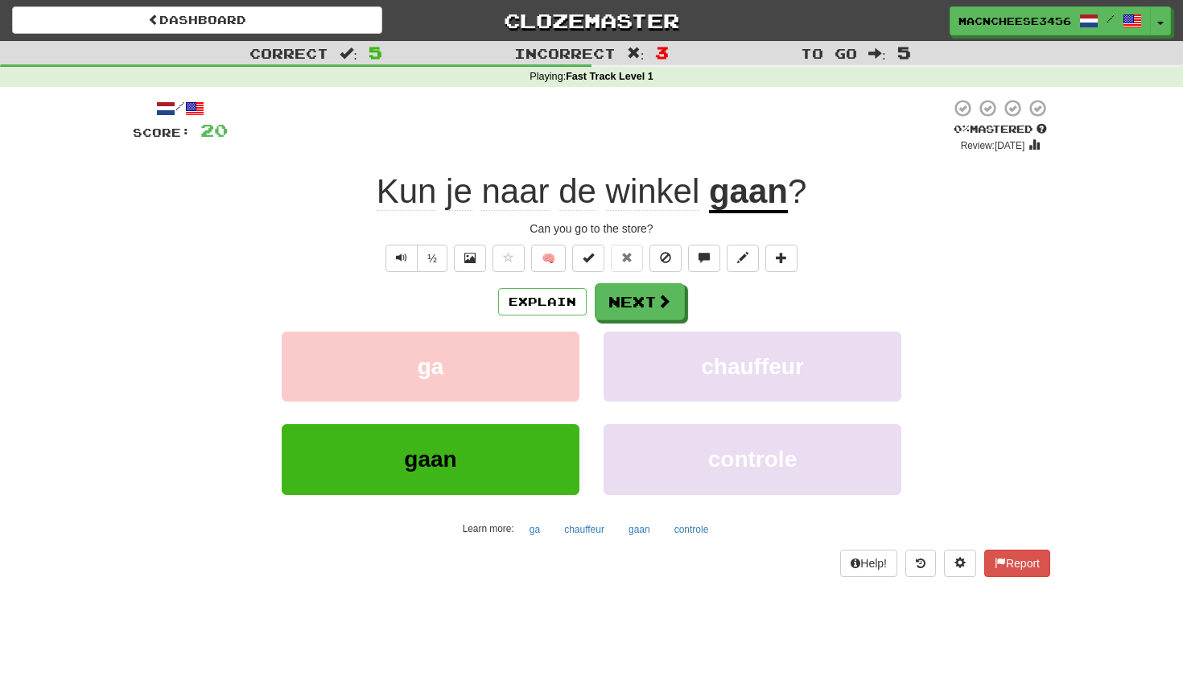
click at [652, 309] on button "Next" at bounding box center [640, 301] width 90 height 37
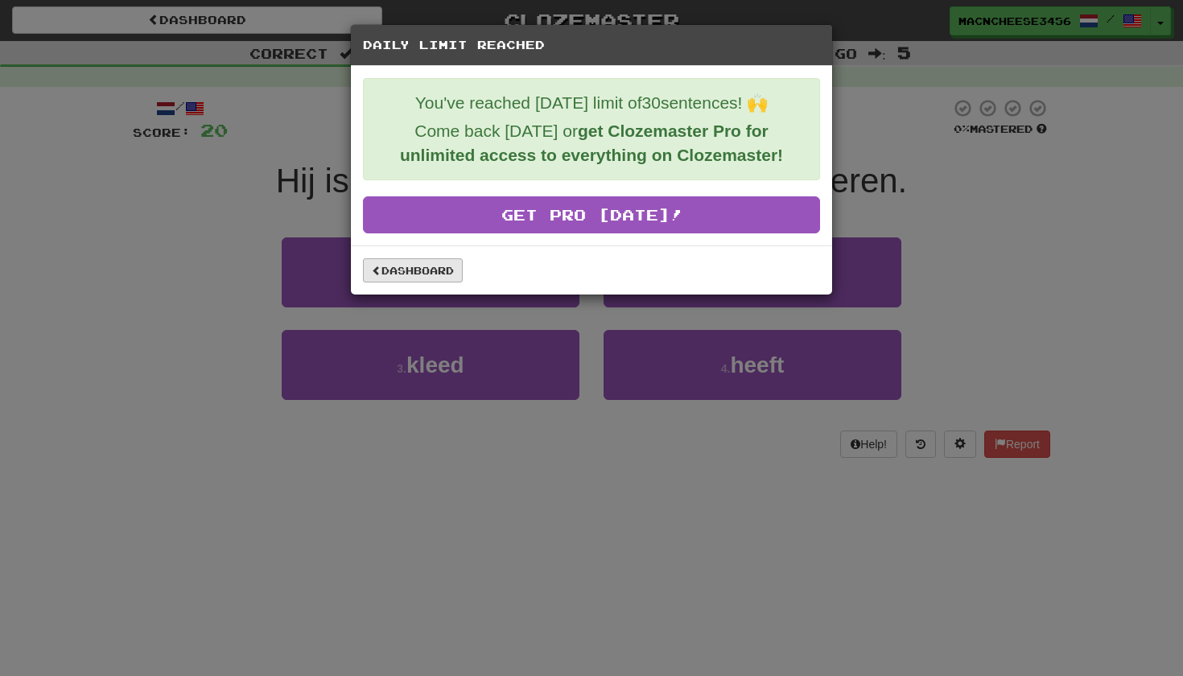
click at [421, 270] on link "Dashboard" at bounding box center [413, 270] width 100 height 24
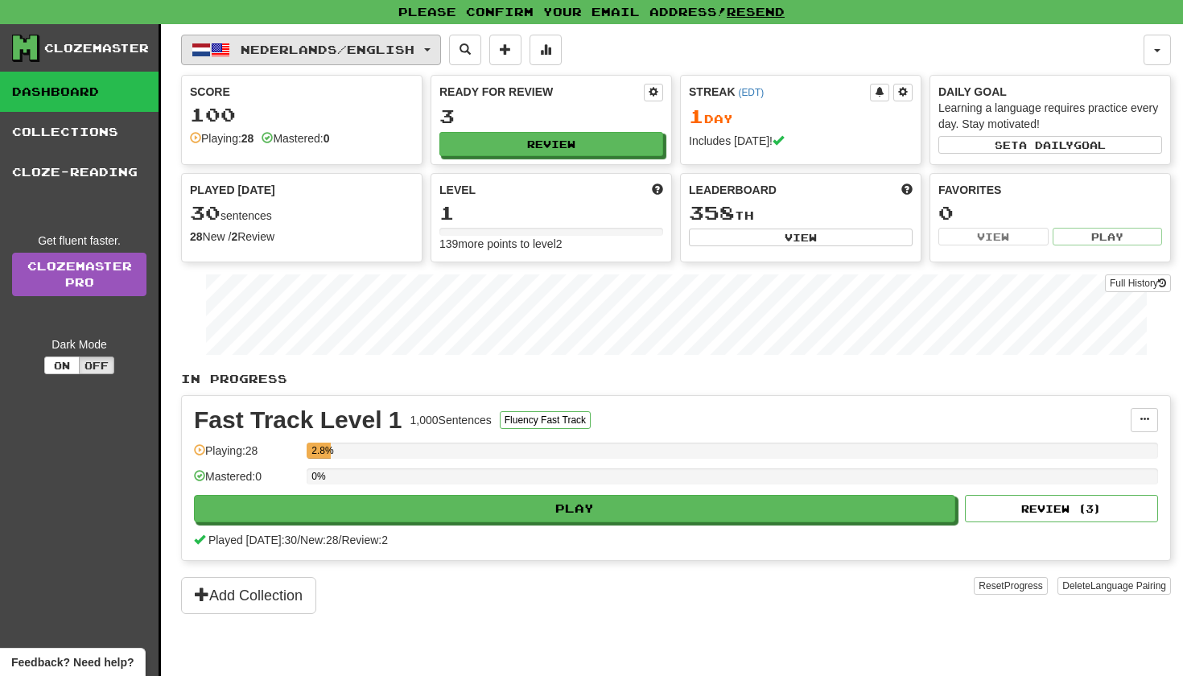
click at [428, 47] on button "Nederlands / English" at bounding box center [311, 50] width 260 height 31
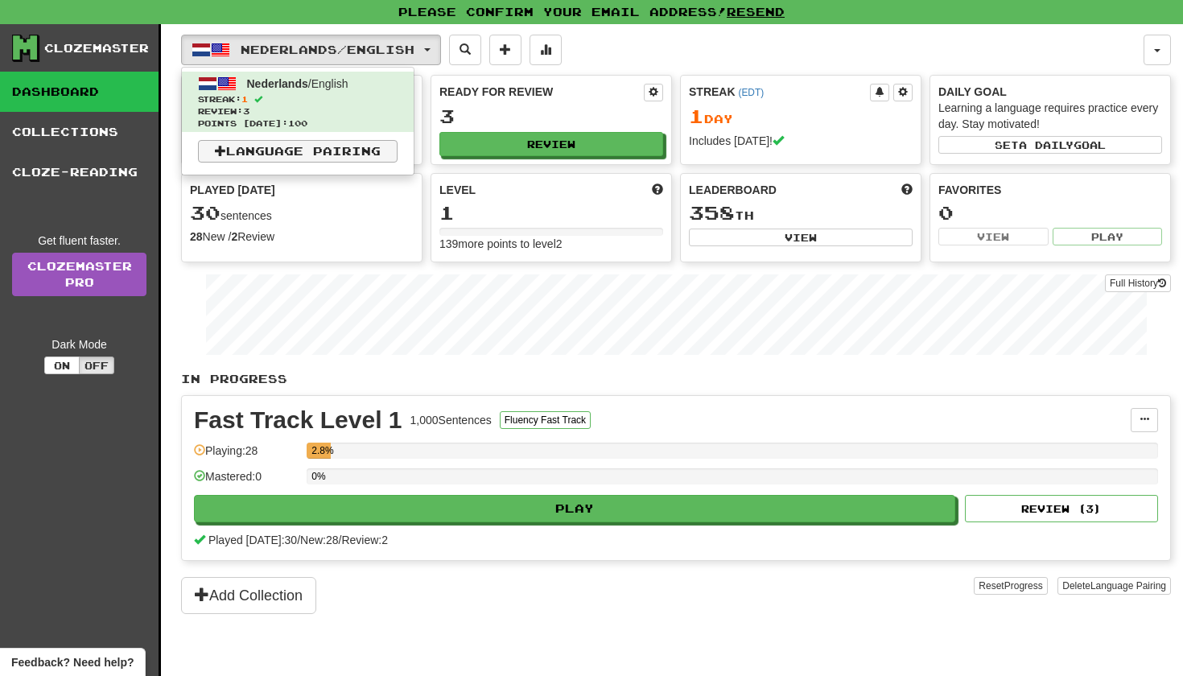
click at [364, 155] on link "Language Pairing" at bounding box center [298, 151] width 200 height 23
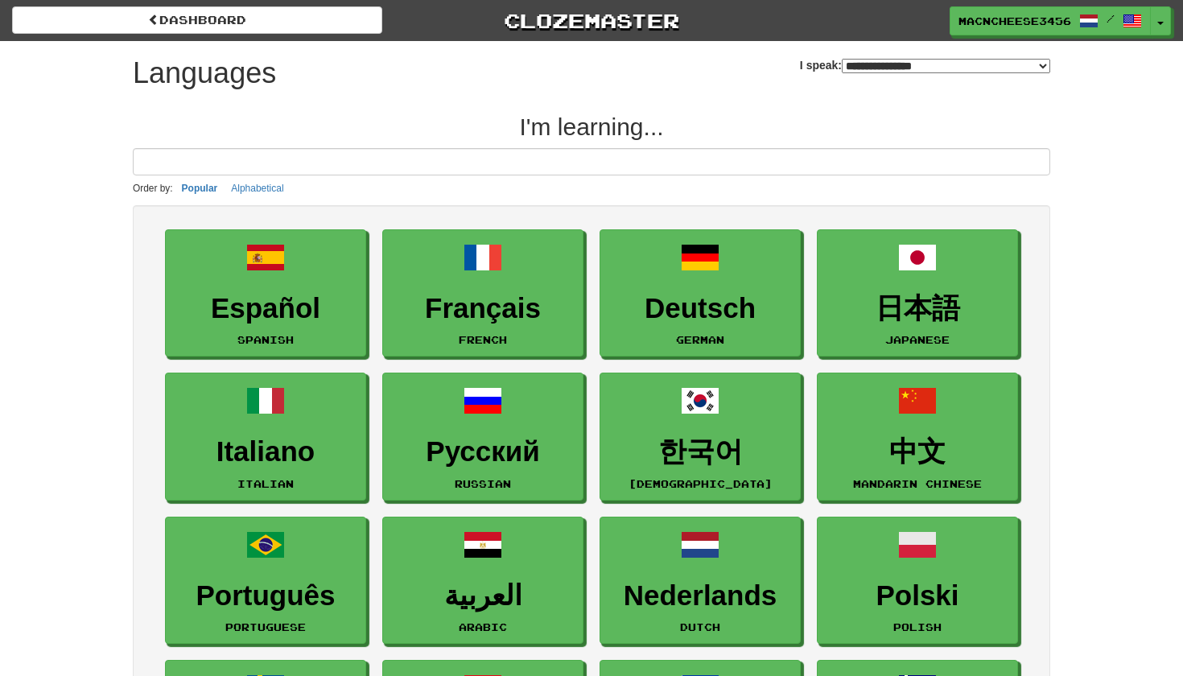
select select "*******"
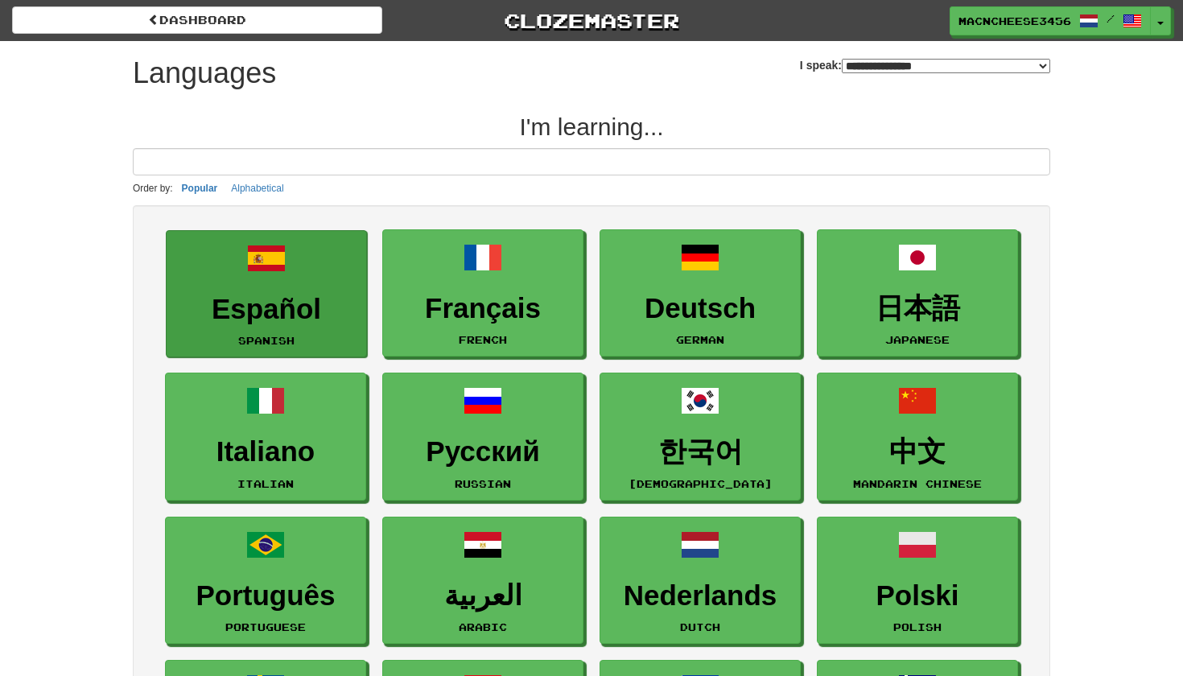
click at [313, 294] on h3 "Español" at bounding box center [266, 309] width 183 height 31
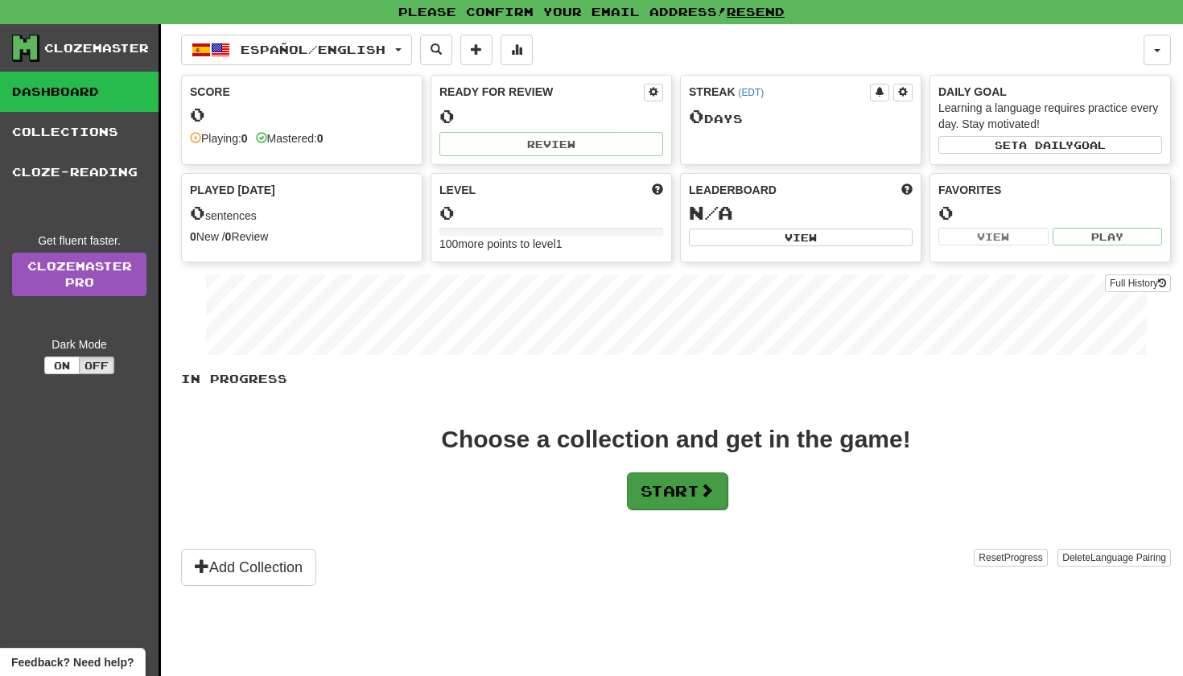
click at [642, 491] on button "Start" at bounding box center [677, 490] width 101 height 37
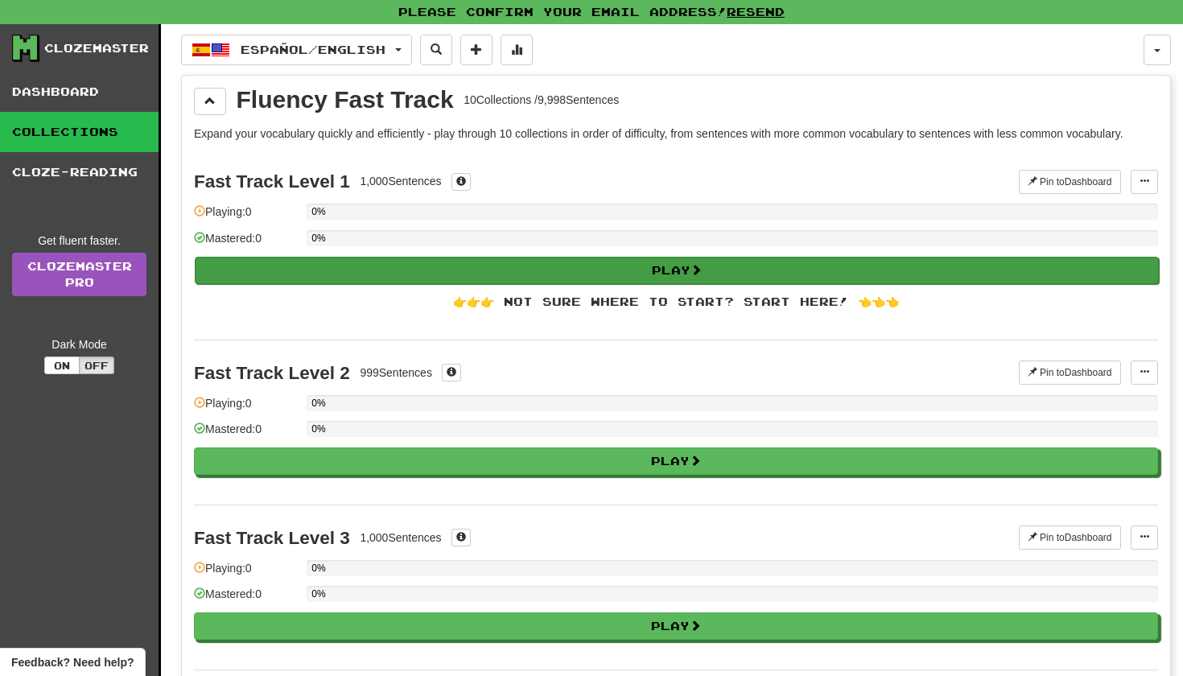
click at [642, 275] on button "Play" at bounding box center [677, 270] width 964 height 27
select select "**"
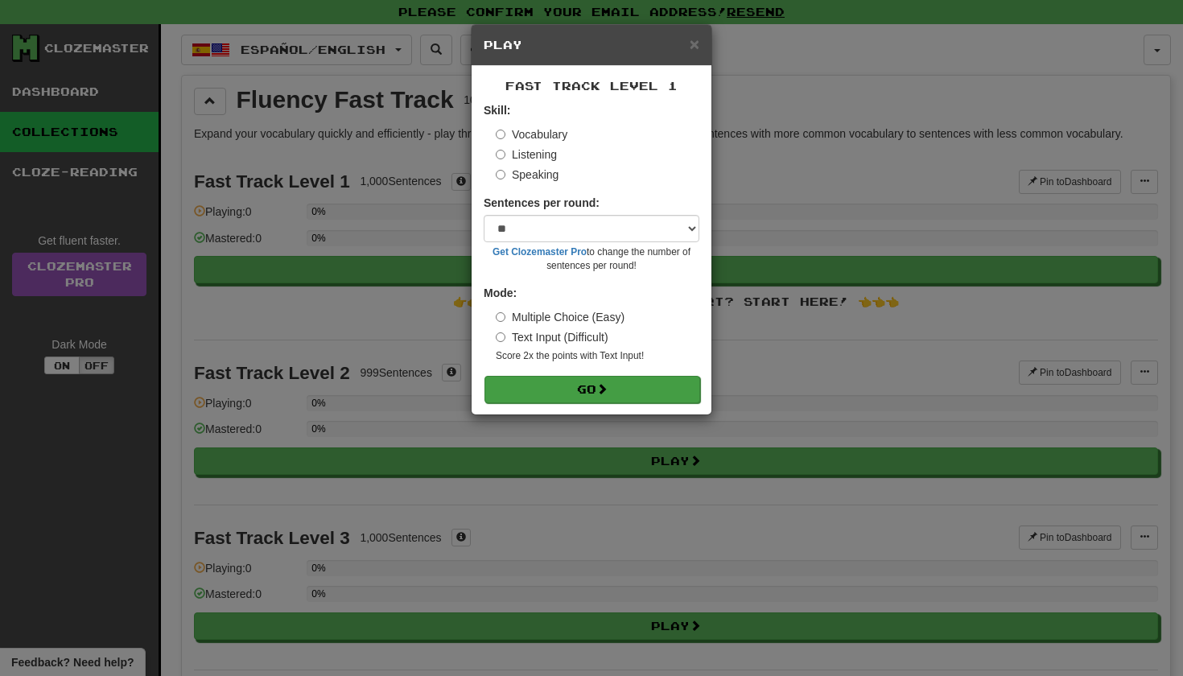
click at [592, 381] on button "Go" at bounding box center [592, 389] width 216 height 27
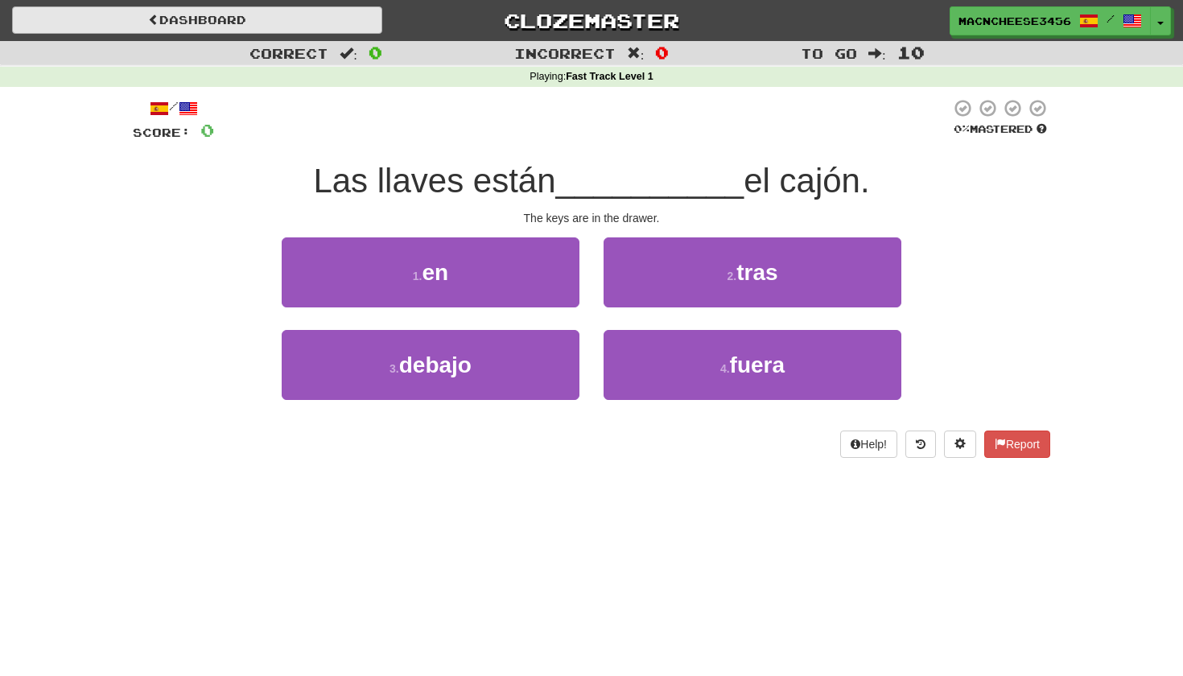
click at [334, 11] on link "Dashboard" at bounding box center [197, 19] width 370 height 27
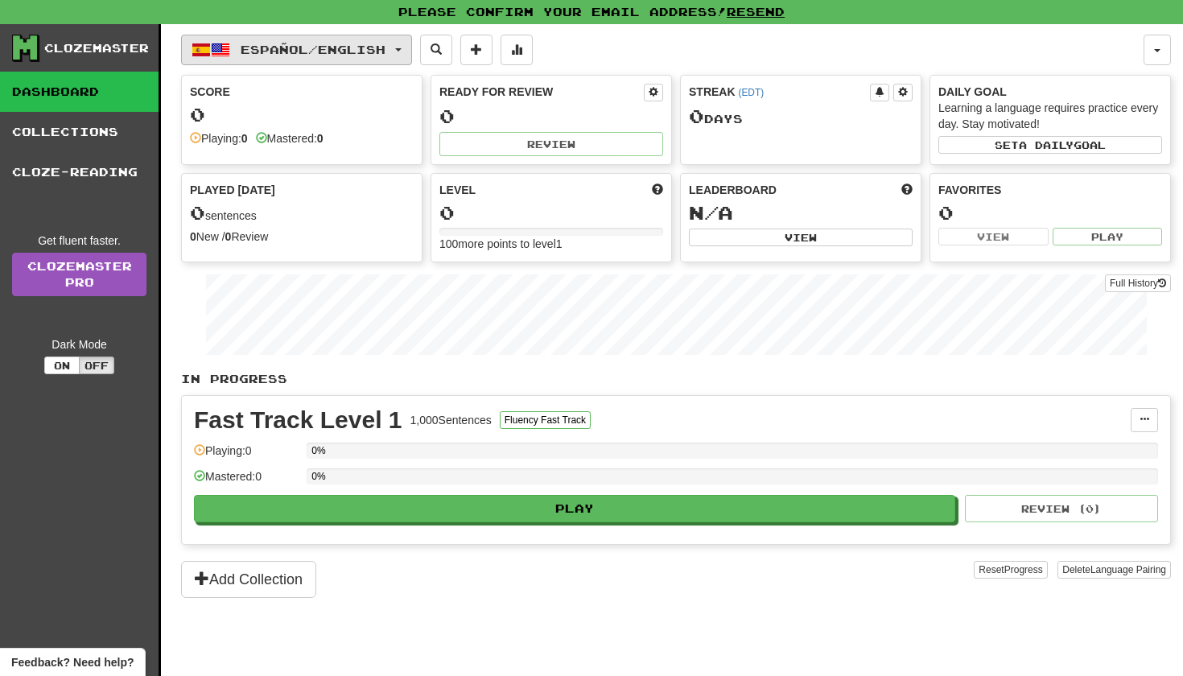
click at [402, 46] on button "Español / English" at bounding box center [296, 50] width 231 height 31
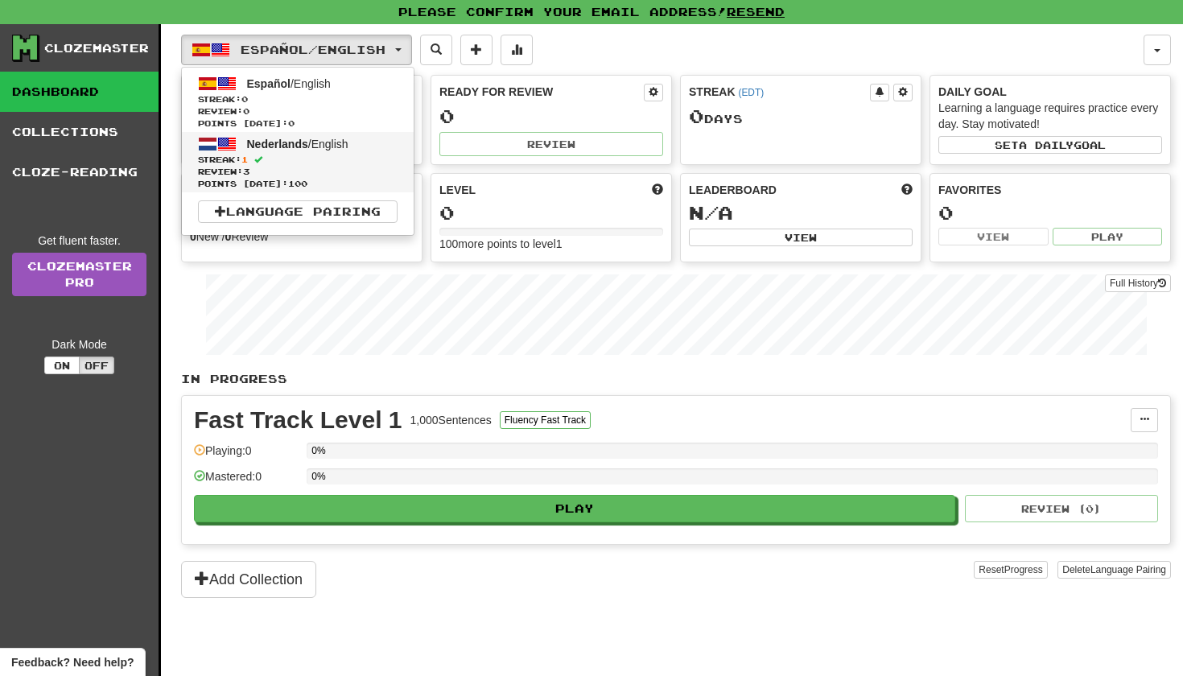
click at [376, 163] on span "Streak: 1" at bounding box center [298, 160] width 200 height 12
